Goal: Task Accomplishment & Management: Use online tool/utility

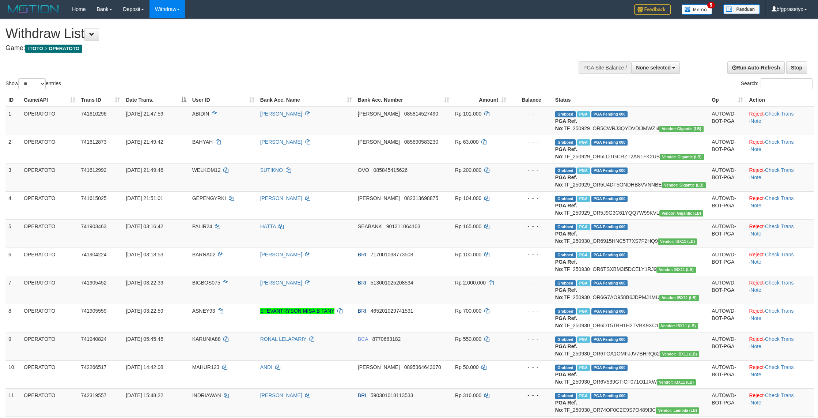
select select
select select "**"
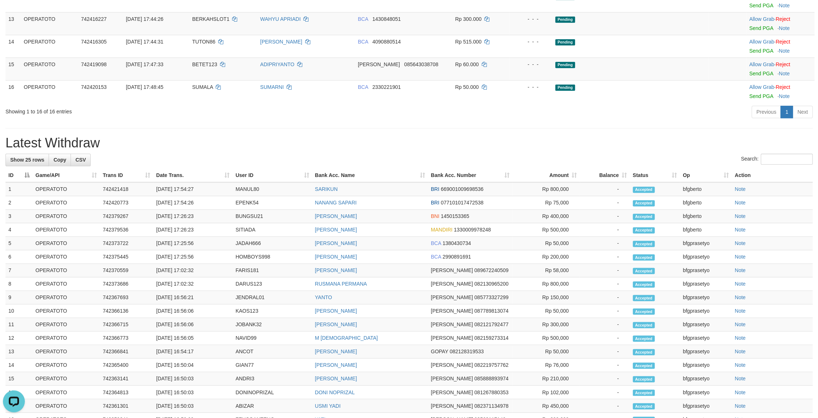
scroll to position [333, 0]
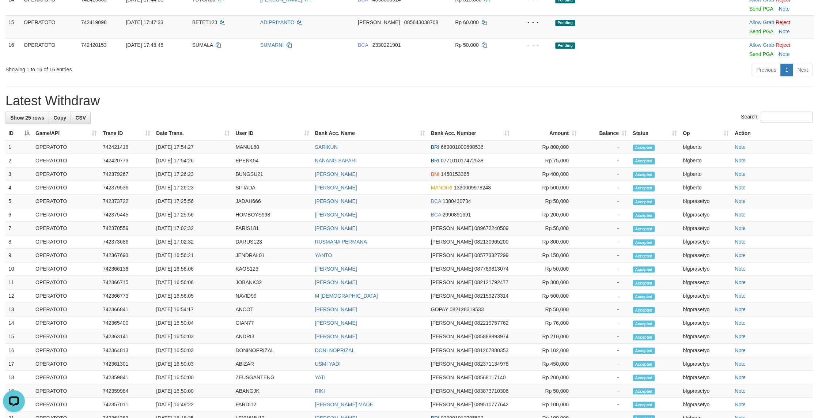
scroll to position [596, 0]
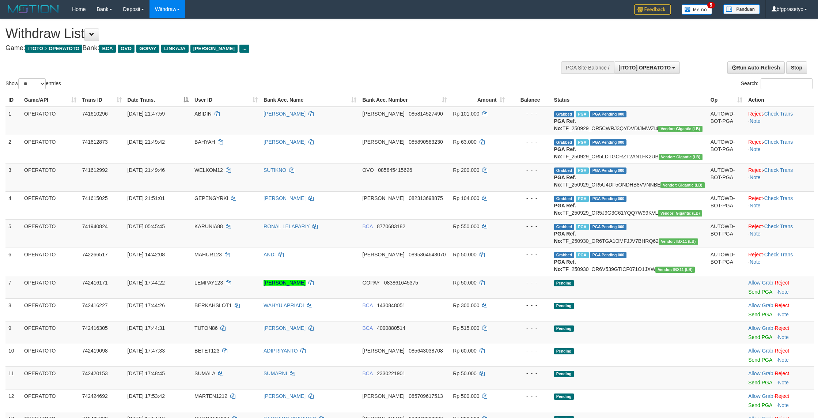
select select "**"
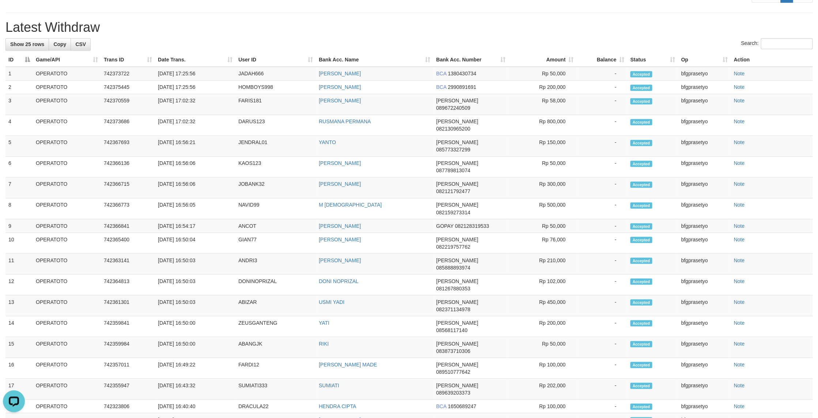
scroll to position [430, 0]
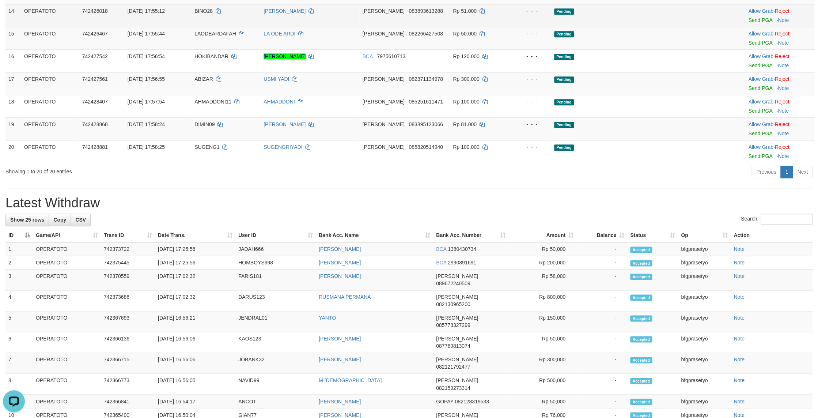
click at [645, 27] on td "Pending" at bounding box center [629, 15] width 156 height 23
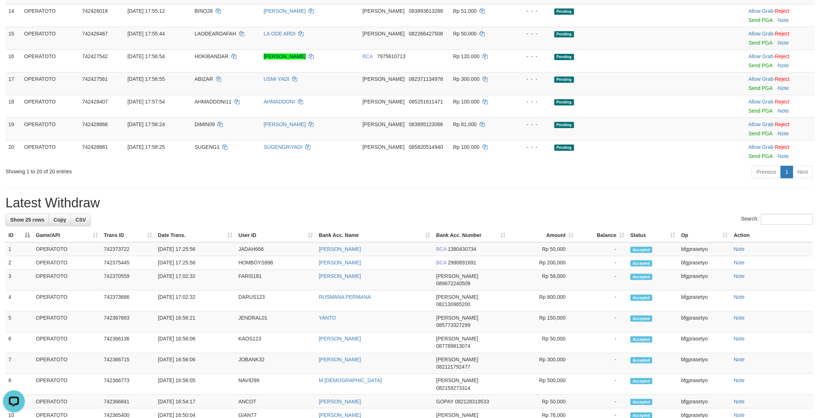
scroll to position [200, 0]
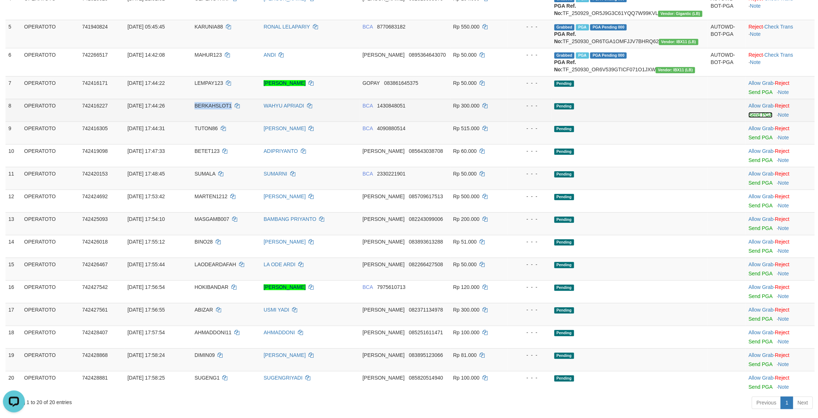
click at [754, 118] on link "Send PGA" at bounding box center [760, 115] width 24 height 6
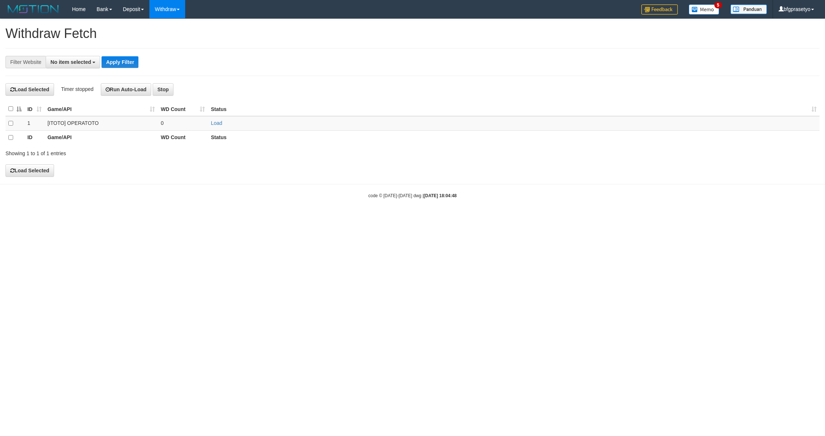
select select
click at [215, 126] on link "Load" at bounding box center [216, 124] width 11 height 6
click at [219, 126] on link "Load" at bounding box center [216, 124] width 11 height 6
click at [212, 126] on link "Load" at bounding box center [216, 124] width 11 height 6
click at [217, 126] on link "Load" at bounding box center [216, 124] width 11 height 6
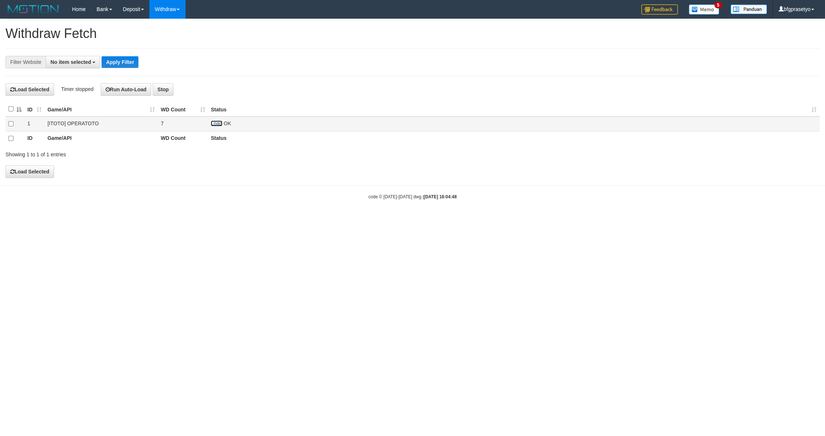
click at [218, 126] on link "Load" at bounding box center [216, 124] width 11 height 6
click at [213, 126] on link "Load" at bounding box center [216, 124] width 11 height 6
click at [215, 126] on link "Load" at bounding box center [216, 124] width 11 height 6
drag, startPoint x: 219, startPoint y: 130, endPoint x: 277, endPoint y: 126, distance: 57.9
click at [220, 126] on link "Load" at bounding box center [216, 124] width 11 height 6
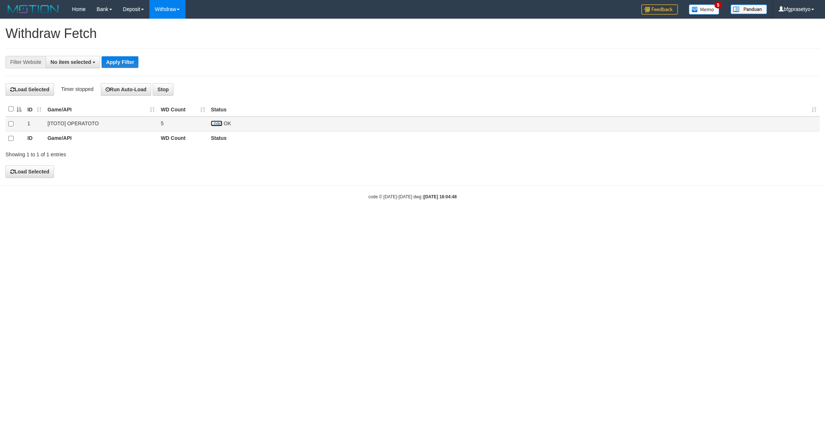
click at [214, 126] on link "Load" at bounding box center [216, 124] width 11 height 6
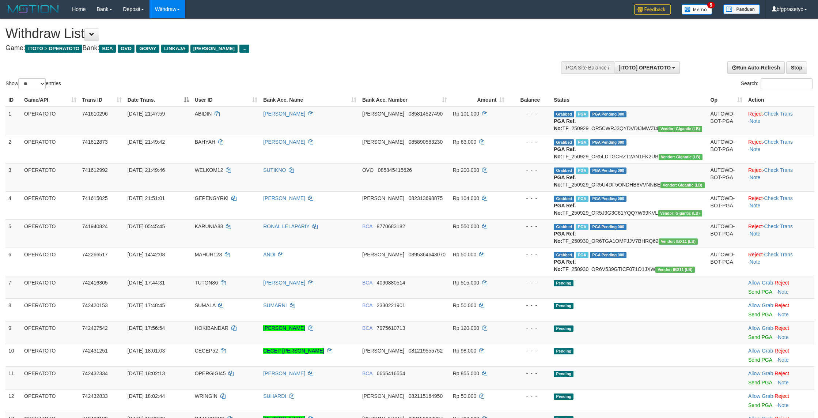
select select "**"
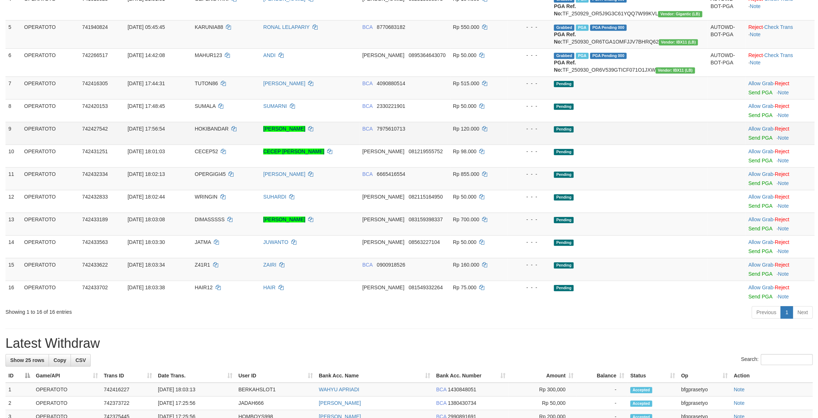
scroll to position [7, 0]
drag, startPoint x: 631, startPoint y: 241, endPoint x: 686, endPoint y: 307, distance: 85.3
click at [631, 144] on td "Pending" at bounding box center [629, 133] width 156 height 23
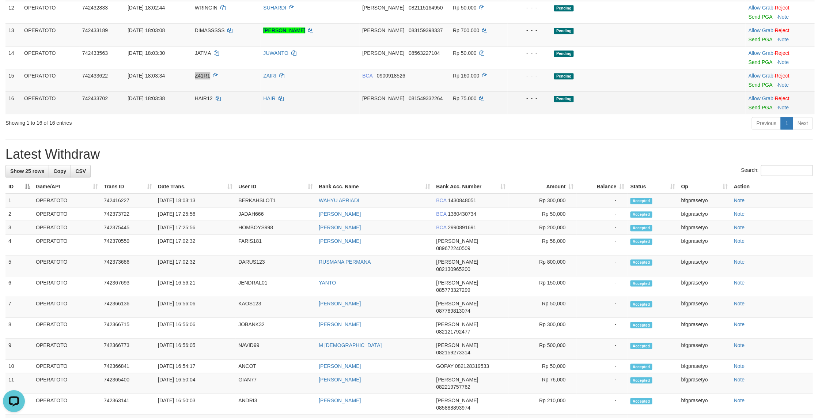
scroll to position [0, 0]
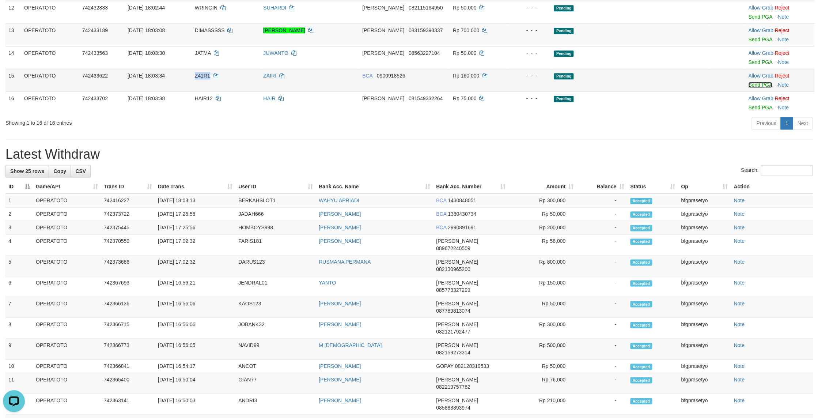
click at [764, 88] on link "Send PGA" at bounding box center [760, 85] width 24 height 6
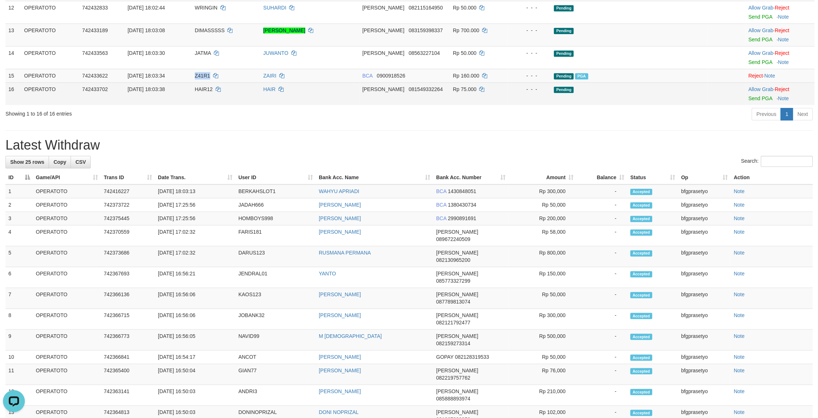
click at [586, 123] on div "Previous 1 Next" at bounding box center [579, 115] width 466 height 16
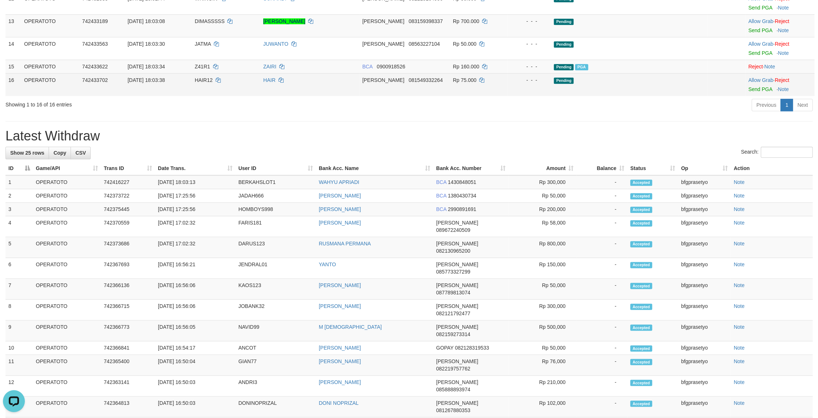
click at [514, 96] on tr "16 OPERATOTO 742433702 30/09/2025 18:03:38 HAIR12 HAIR DANA 081549332264 Rp 75.…" at bounding box center [409, 84] width 809 height 23
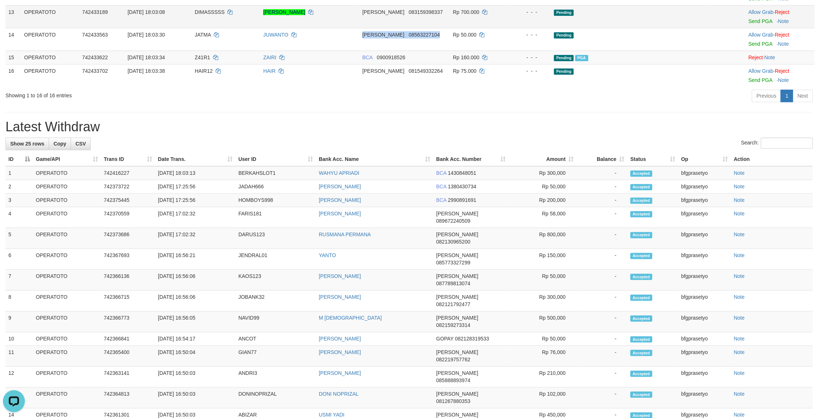
click at [488, 51] on td "Rp 50.000" at bounding box center [479, 39] width 58 height 23
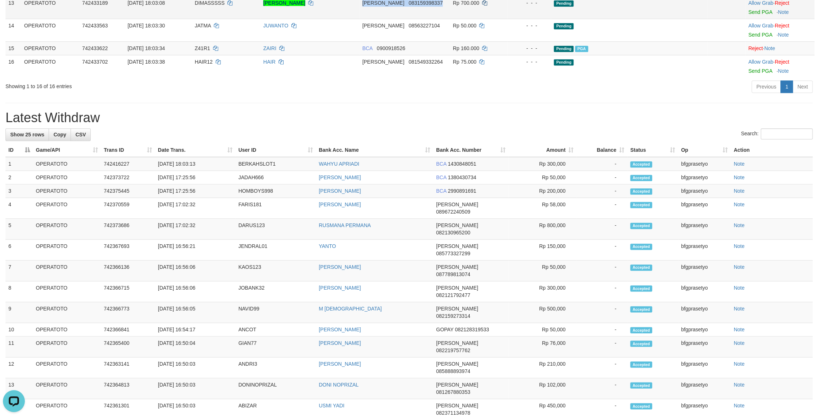
click at [514, 19] on tr "13 OPERATOTO 742433189 30/09/2025 18:03:08 DIMASSSSS DIMAS PURIASA IRAWAN DANA …" at bounding box center [409, 7] width 809 height 23
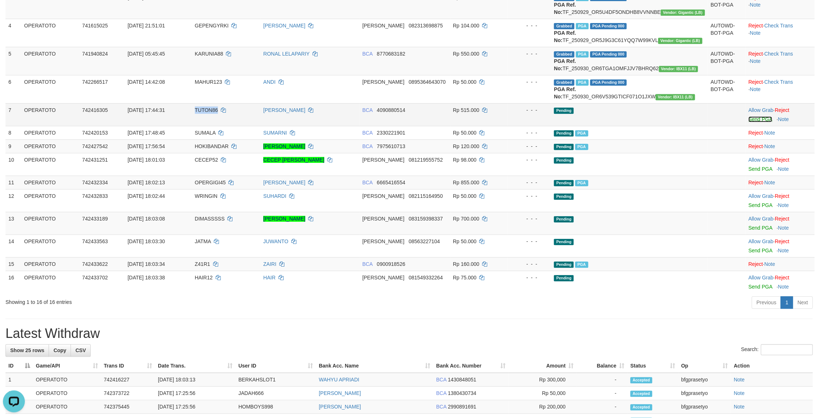
click at [749, 122] on link "Send PGA" at bounding box center [760, 119] width 24 height 6
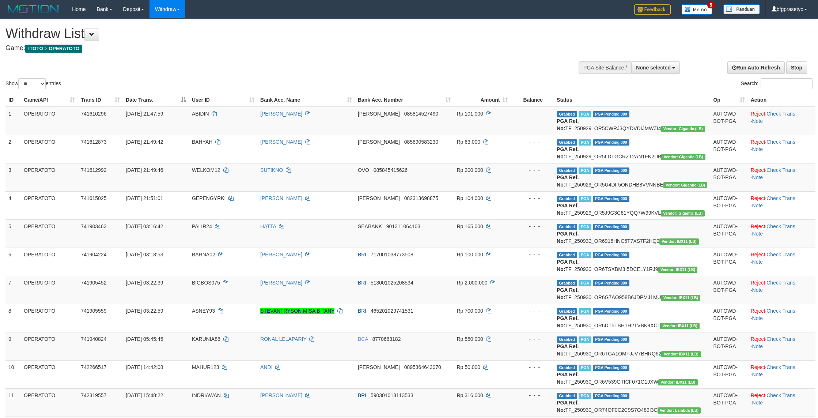
select select
select select "**"
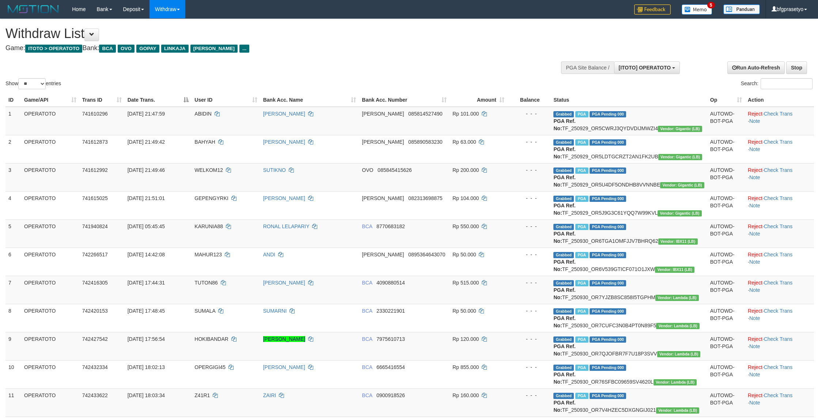
select select "**"
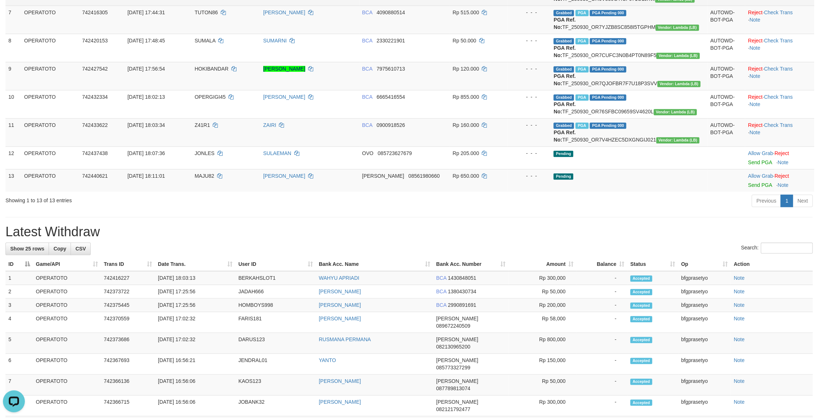
scroll to position [260, 0]
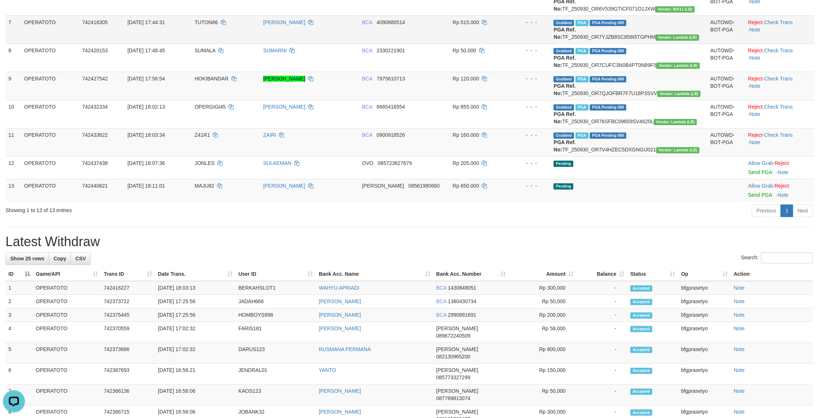
click at [647, 43] on td "Grabbed PGA PGA Pending 000 PGA Ref. No: TF_250930_OR7YJZB8SC858I5TGPHM Vendor:…" at bounding box center [628, 29] width 156 height 28
copy td "TF_250930_OR7YJZB8SC858I5TGPHM"
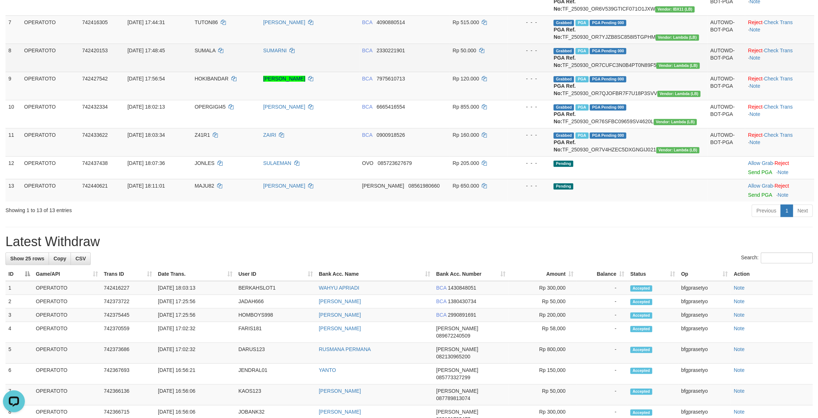
click at [647, 72] on td "Grabbed PGA PGA Pending 000 PGA Ref. No: TF_250930_OR7CUFC3N0B4PT0N89F5 Vendor:…" at bounding box center [628, 57] width 156 height 28
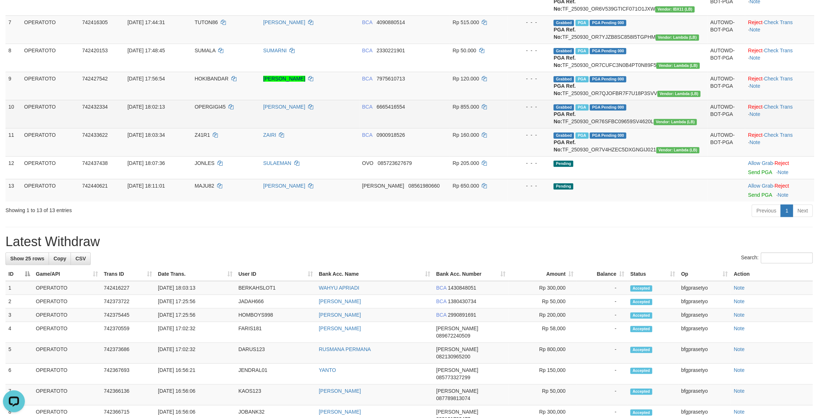
copy td "TF_250930_OR7CUFC3N0B4PT0N89F5"
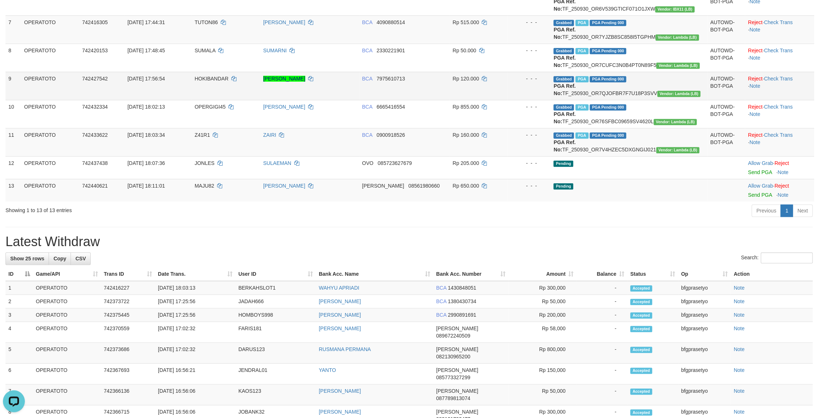
click at [654, 100] on td "Grabbed PGA PGA Pending 000 PGA Ref. No: TF_250930_OR7QJOFBR7F7U18P3SVV Vendor:…" at bounding box center [628, 86] width 156 height 28
drag, startPoint x: 654, startPoint y: 229, endPoint x: 802, endPoint y: 290, distance: 160.6
click at [654, 100] on td "Grabbed PGA PGA Pending 000 PGA Ref. No: TF_250930_OR7QJOFBR7F7U18P3SVV Vendor:…" at bounding box center [628, 86] width 156 height 28
copy td "TF_250930_OR7QJOFBR7F7U18P3SVV"
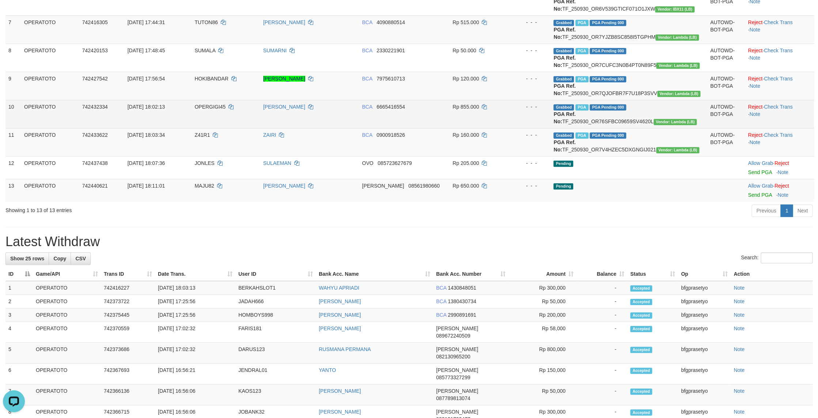
click at [657, 128] on td "Grabbed PGA PGA Pending 000 PGA Ref. No: TF_250930_OR76SFBC09659SV4620L Vendor:…" at bounding box center [628, 114] width 156 height 28
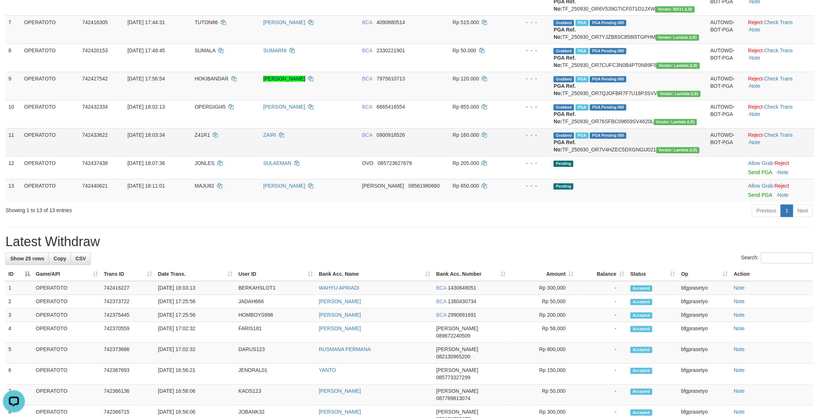
copy td "TF_250930_OR76SFBC09659SV4620L"
click at [658, 156] on td "Grabbed PGA PGA Pending 000 PGA Ref. No: TF_250930_OR7V4HZEC5DXGNGIJ021 Vendor:…" at bounding box center [628, 142] width 156 height 28
drag, startPoint x: 658, startPoint y: 318, endPoint x: 820, endPoint y: 369, distance: 170.5
click at [658, 156] on td "Grabbed PGA PGA Pending 000 PGA Ref. No: TF_250930_OR7V4HZEC5DXGNGIJ021 Vendor:…" at bounding box center [628, 142] width 156 height 28
copy td "TF_250930_OR7V4HZEC5DXGNGIJ021"
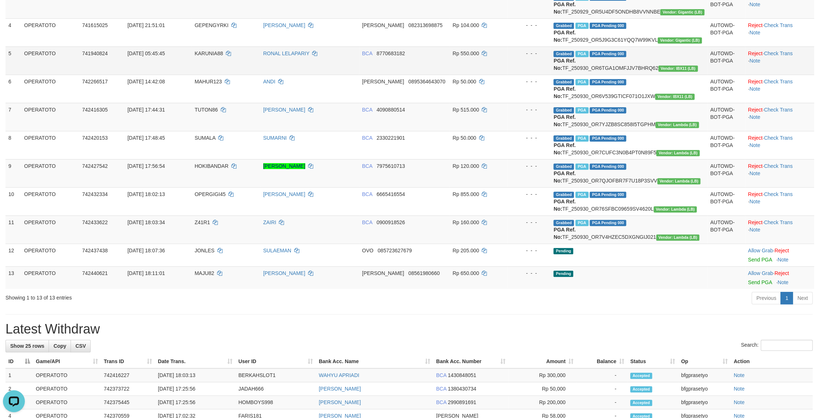
scroll to position [172, 0]
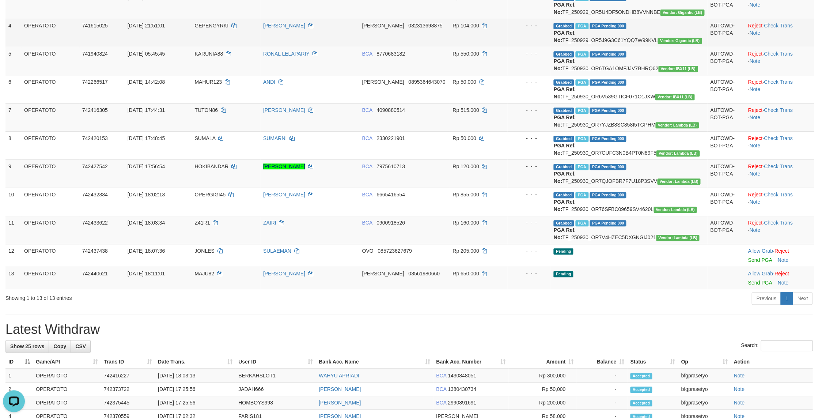
drag, startPoint x: 450, startPoint y: 84, endPoint x: 484, endPoint y: 120, distance: 49.9
click at [449, 47] on td "DANA 082313698875" at bounding box center [404, 33] width 91 height 28
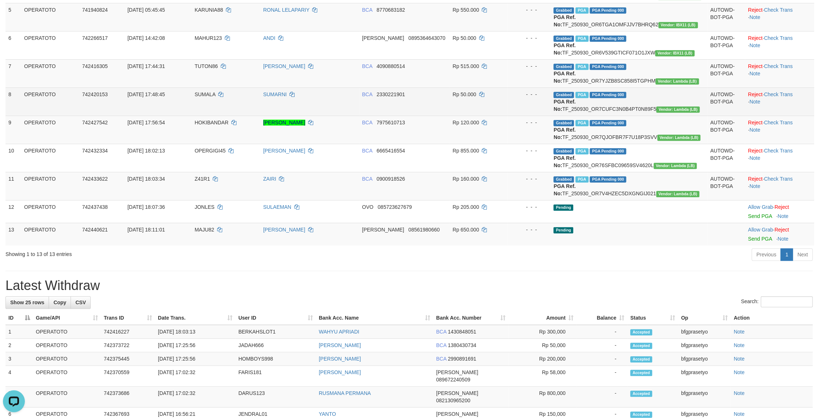
scroll to position [304, 0]
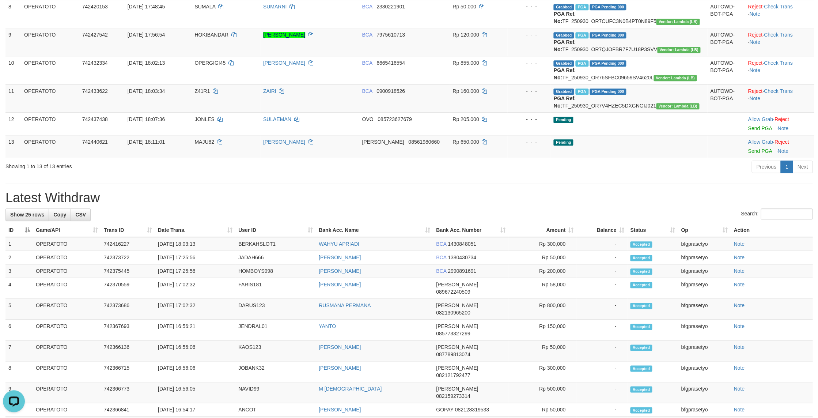
click at [242, 221] on div "Search:" at bounding box center [408, 214] width 807 height 13
click at [17, 404] on div "Open LiveChat chat widget" at bounding box center [14, 400] width 12 height 12
click at [13, 408] on button "Open LiveChat chat widget" at bounding box center [14, 401] width 22 height 22
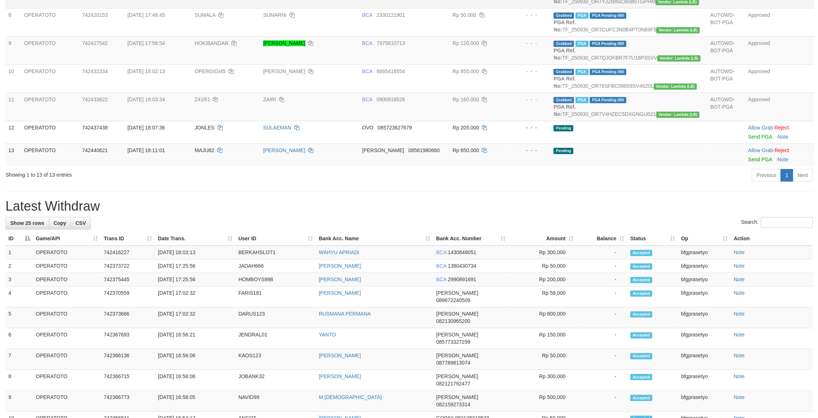
scroll to position [260, 0]
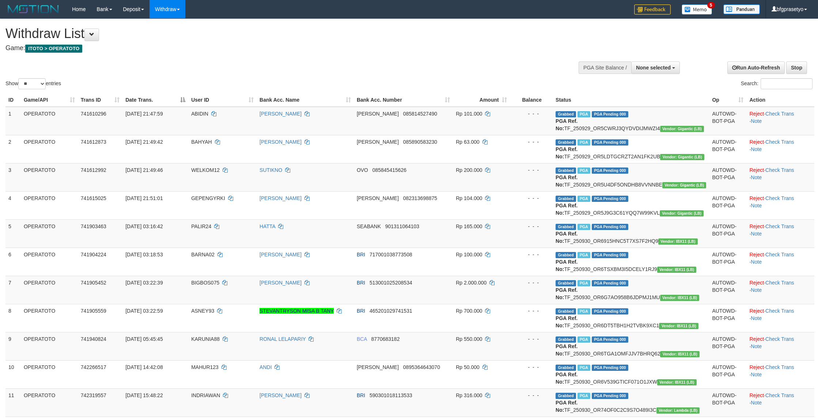
select select
select select "**"
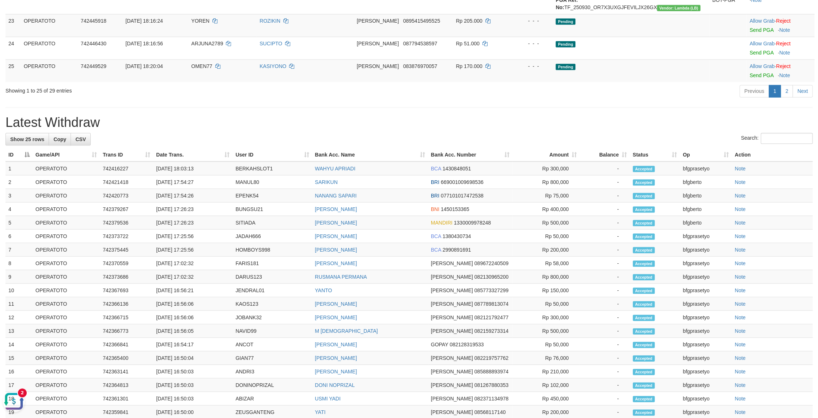
scroll to position [640, 0]
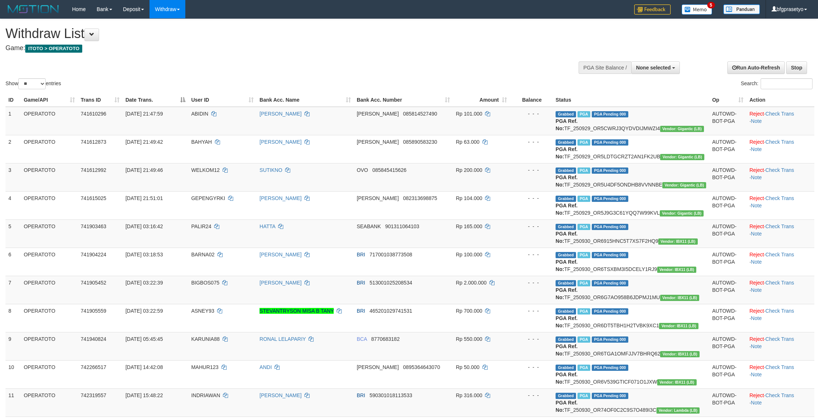
select select
select select "**"
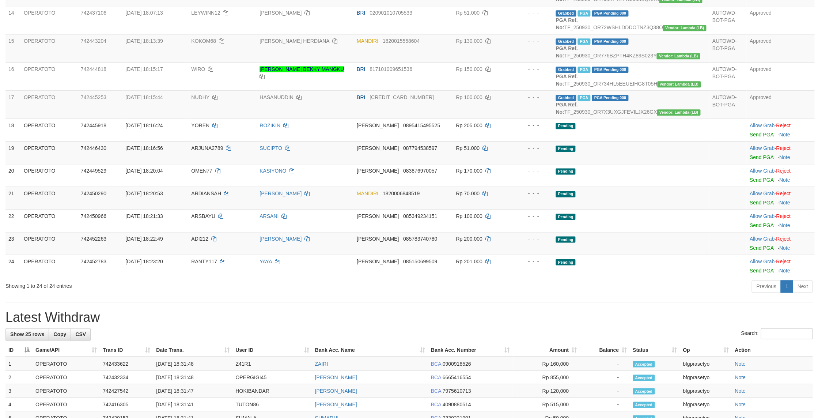
scroll to position [464, 0]
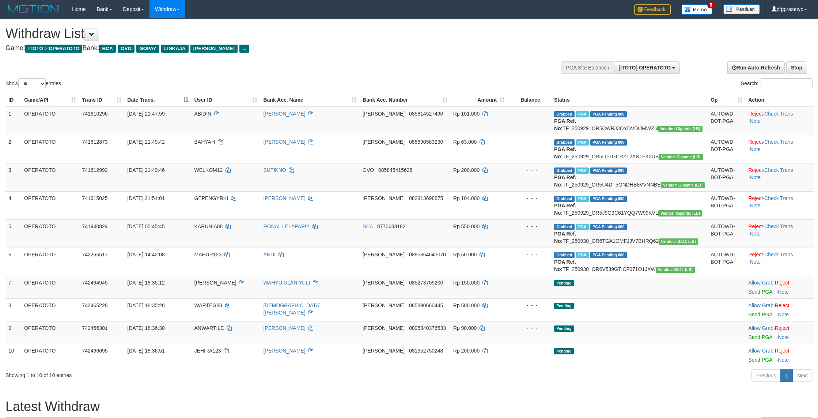
select select "**"
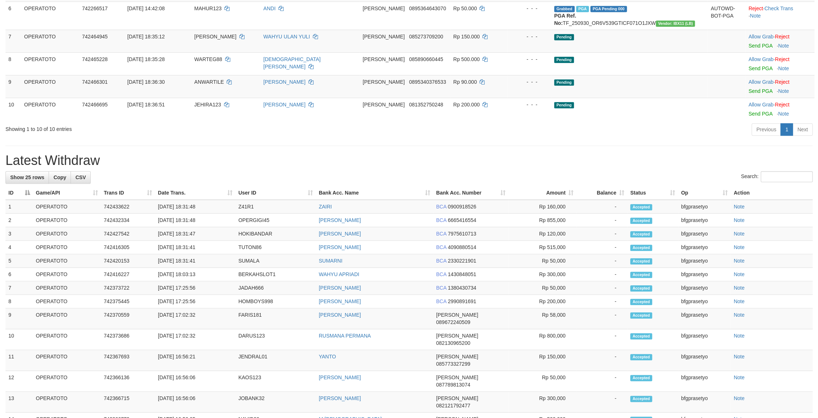
scroll to position [7, 0]
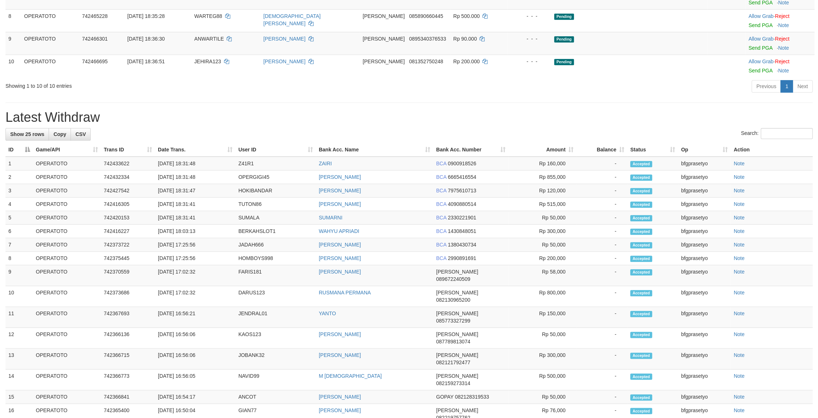
drag, startPoint x: 392, startPoint y: 215, endPoint x: 460, endPoint y: 193, distance: 71.4
click at [392, 215] on div "**********" at bounding box center [409, 184] width 818 height 908
click at [756, 5] on link "Send PGA" at bounding box center [760, 3] width 24 height 6
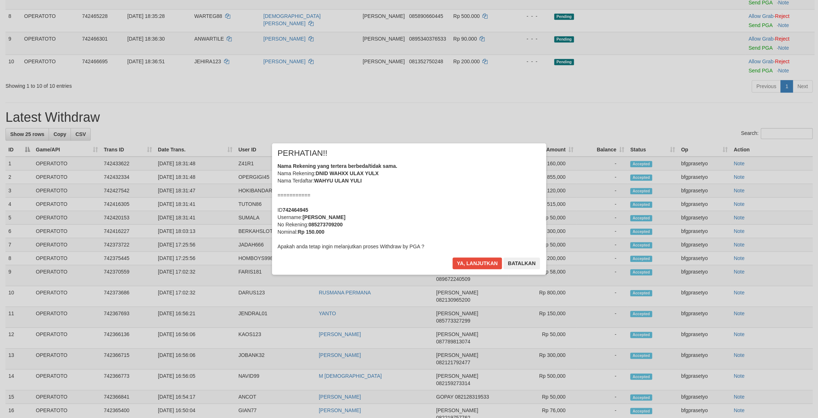
scroll to position [245, 0]
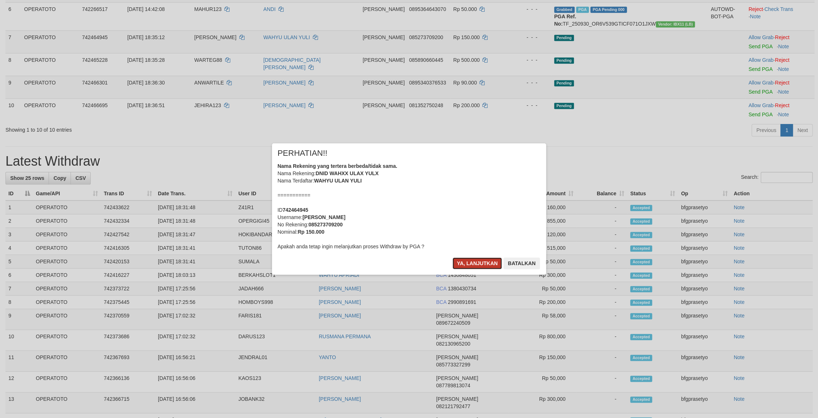
click at [471, 269] on button "Ya, lanjutkan" at bounding box center [477, 263] width 50 height 12
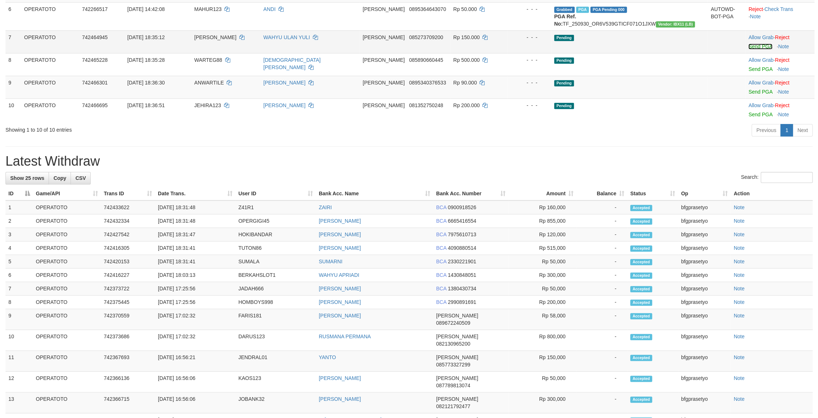
click at [757, 49] on link "Send PGA" at bounding box center [760, 46] width 24 height 6
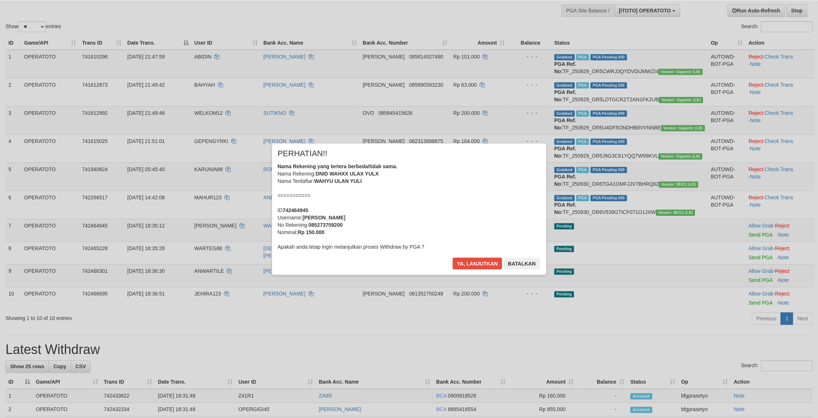
scroll to position [88, 0]
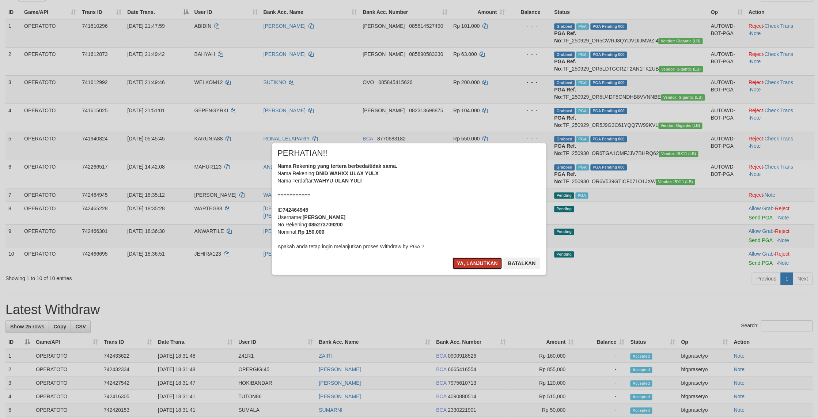
click at [462, 269] on button "Ya, lanjutkan" at bounding box center [477, 263] width 50 height 12
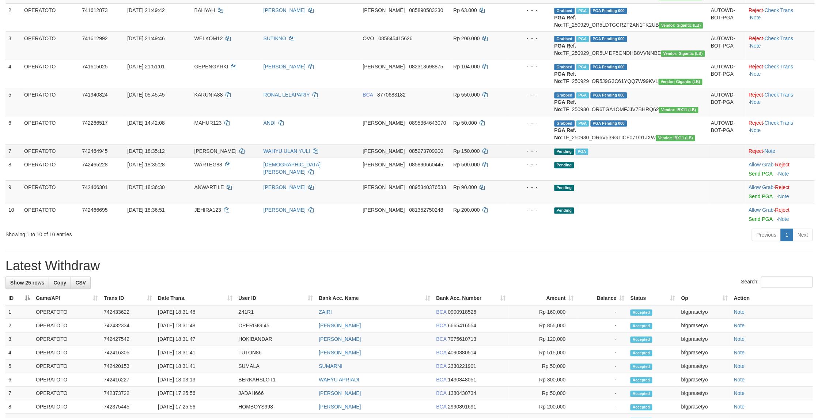
scroll to position [0, 0]
drag, startPoint x: 9, startPoint y: 401, endPoint x: 10, endPoint y: 787, distance: 386.6
click at [9, 401] on button "Open LiveChat chat widget" at bounding box center [14, 401] width 22 height 22
click at [9, 399] on button "Open LiveChat chat widget" at bounding box center [14, 401] width 22 height 22
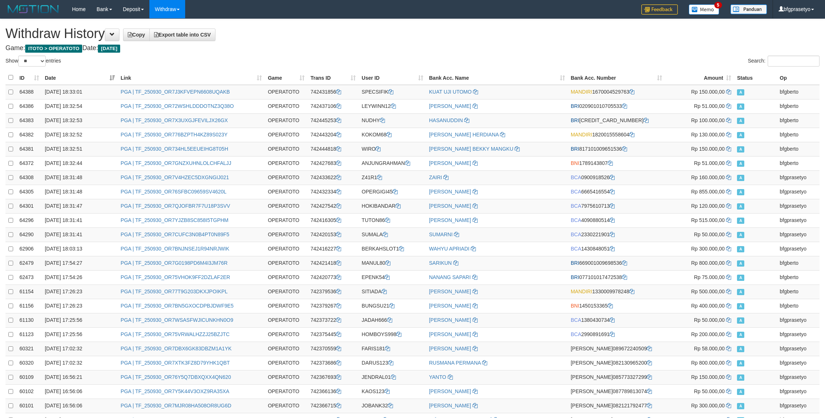
select select "**"
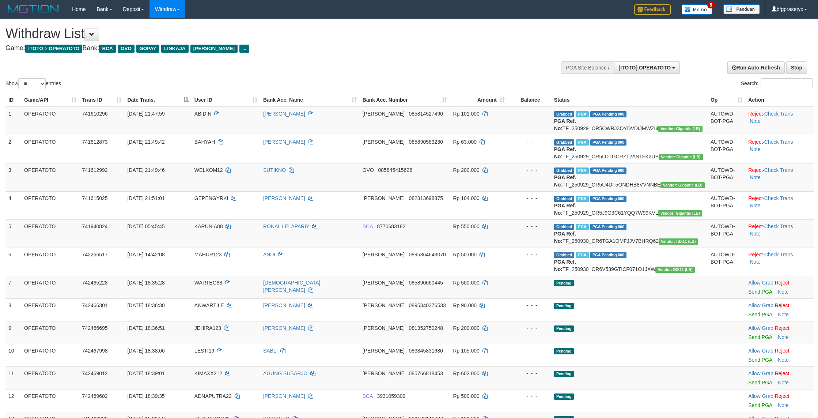
select select "**"
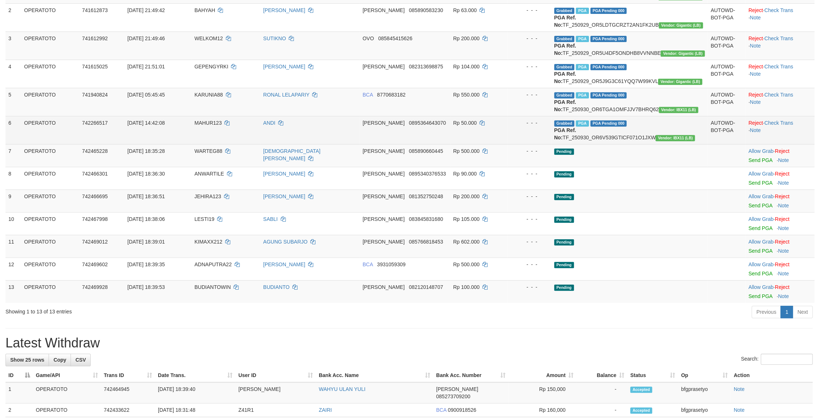
scroll to position [7, 0]
click at [612, 144] on td "Grabbed PGA PGA Pending 000 PGA Ref. No: TF_250930_OR6V539GTICF071O1JXW Vendor:…" at bounding box center [629, 130] width 156 height 28
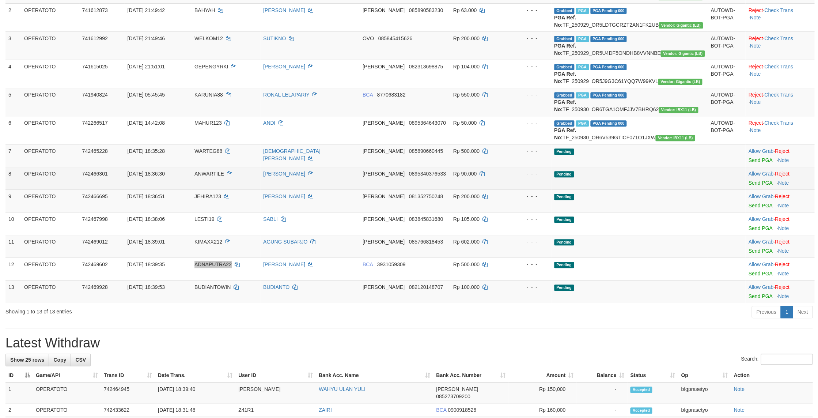
scroll to position [307, 0]
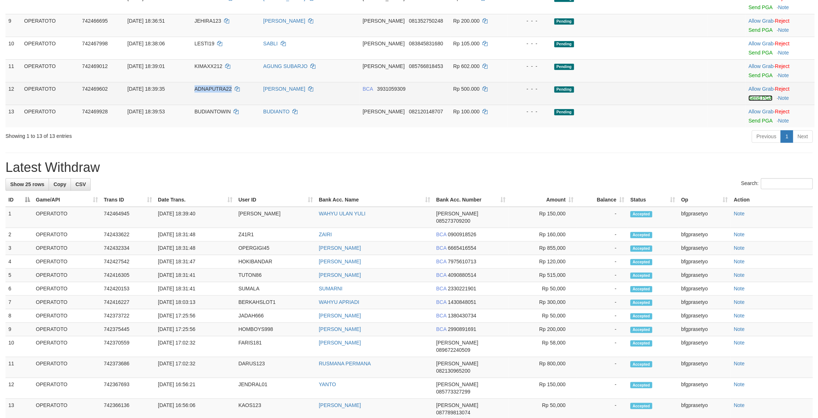
click at [757, 101] on link "Send PGA" at bounding box center [760, 98] width 24 height 6
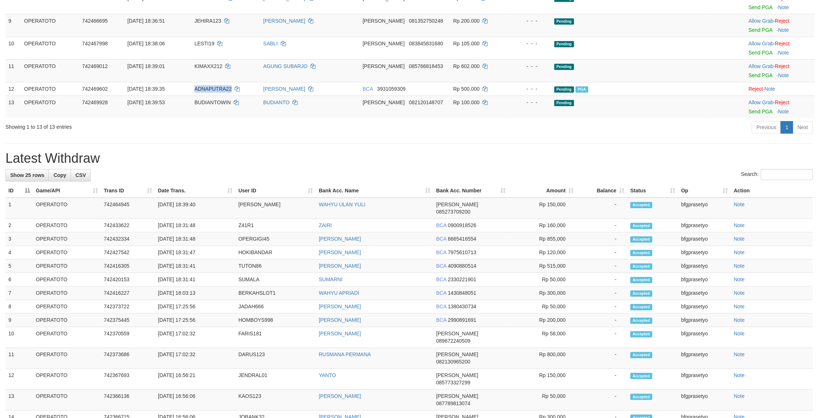
click at [566, 166] on h1 "Latest Withdraw" at bounding box center [408, 158] width 807 height 15
click at [762, 78] on link "Send PGA" at bounding box center [760, 75] width 24 height 6
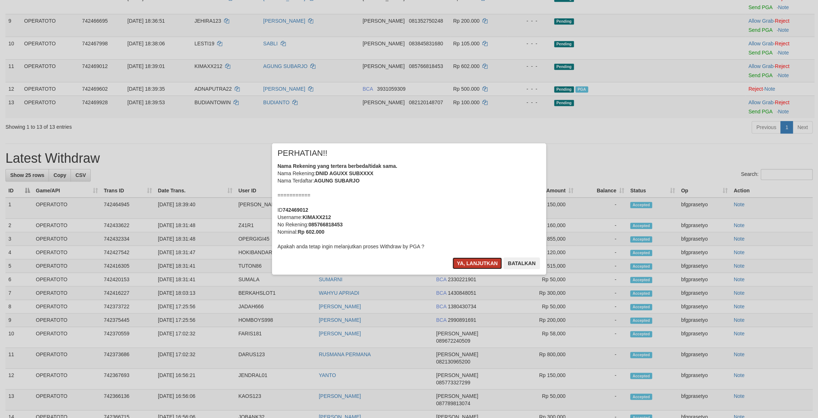
click at [460, 269] on button "Ya, lanjutkan" at bounding box center [477, 263] width 50 height 12
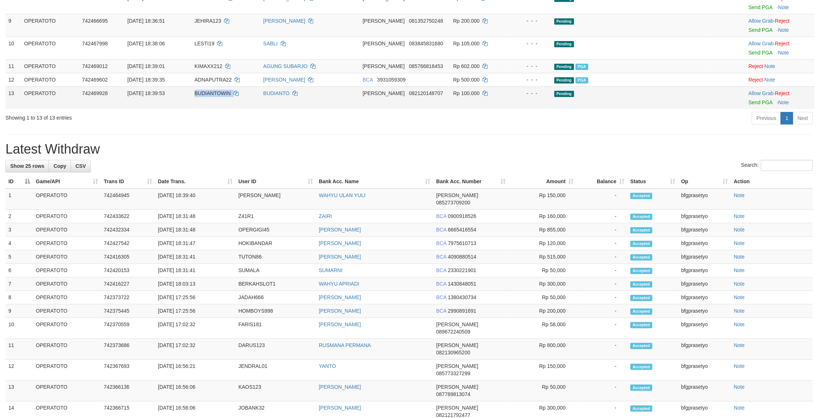
click at [343, 109] on td "BUDIANTO" at bounding box center [309, 97] width 99 height 23
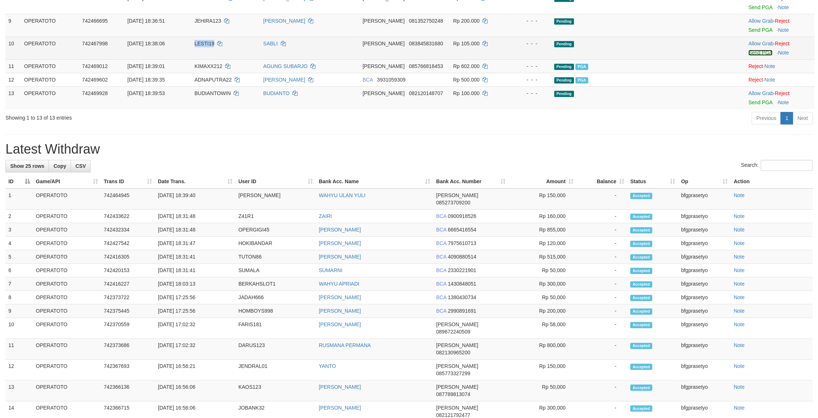
click at [760, 56] on link "Send PGA" at bounding box center [760, 53] width 24 height 6
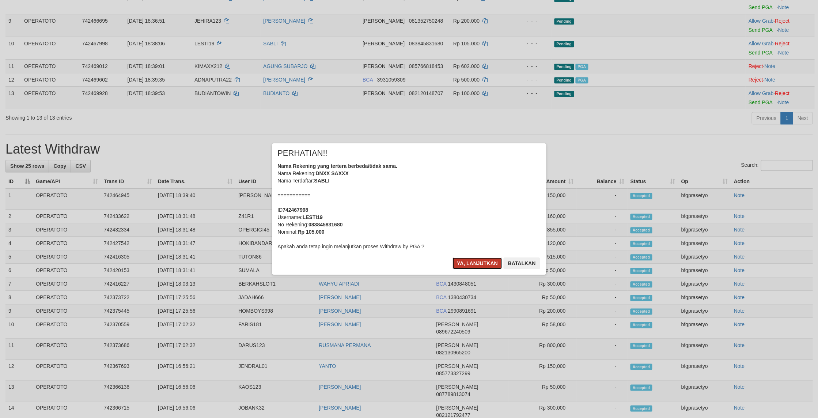
click at [472, 269] on button "Ya, lanjutkan" at bounding box center [477, 263] width 50 height 12
drag, startPoint x: 473, startPoint y: 271, endPoint x: 468, endPoint y: 263, distance: 9.7
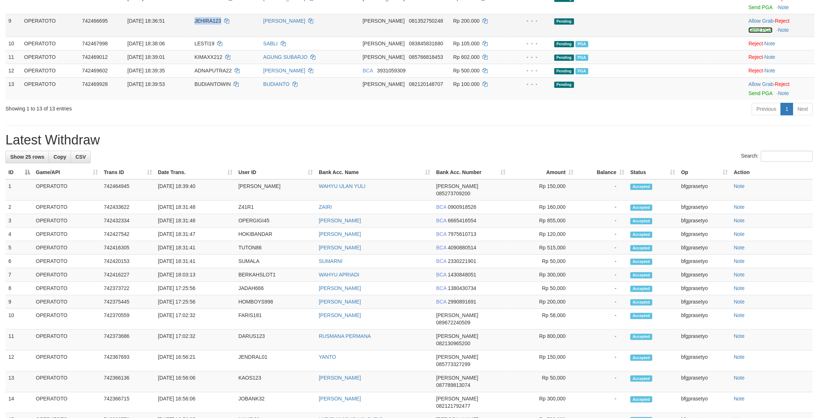
click at [759, 33] on link "Send PGA" at bounding box center [760, 30] width 24 height 6
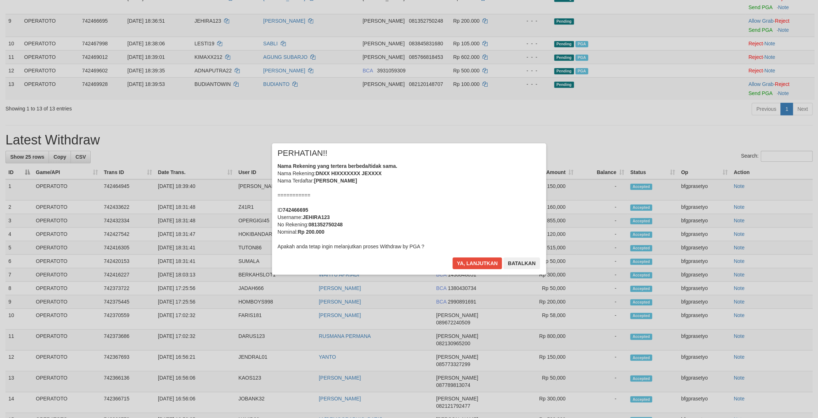
drag, startPoint x: 539, startPoint y: 230, endPoint x: 485, endPoint y: 269, distance: 66.2
click at [533, 230] on div "Nama Rekening yang tertera berbeda/tidak sama. Nama Rekening: DNXX HIXXXXXXX JE…" at bounding box center [408, 206] width 263 height 88
click at [464, 269] on button "Ya, lanjutkan" at bounding box center [477, 263] width 50 height 12
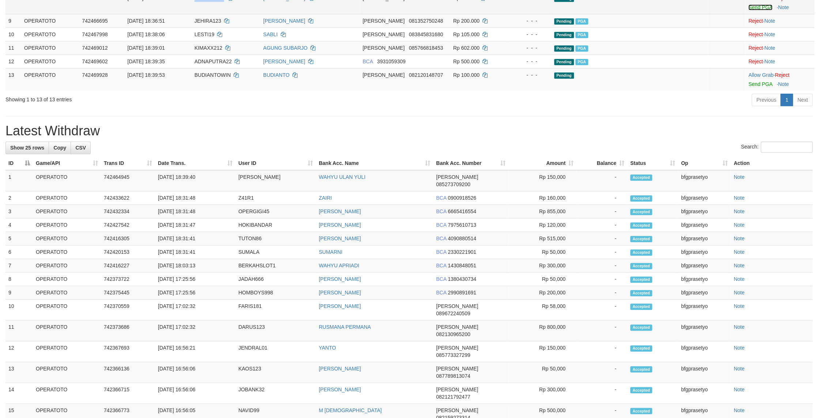
click at [754, 10] on link "Send PGA" at bounding box center [760, 7] width 24 height 6
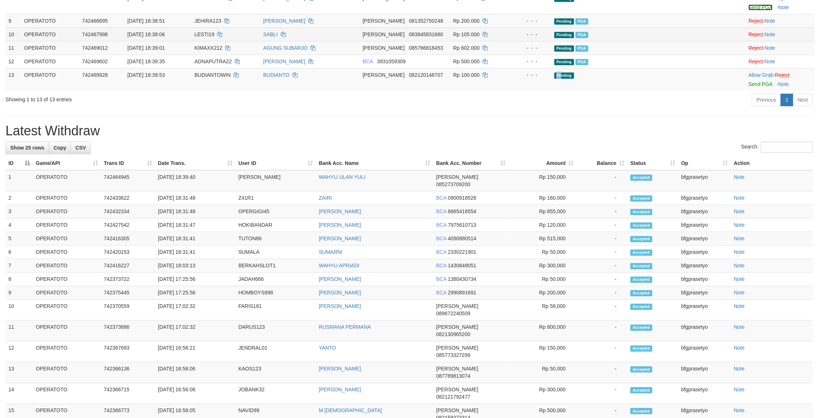
drag, startPoint x: 568, startPoint y: 248, endPoint x: 419, endPoint y: 156, distance: 175.4
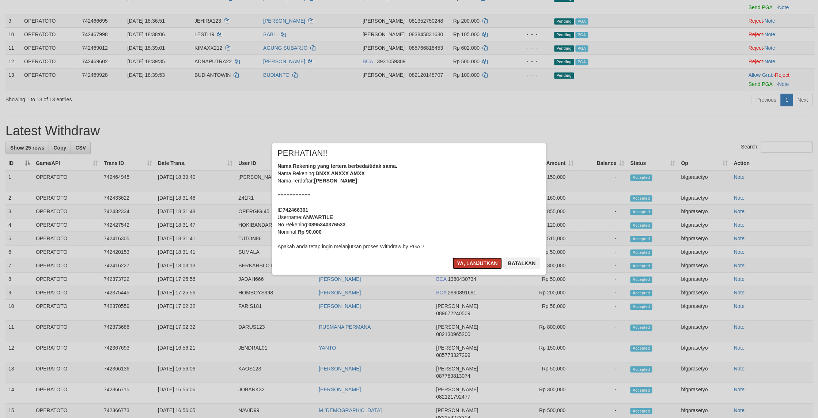
click at [470, 269] on button "Ya, lanjutkan" at bounding box center [477, 263] width 50 height 12
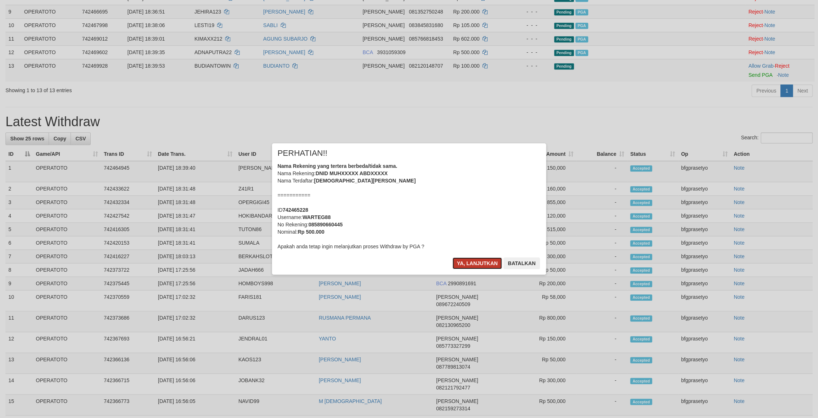
click at [476, 269] on button "Ya, lanjutkan" at bounding box center [477, 263] width 50 height 12
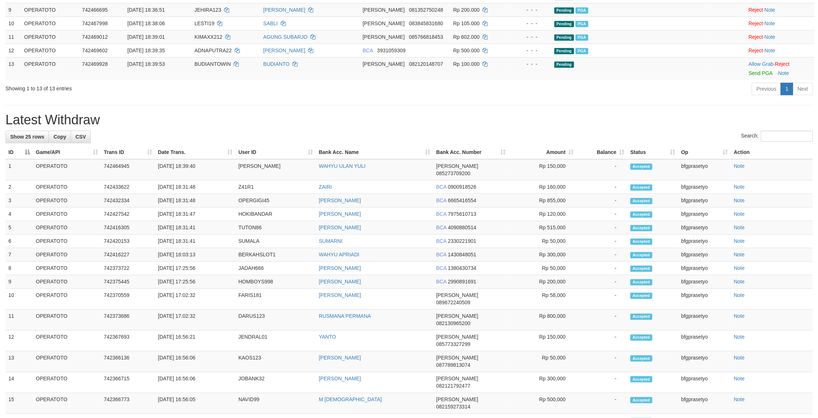
click at [255, 275] on div "**********" at bounding box center [409, 180] width 818 height 936
click at [246, 127] on h1 "Latest Withdraw" at bounding box center [408, 120] width 807 height 15
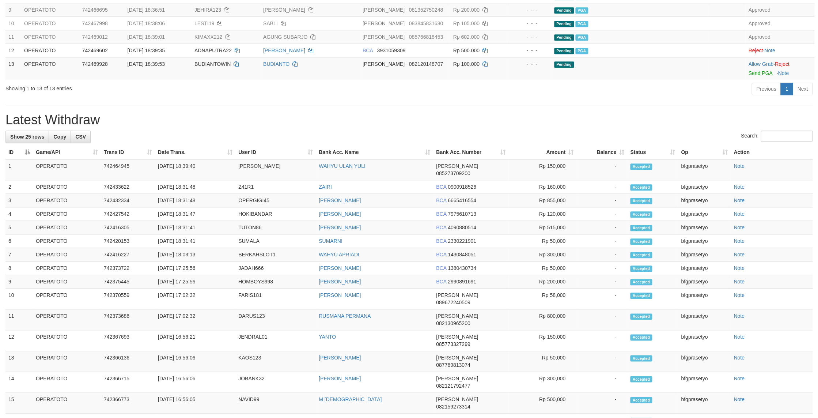
drag, startPoint x: 450, startPoint y: 292, endPoint x: 516, endPoint y: 265, distance: 71.7
click at [450, 127] on h1 "Latest Withdraw" at bounding box center [408, 120] width 807 height 15
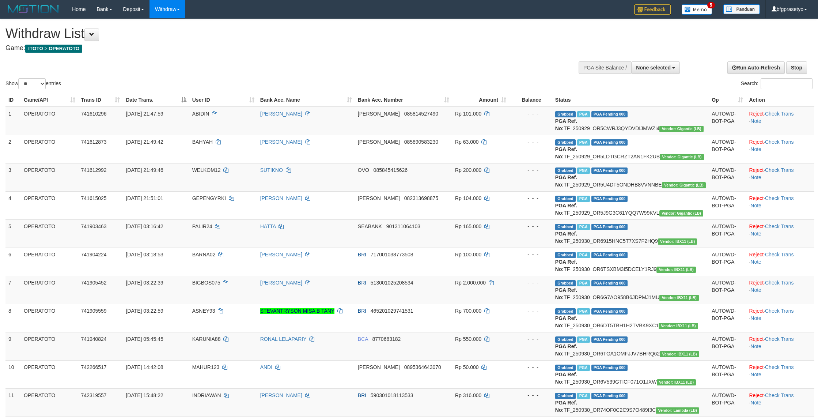
select select
select select "**"
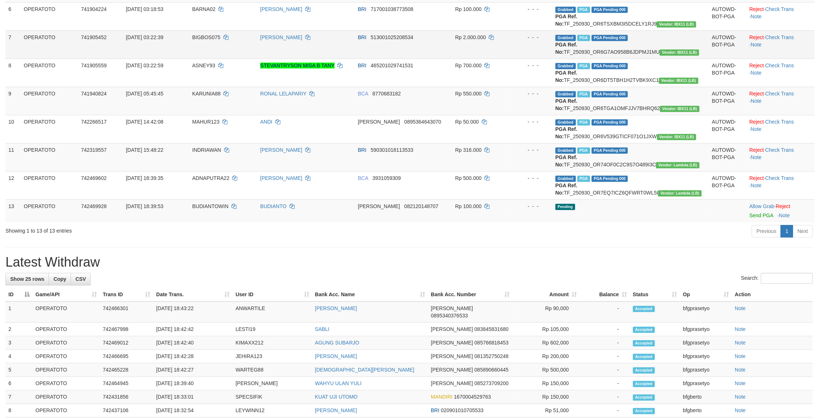
scroll to position [333, 0]
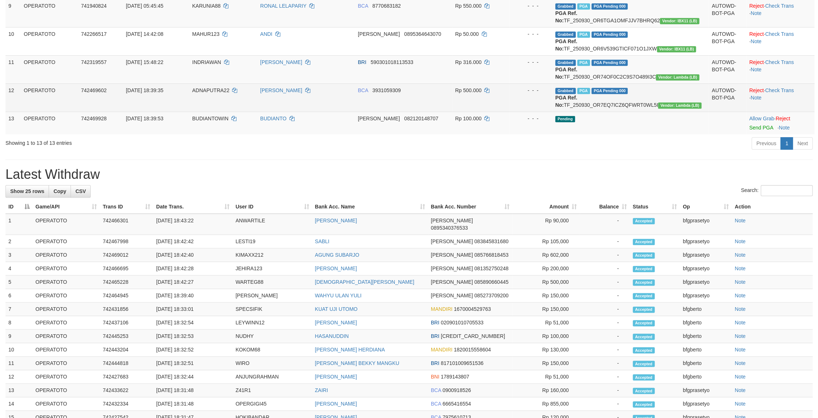
click at [658, 111] on td "Grabbed PGA PGA Pending 000 PGA Ref. No: TF_250930_OR7EQ7ICZ6QFWRT0WL5I Vendor:…" at bounding box center [630, 97] width 156 height 28
click at [659, 111] on td "Grabbed PGA PGA Pending 000 PGA Ref. No: TF_250930_OR7EQ7ICZ6QFWRT0WL5I Vendor:…" at bounding box center [630, 97] width 156 height 28
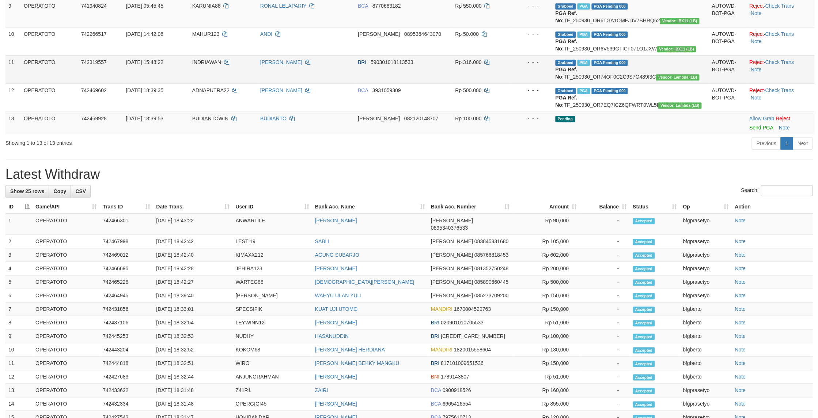
copy td "TF_250930_OR7EQ7ICZ6QFWRT0WL5I"
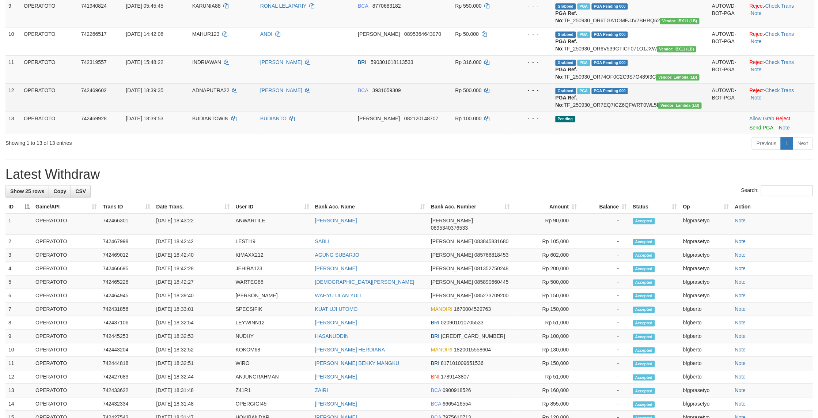
click at [656, 111] on td "Grabbed PGA PGA Pending 000 PGA Ref. No: TF_250930_OR7EQ7ICZ6QFWRT0WL5I Vendor:…" at bounding box center [630, 97] width 156 height 28
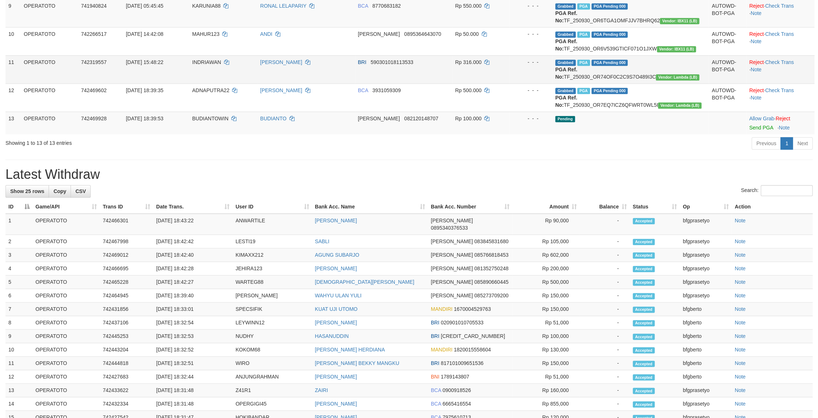
copy td "TF_250930_OR7EQ7ICZ6QFWRT0WL5I"
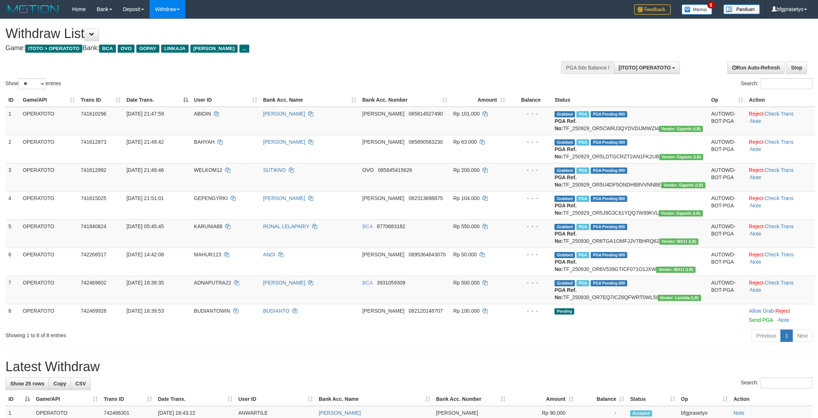
select select "**"
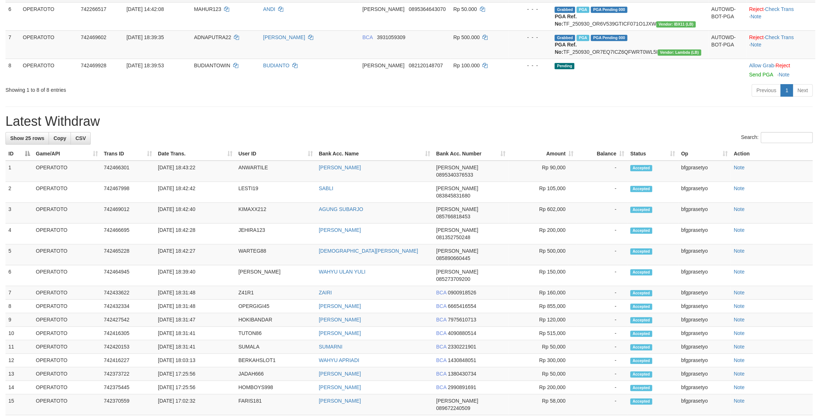
scroll to position [7, 0]
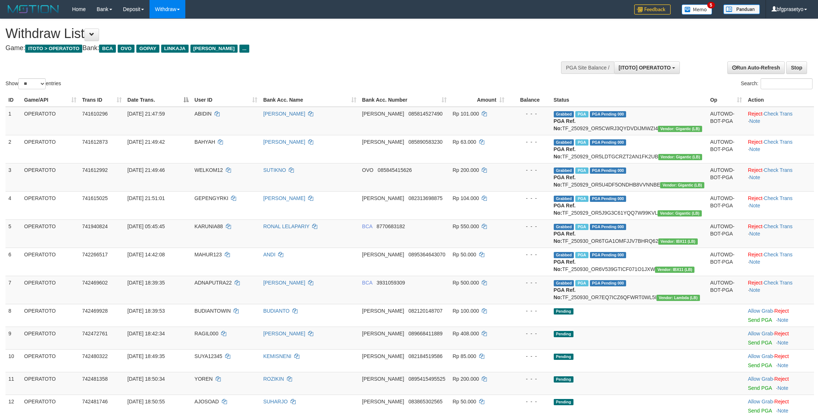
select select "**"
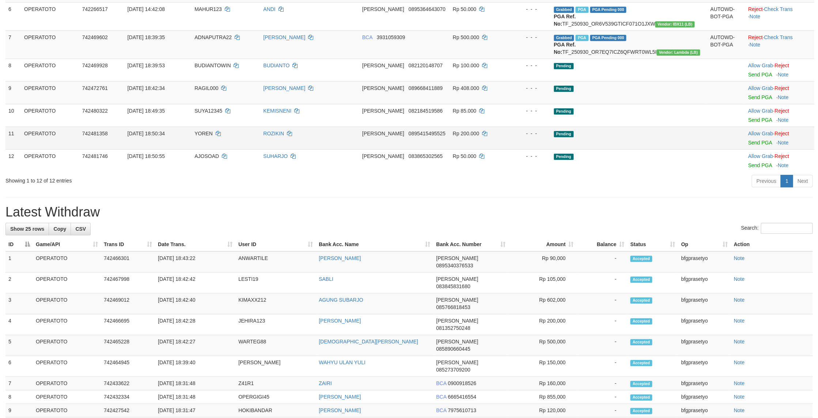
scroll to position [7, 0]
click at [507, 149] on td "Rp 200.000" at bounding box center [478, 137] width 58 height 23
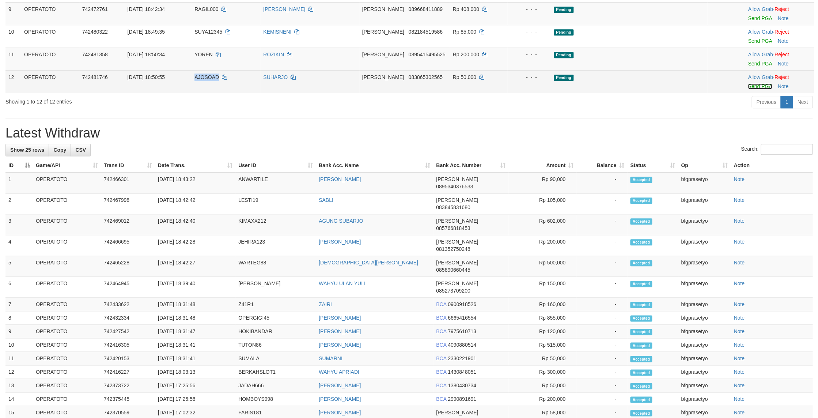
click at [759, 89] on link "Send PGA" at bounding box center [760, 86] width 24 height 6
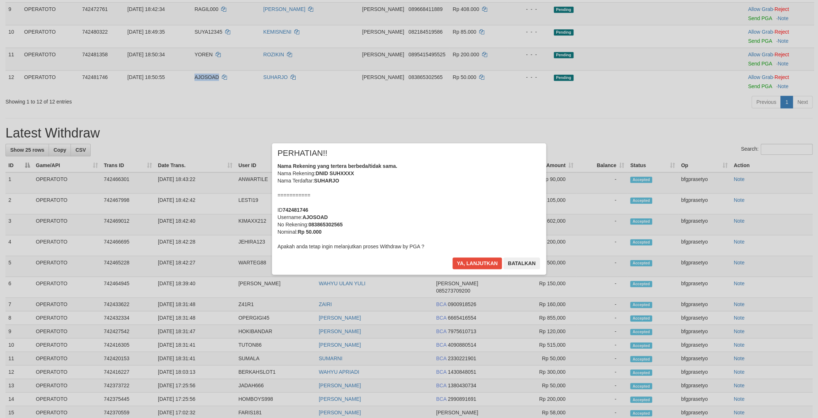
click at [486, 289] on div at bounding box center [409, 209] width 818 height 418
click at [462, 269] on button "Ya, lanjutkan" at bounding box center [477, 263] width 50 height 12
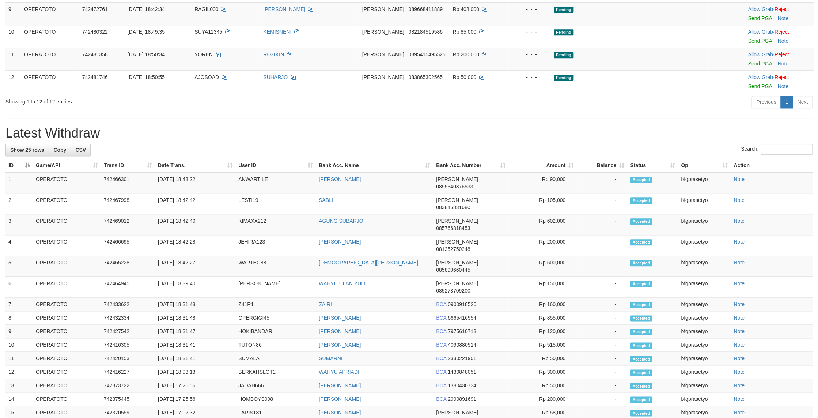
drag, startPoint x: 446, startPoint y: 261, endPoint x: 443, endPoint y: 249, distance: 13.0
click at [442, 259] on div "**********" at bounding box center [409, 182] width 818 height 974
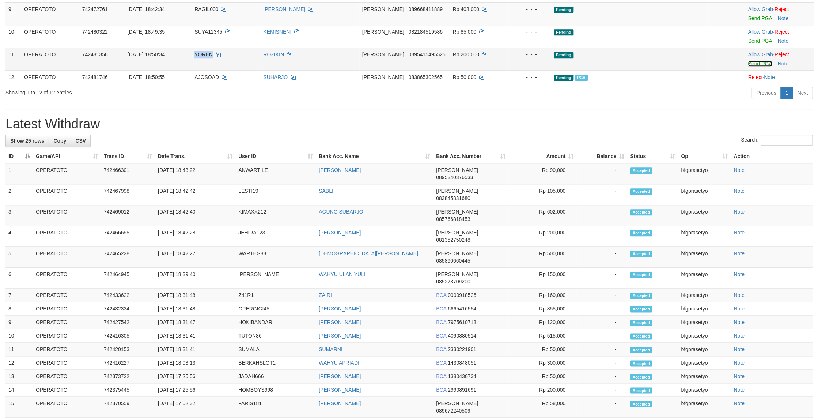
click at [760, 67] on link "Send PGA" at bounding box center [760, 64] width 24 height 6
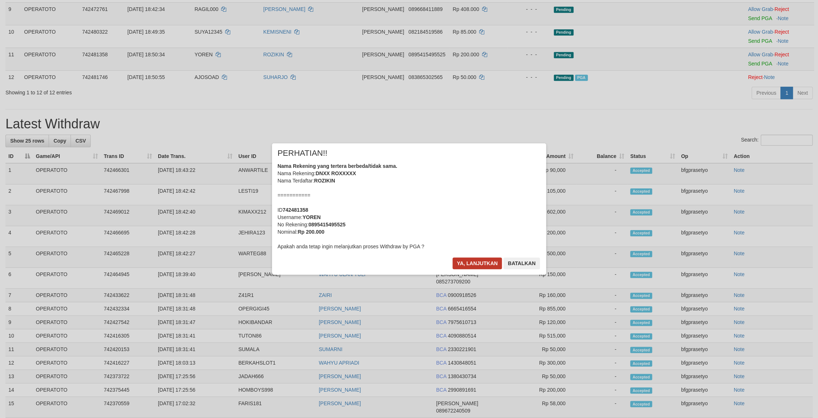
click at [485, 269] on button "Ya, lanjutkan" at bounding box center [477, 263] width 50 height 12
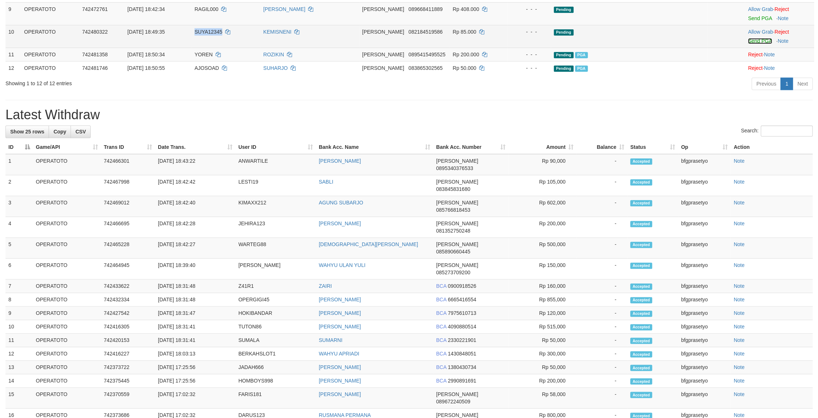
click at [756, 44] on link "Send PGA" at bounding box center [760, 41] width 24 height 6
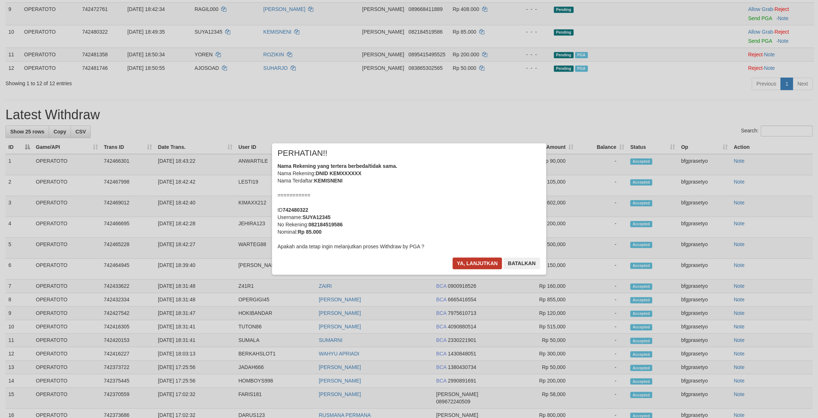
click at [459, 269] on button "Ya, lanjutkan" at bounding box center [477, 263] width 50 height 12
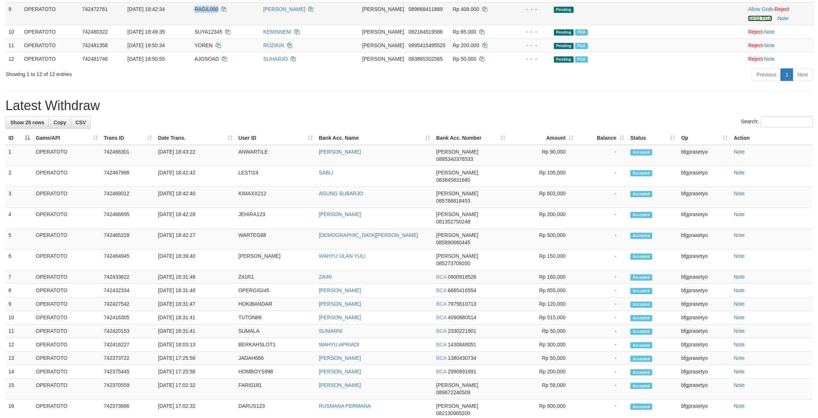
click at [749, 21] on link "Send PGA" at bounding box center [760, 18] width 24 height 6
click at [403, 244] on div "**********" at bounding box center [409, 168] width 818 height 946
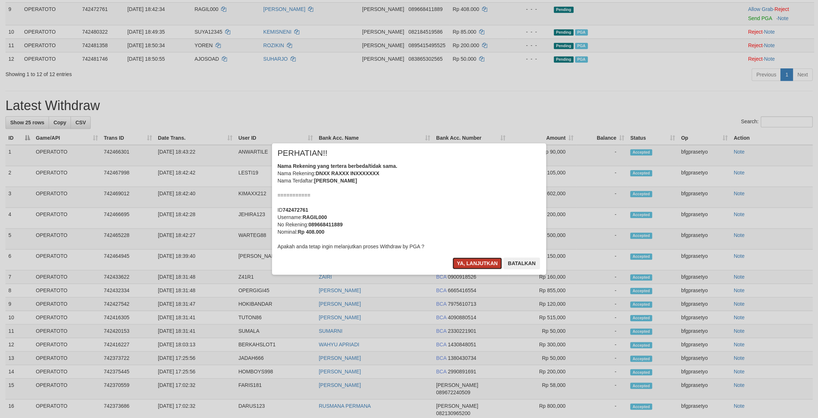
click at [473, 269] on button "Ya, lanjutkan" at bounding box center [477, 263] width 50 height 12
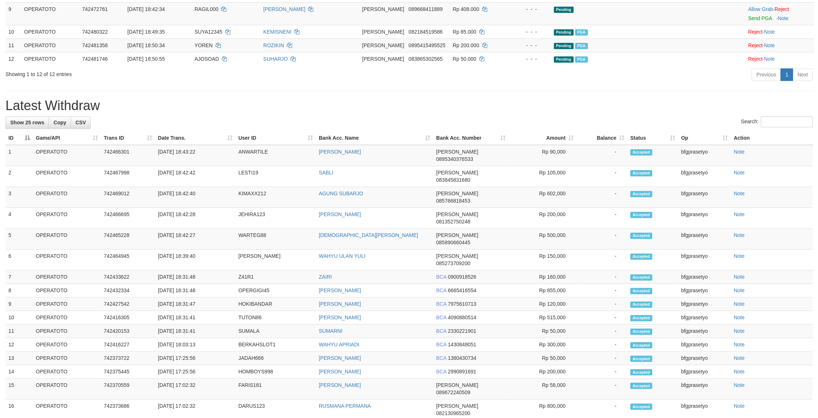
click at [547, 83] on div "Previous 1 Next" at bounding box center [579, 76] width 466 height 16
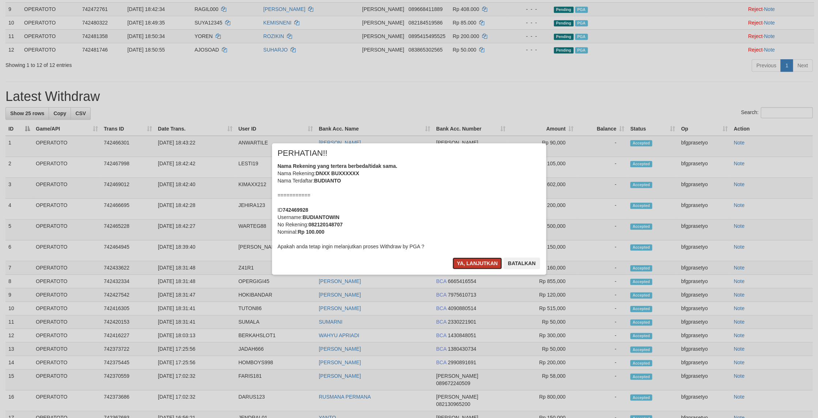
click at [459, 269] on button "Ya, lanjutkan" at bounding box center [477, 263] width 50 height 12
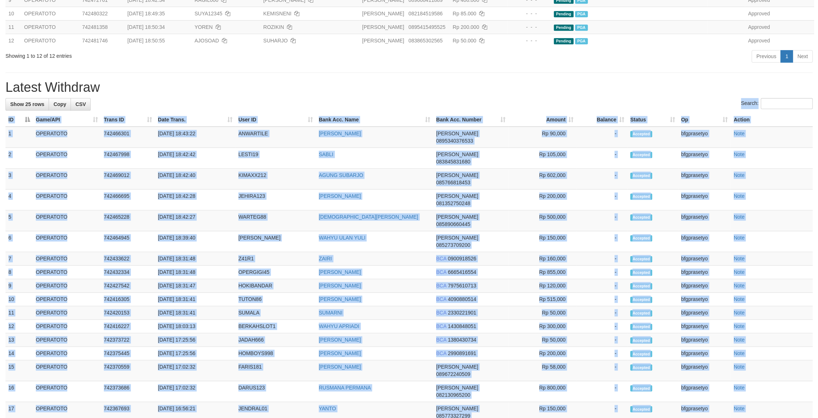
click at [246, 60] on div "Showing 1 to 12 of 12 entries" at bounding box center [170, 54] width 330 height 10
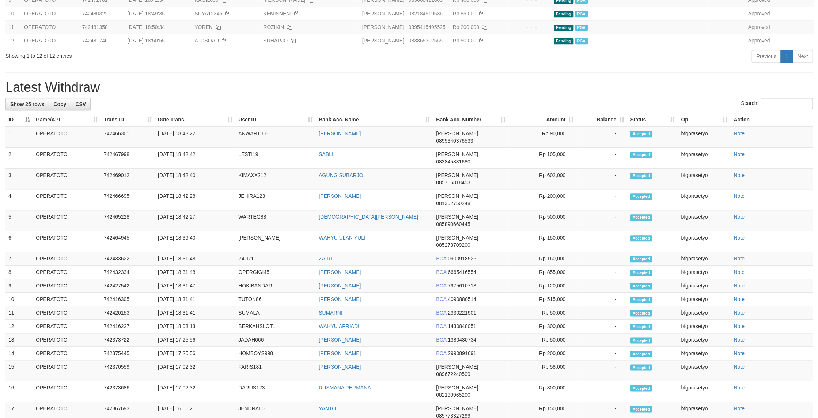
click at [289, 65] on div "Showing 1 to 12 of 12 entries Previous 1 Next" at bounding box center [409, 57] width 818 height 16
click at [16, 399] on button "Open LiveChat chat widget" at bounding box center [14, 401] width 22 height 22
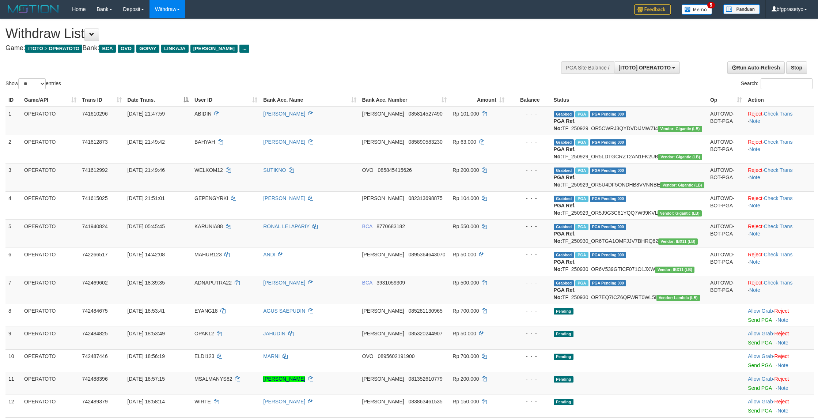
select select "**"
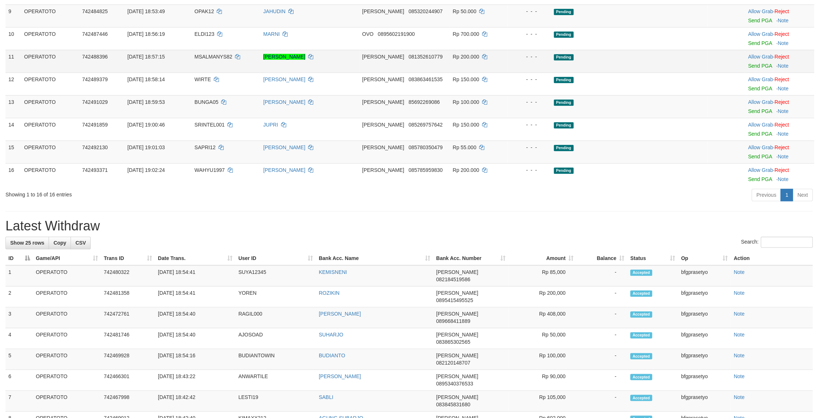
scroll to position [333, 0]
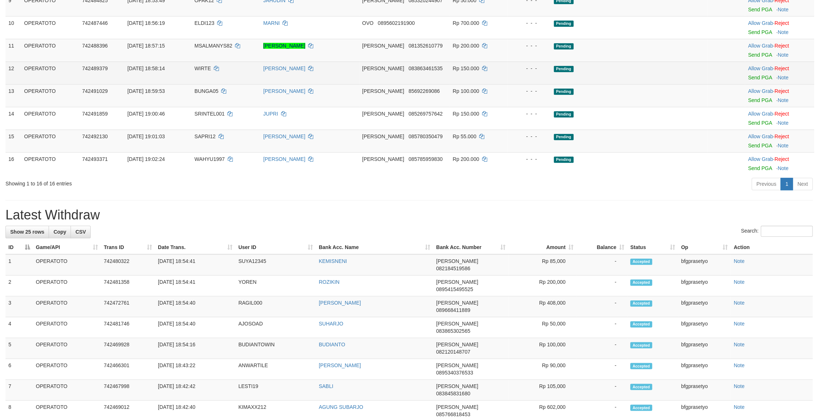
click at [594, 84] on td "Pending" at bounding box center [629, 72] width 156 height 23
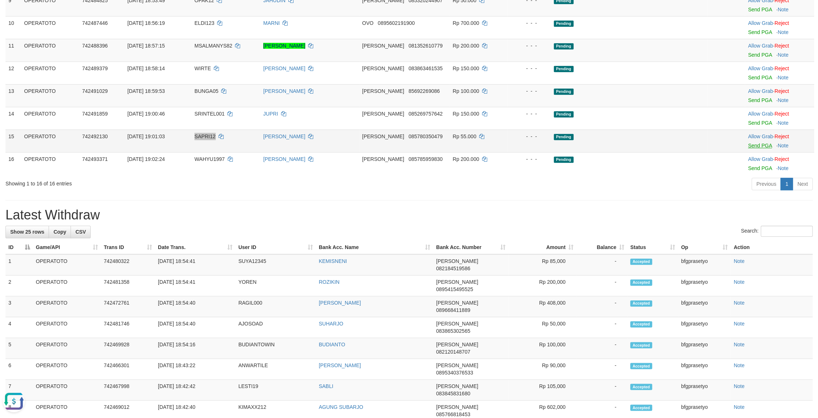
scroll to position [0, 0]
click at [754, 148] on link "Send PGA" at bounding box center [760, 146] width 24 height 6
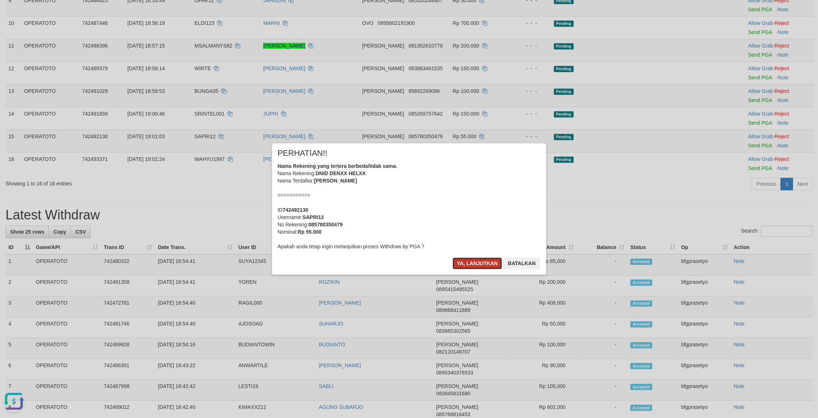
click at [459, 269] on button "Ya, lanjutkan" at bounding box center [477, 263] width 50 height 12
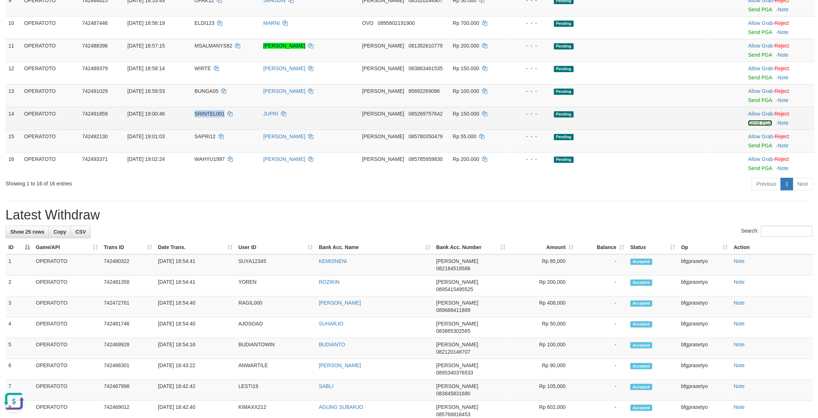
click at [751, 126] on link "Send PGA" at bounding box center [760, 123] width 24 height 6
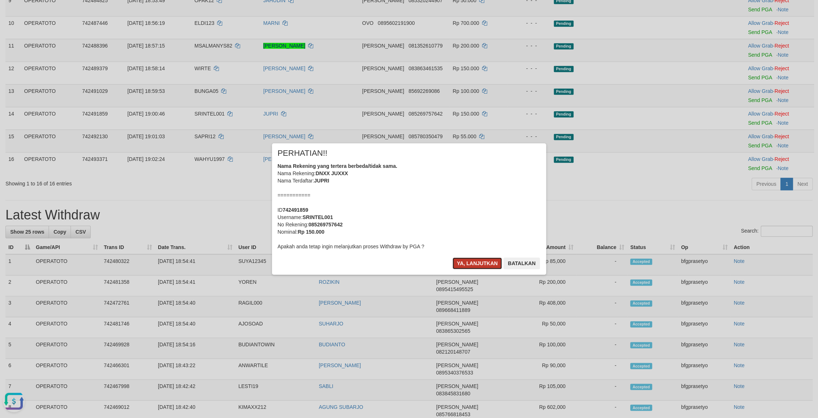
click at [470, 269] on button "Ya, lanjutkan" at bounding box center [477, 263] width 50 height 12
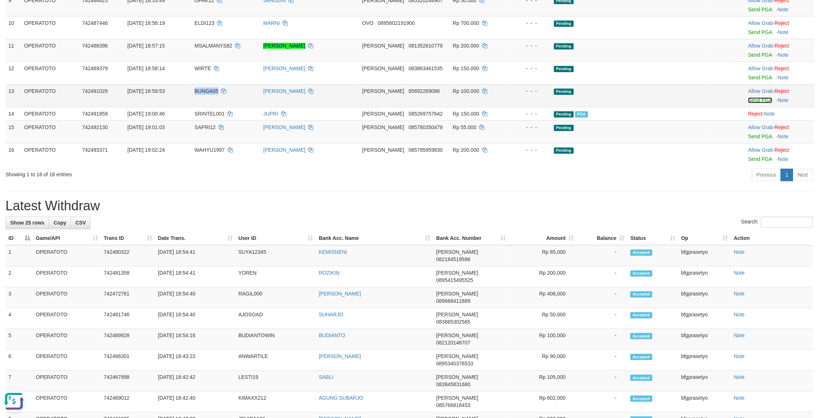
click at [762, 103] on link "Send PGA" at bounding box center [760, 100] width 24 height 6
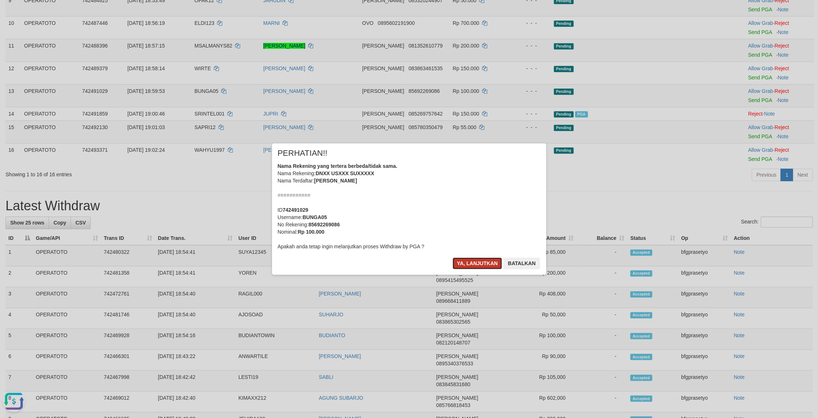
click at [482, 269] on button "Ya, lanjutkan" at bounding box center [477, 263] width 50 height 12
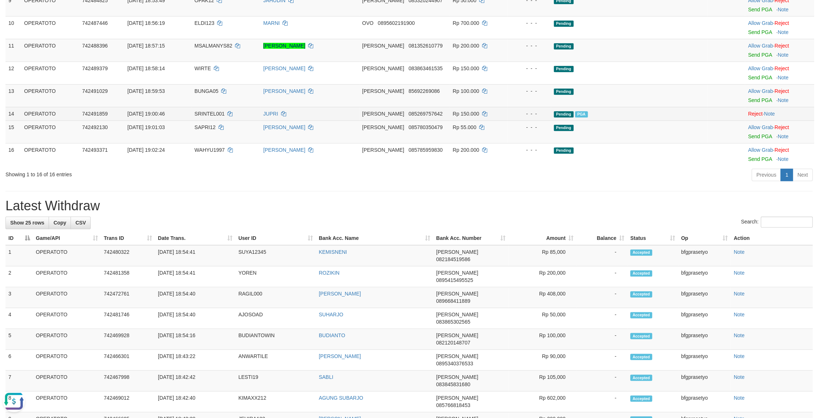
click at [581, 120] on td "Pending PGA" at bounding box center [629, 114] width 156 height 14
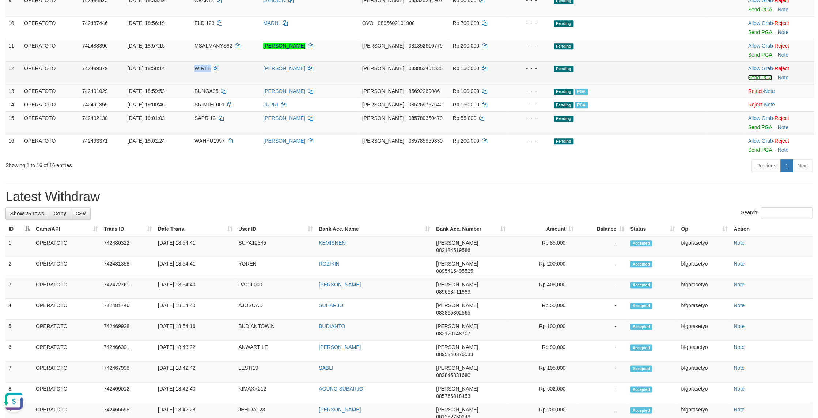
click at [760, 80] on link "Send PGA" at bounding box center [760, 78] width 24 height 6
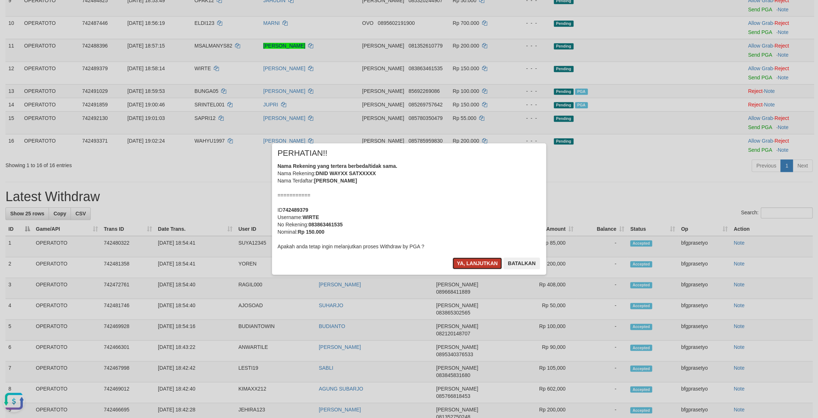
click at [477, 269] on button "Ya, lanjutkan" at bounding box center [477, 263] width 50 height 12
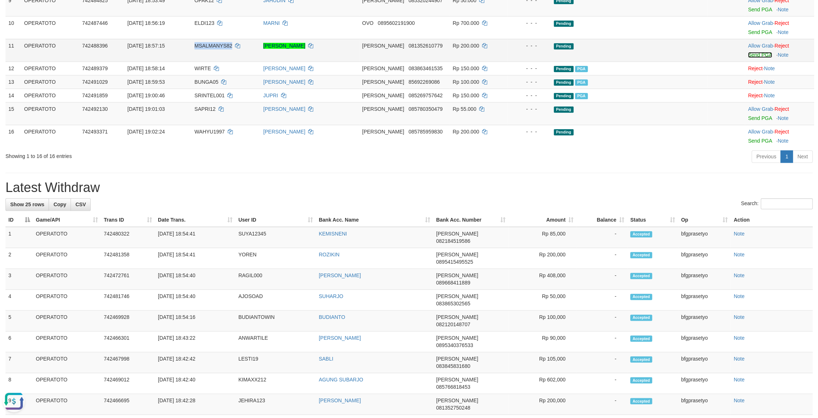
click at [763, 58] on link "Send PGA" at bounding box center [760, 55] width 24 height 6
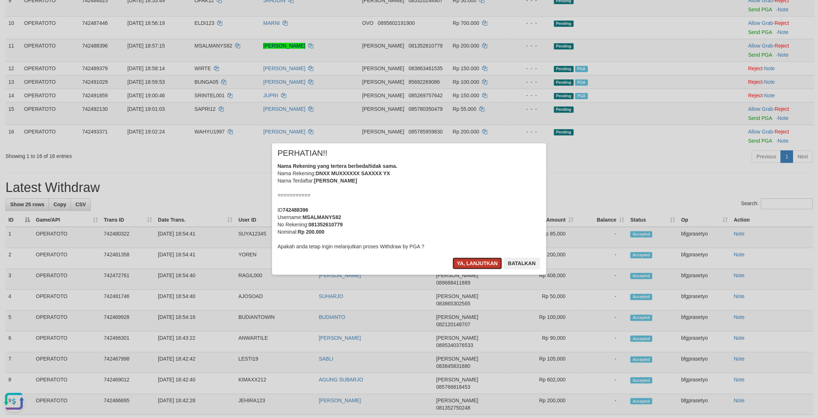
click at [464, 269] on button "Ya, lanjutkan" at bounding box center [477, 263] width 50 height 12
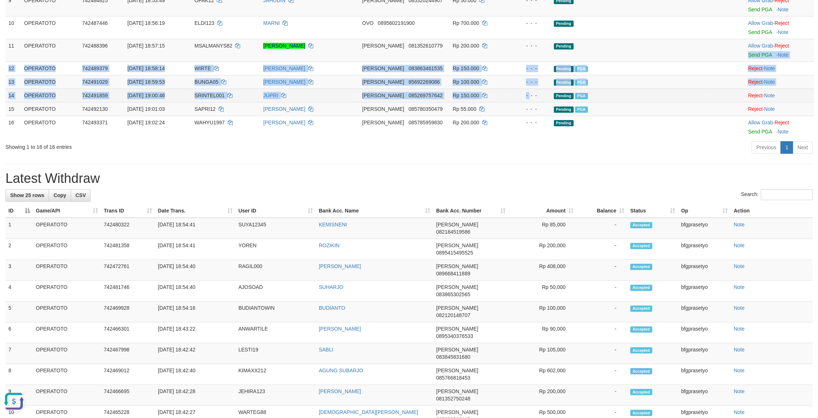
drag, startPoint x: 543, startPoint y: 250, endPoint x: 543, endPoint y: 246, distance: 4.0
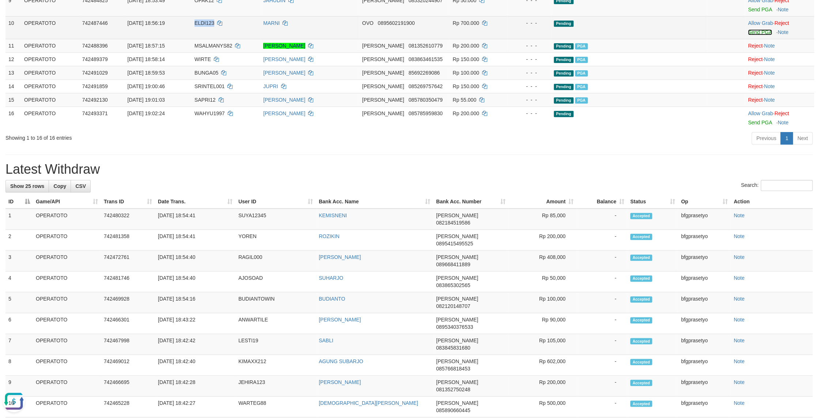
click at [757, 35] on link "Send PGA" at bounding box center [760, 32] width 24 height 6
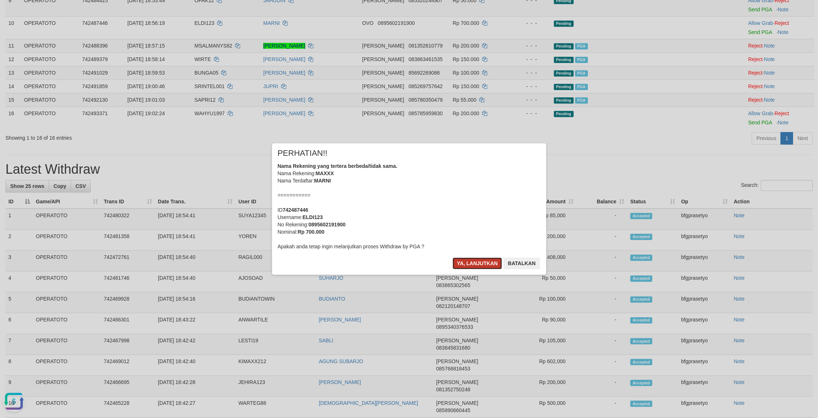
click at [463, 269] on button "Ya, lanjutkan" at bounding box center [477, 263] width 50 height 12
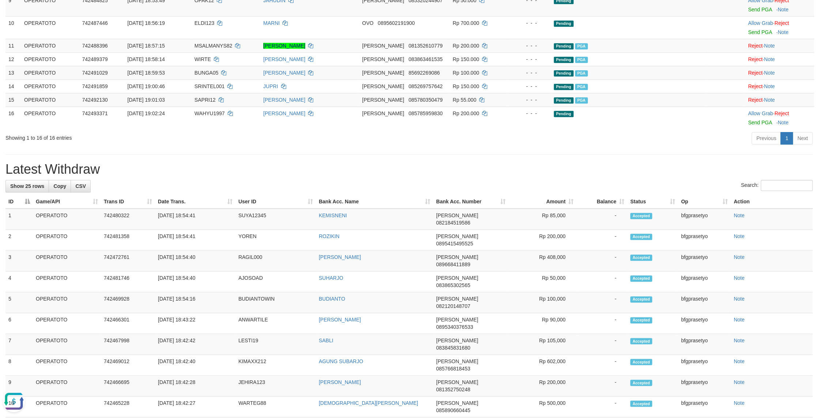
drag, startPoint x: 521, startPoint y: 261, endPoint x: 482, endPoint y: 219, distance: 56.9
click at [521, 93] on td "- - -" at bounding box center [528, 86] width 43 height 14
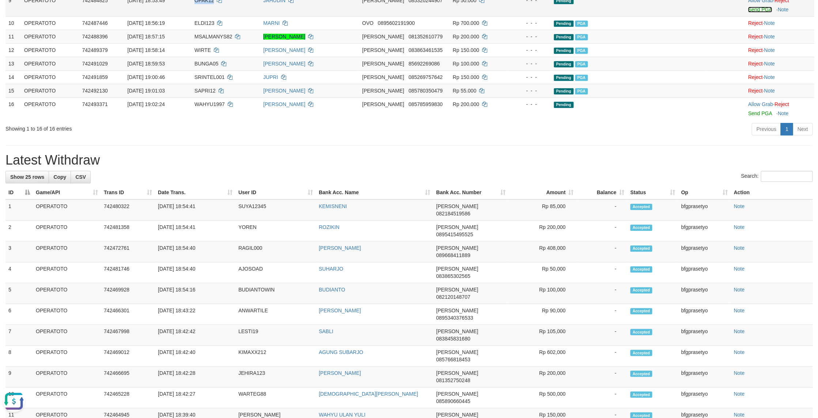
click at [755, 12] on link "Send PGA" at bounding box center [760, 10] width 24 height 6
click at [487, 57] on td "Rp 150.000" at bounding box center [478, 50] width 58 height 14
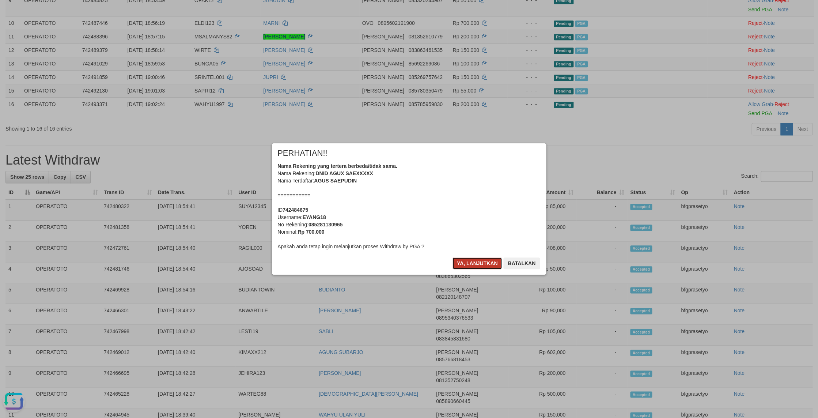
click at [482, 269] on button "Ya, lanjutkan" at bounding box center [477, 263] width 50 height 12
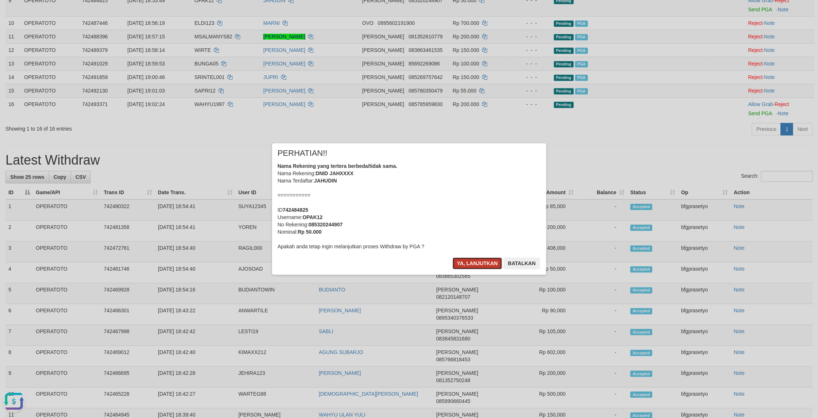
click at [478, 269] on button "Ya, lanjutkan" at bounding box center [477, 263] width 50 height 12
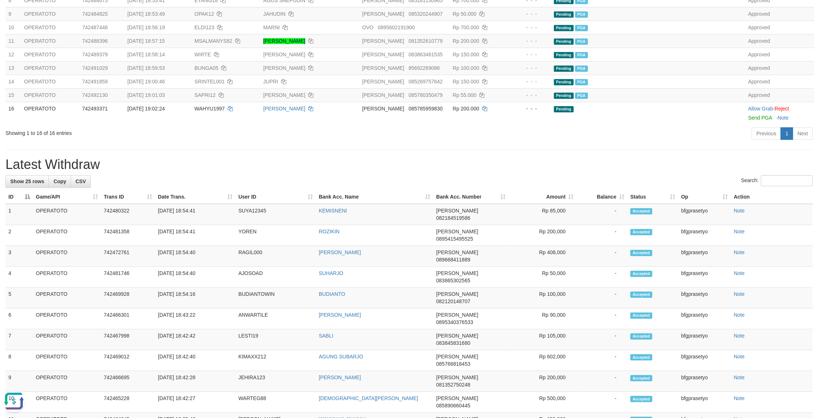
scroll to position [289, 0]
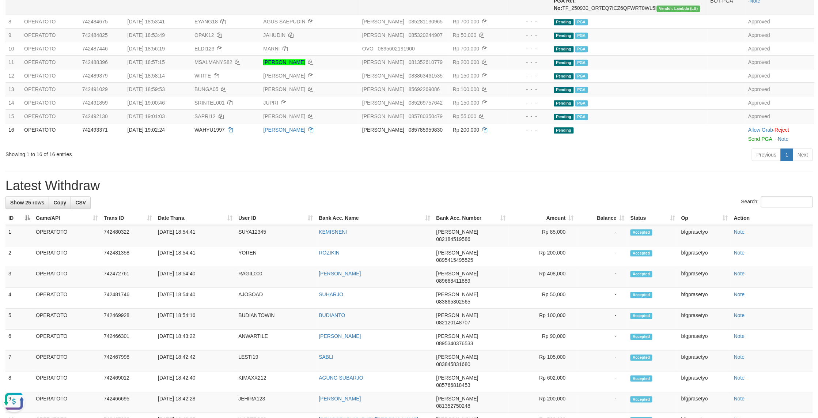
click at [654, 15] on td "Grabbed PGA PGA Pending 000 PGA Ref. No: TF_250930_OR7EQ7ICZ6QFWRT0WL5I Vendor:…" at bounding box center [629, 0] width 156 height 28
copy td "TF_250930_OR7EQ7ICZ6QFWRT0WL5I"
click at [8, 408] on button "Open LiveChat chat widget" at bounding box center [14, 401] width 22 height 22
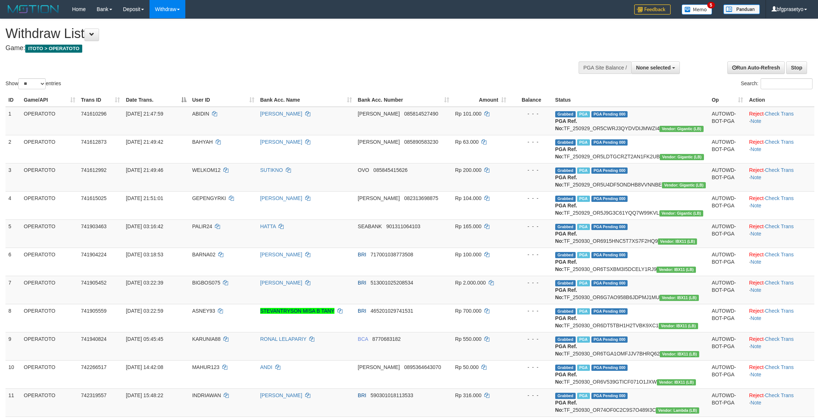
select select
select select "**"
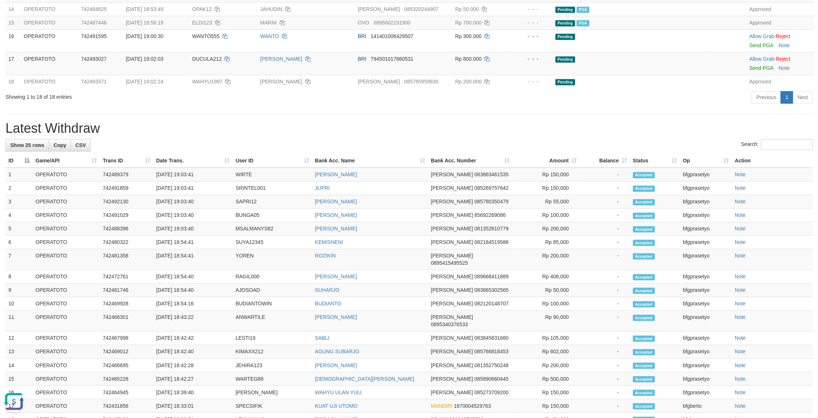
scroll to position [464, 0]
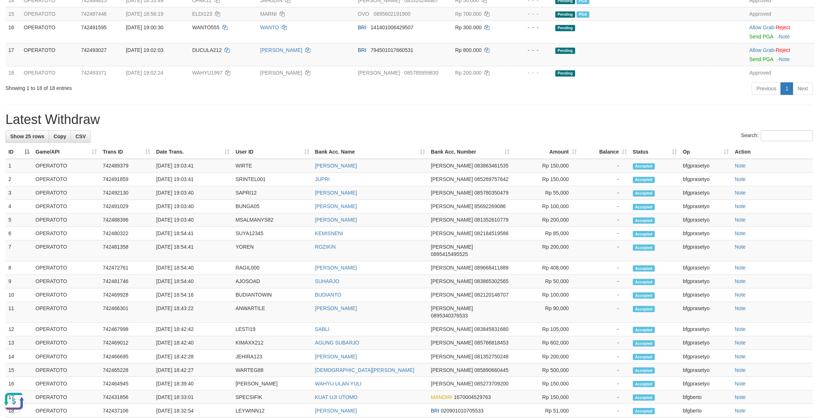
click at [362, 127] on h1 "Latest Withdraw" at bounding box center [408, 119] width 807 height 15
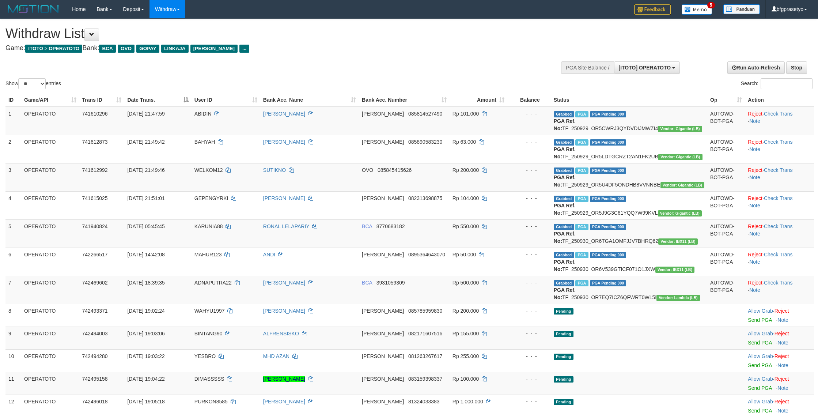
select select "**"
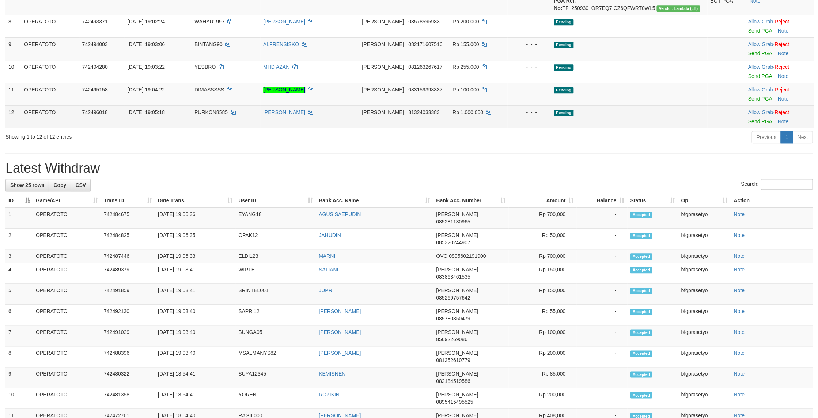
scroll to position [7, 0]
click at [671, 128] on td "Pending" at bounding box center [629, 116] width 156 height 23
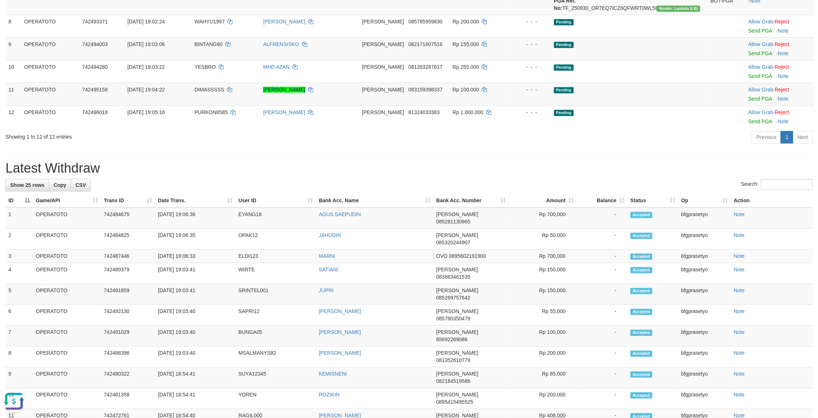
scroll to position [0, 0]
click at [552, 293] on div "**********" at bounding box center [409, 224] width 818 height 988
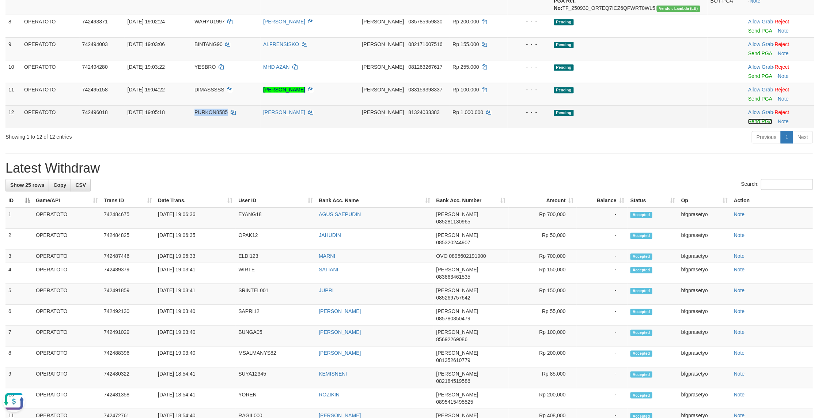
click at [762, 124] on link "Send PGA" at bounding box center [760, 121] width 24 height 6
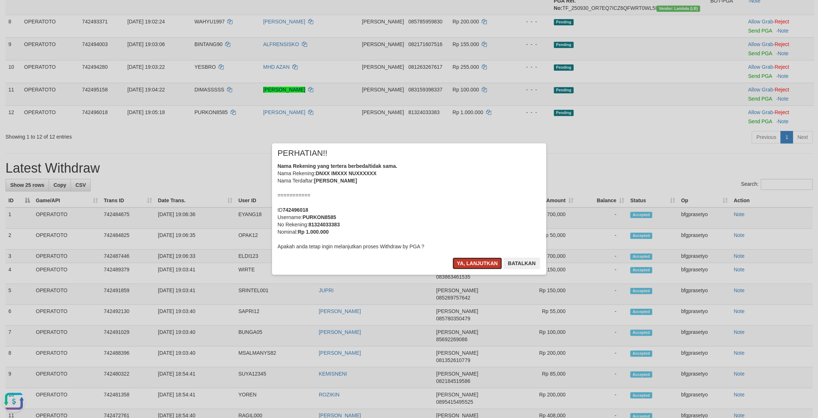
click at [485, 269] on button "Ya, lanjutkan" at bounding box center [477, 263] width 50 height 12
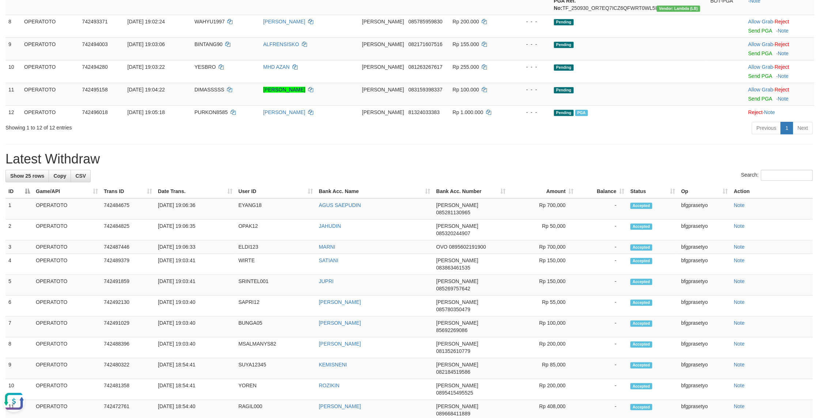
drag, startPoint x: 472, startPoint y: 280, endPoint x: 462, endPoint y: 276, distance: 11.8
click at [472, 137] on div "Previous 1 Next" at bounding box center [579, 129] width 466 height 16
click at [757, 102] on link "Send PGA" at bounding box center [760, 99] width 24 height 6
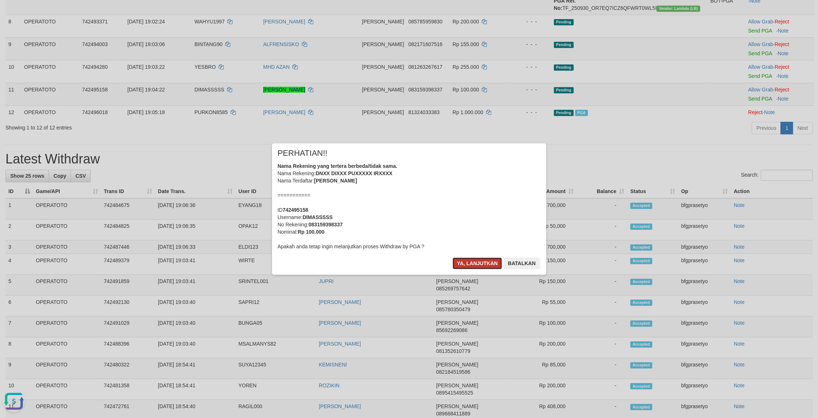
click at [470, 269] on button "Ya, lanjutkan" at bounding box center [477, 263] width 50 height 12
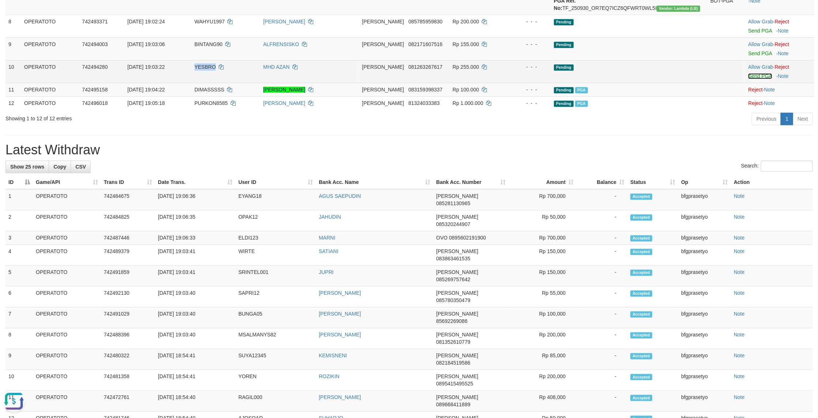
click at [757, 79] on link "Send PGA" at bounding box center [760, 76] width 24 height 6
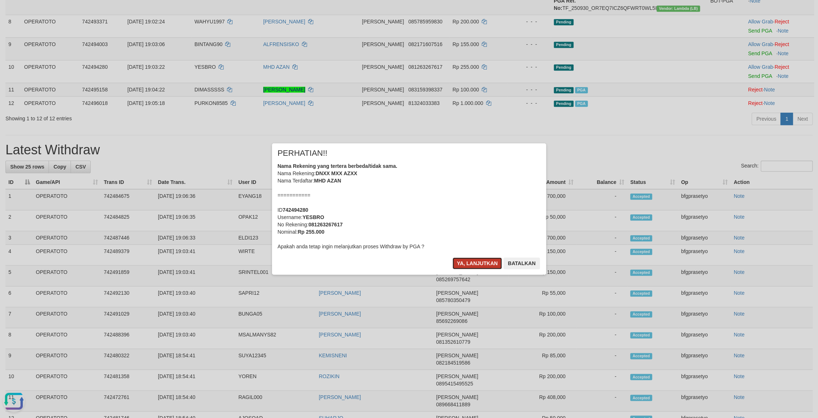
click at [476, 269] on button "Ya, lanjutkan" at bounding box center [477, 263] width 50 height 12
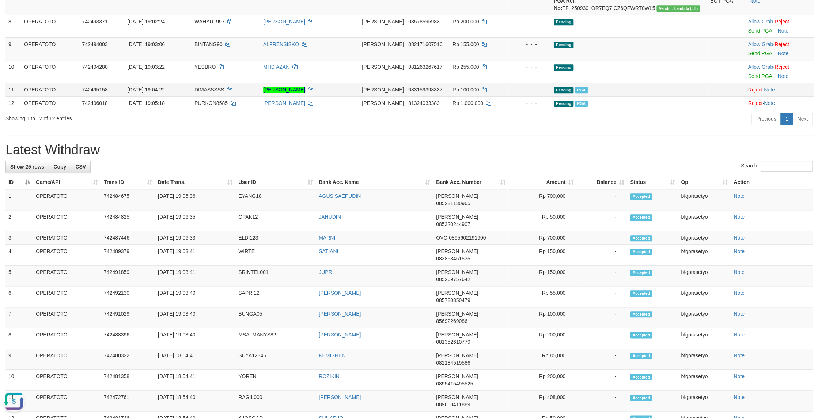
drag, startPoint x: 477, startPoint y: 277, endPoint x: 454, endPoint y: 232, distance: 50.0
click at [478, 242] on div "× PERHATIAN!! Nama Rekening yang tertera berbeda/tidak sama. Nama Rekening: DNX…" at bounding box center [409, 208] width 137 height 65
click at [755, 56] on link "Send PGA" at bounding box center [760, 53] width 24 height 6
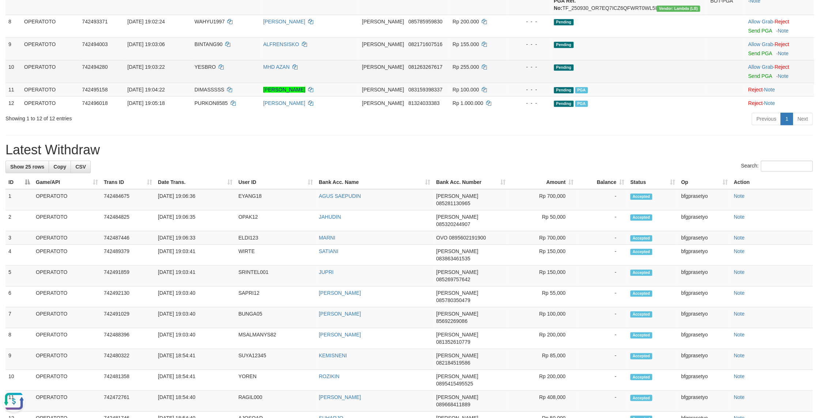
drag, startPoint x: 525, startPoint y: 196, endPoint x: 629, endPoint y: 190, distance: 103.9
click at [526, 83] on td "- - -" at bounding box center [528, 71] width 43 height 23
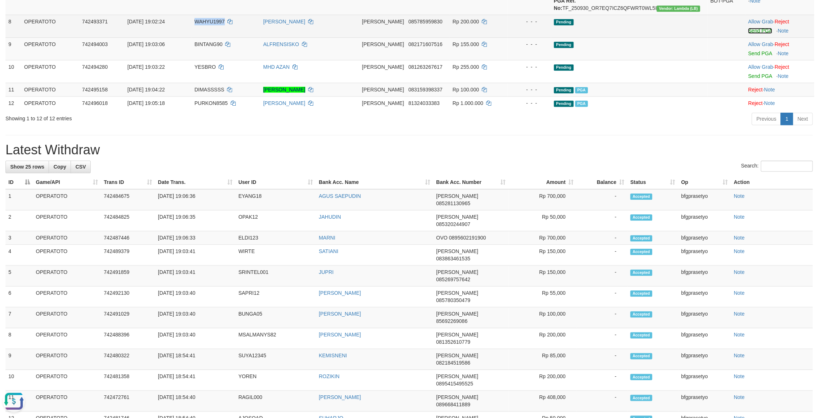
click at [760, 34] on link "Send PGA" at bounding box center [760, 31] width 24 height 6
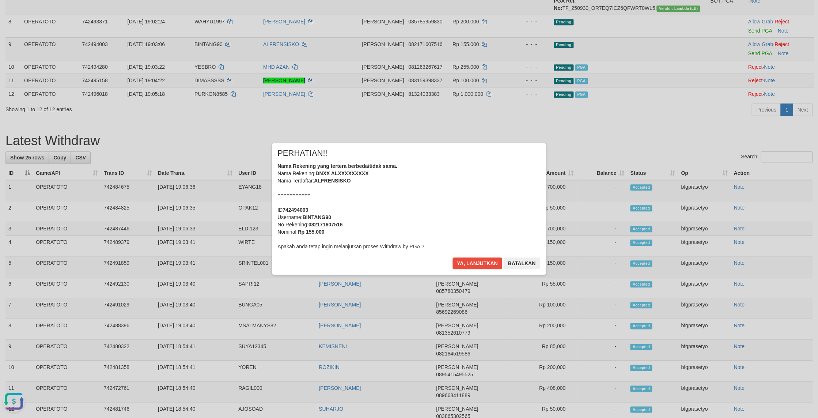
click at [470, 269] on button "Ya, lanjutkan" at bounding box center [477, 263] width 50 height 12
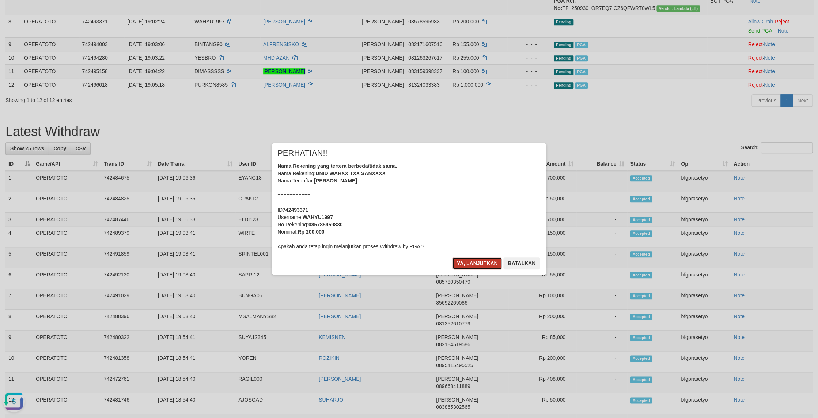
click at [466, 269] on button "Ya, lanjutkan" at bounding box center [477, 263] width 50 height 12
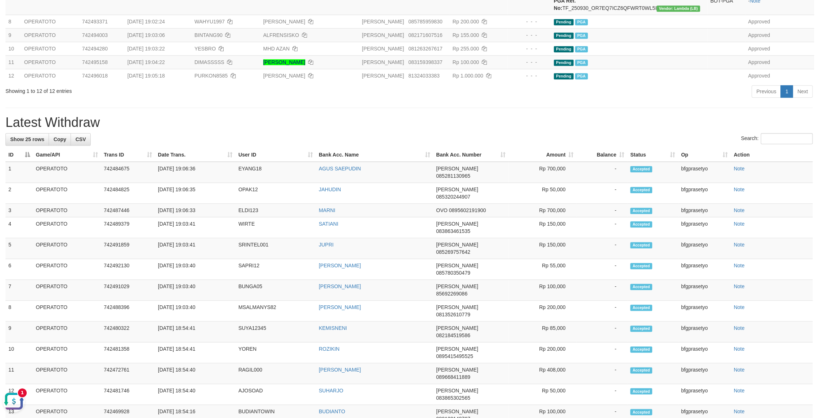
click at [13, 400] on button "Open LiveChat chat widget" at bounding box center [14, 401] width 22 height 22
drag, startPoint x: 242, startPoint y: 297, endPoint x: 254, endPoint y: 282, distance: 19.4
click at [245, 130] on h1 "Latest Withdraw" at bounding box center [408, 122] width 807 height 15
click at [623, 15] on td "Grabbed PGA PGA Pending 000 PGA Ref. No: TF_250930_OR7EQ7ICZ6QFWRT0WL5I Vendor:…" at bounding box center [629, 0] width 156 height 28
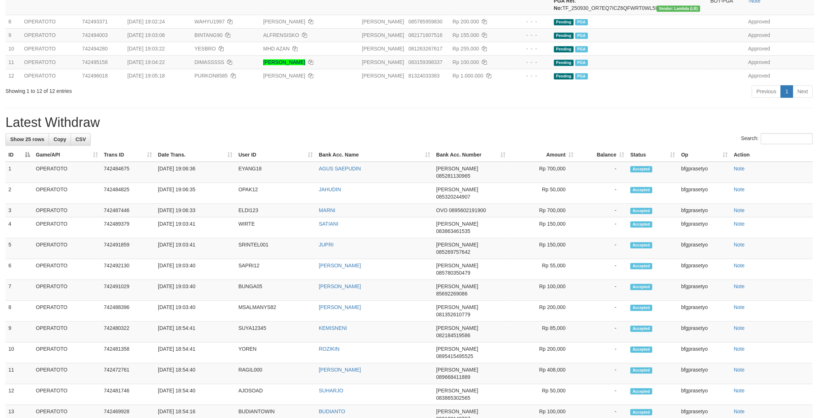
copy td "TF_250930_OR7EQ7ICZ6QFWRT0WL5I"
click at [8, 401] on button "Open LiveChat chat widget" at bounding box center [14, 401] width 22 height 22
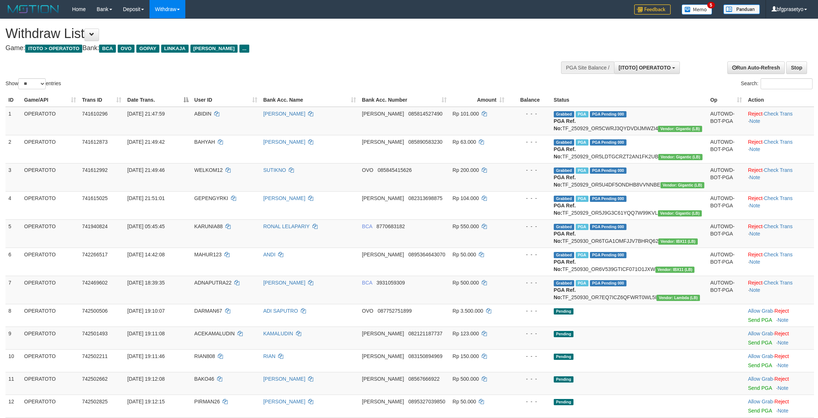
select select "**"
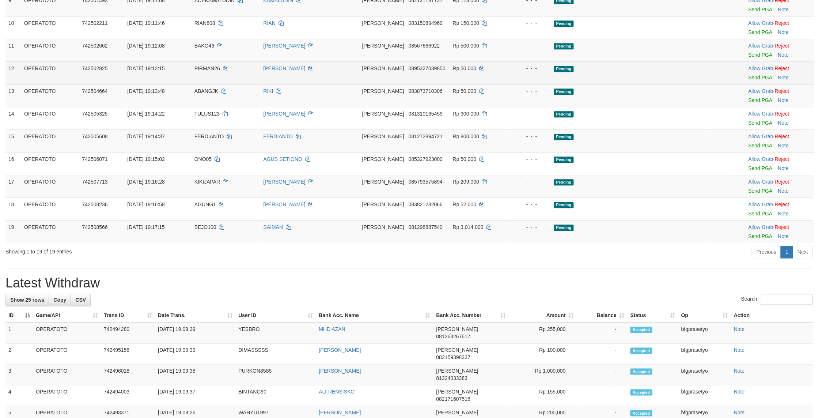
click at [633, 84] on td "Pending" at bounding box center [629, 72] width 156 height 23
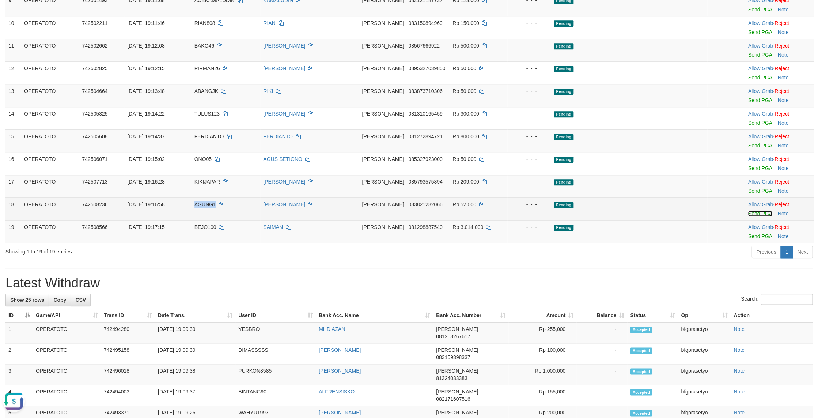
click at [754, 216] on link "Send PGA" at bounding box center [760, 213] width 24 height 6
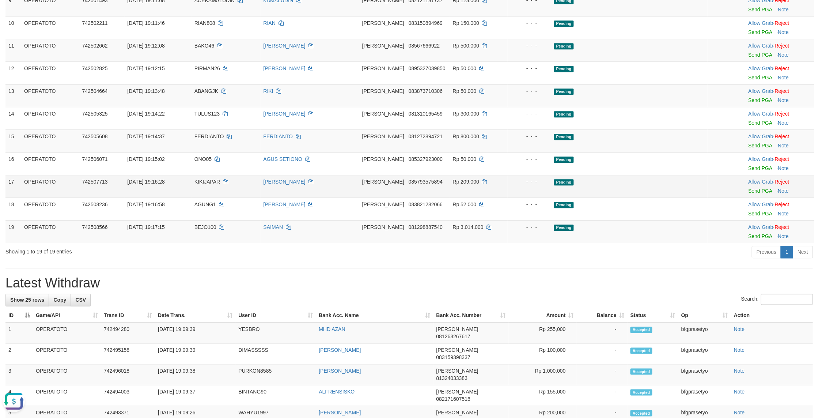
click at [636, 197] on td "Pending" at bounding box center [629, 186] width 156 height 23
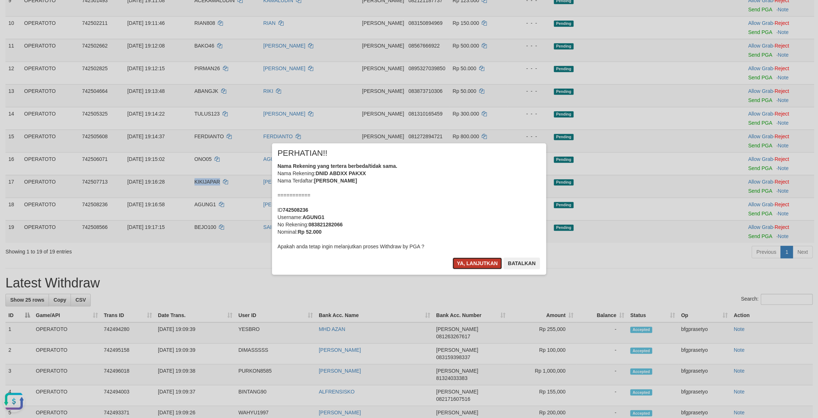
click at [458, 269] on button "Ya, lanjutkan" at bounding box center [477, 263] width 50 height 12
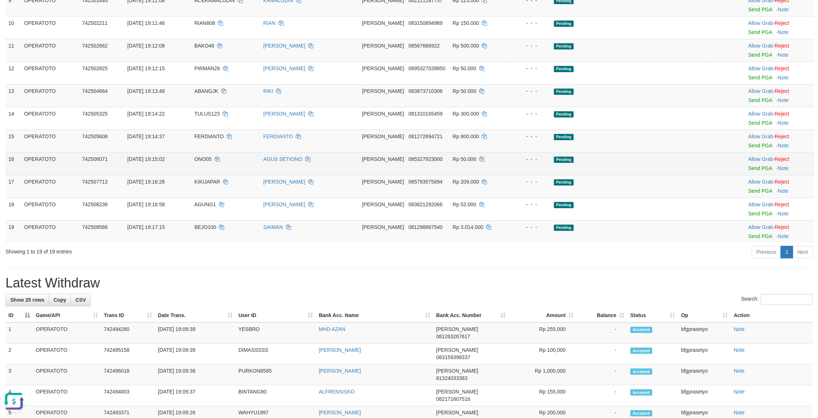
drag, startPoint x: 634, startPoint y: 304, endPoint x: 683, endPoint y: 352, distance: 68.5
click at [635, 175] on td "Pending" at bounding box center [629, 163] width 156 height 23
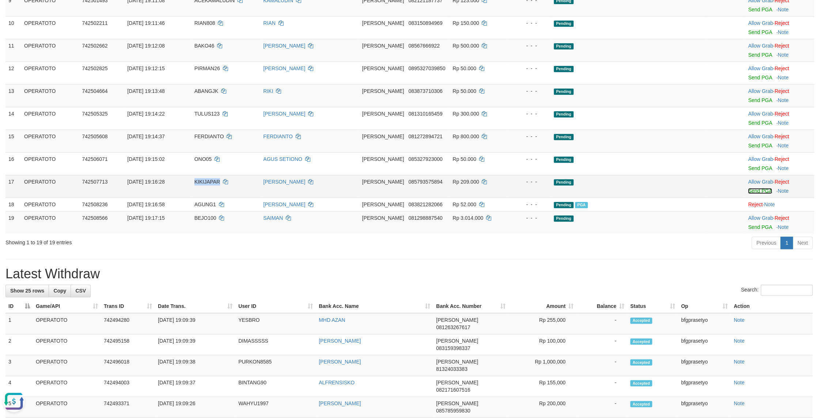
click at [755, 194] on link "Send PGA" at bounding box center [760, 191] width 24 height 6
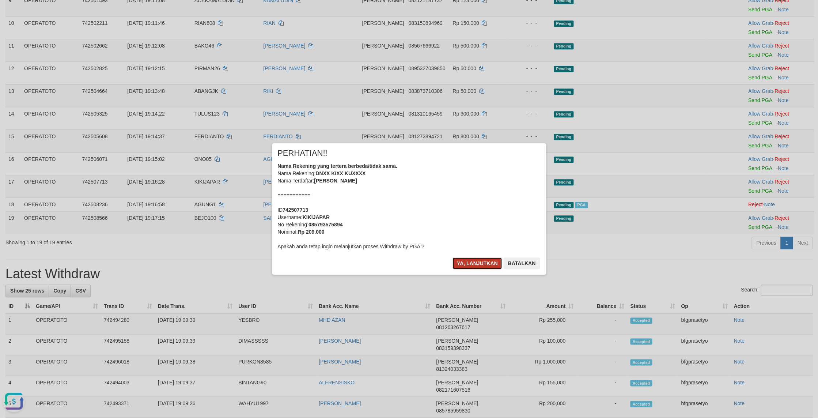
click at [469, 269] on button "Ya, lanjutkan" at bounding box center [477, 263] width 50 height 12
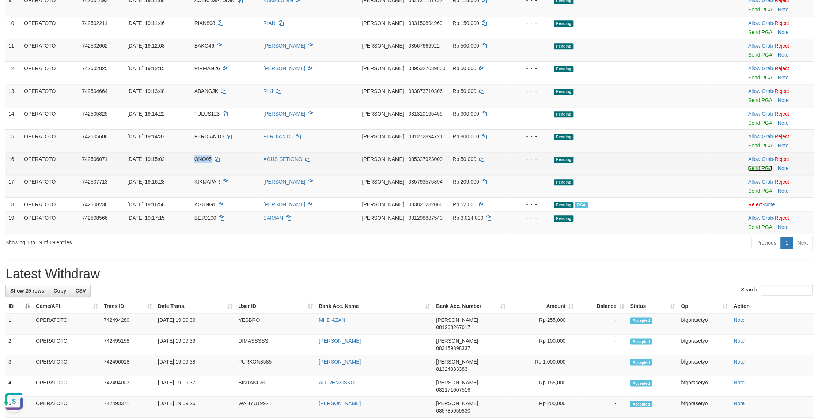
click at [758, 171] on link "Send PGA" at bounding box center [760, 168] width 24 height 6
drag, startPoint x: 505, startPoint y: 300, endPoint x: 495, endPoint y: 302, distance: 9.8
click at [500, 233] on tbody "1 OPERATOTO 741610296 [DATE] 21:47:59 [PERSON_NAME] DANA 085814527490 Rp 101.00…" at bounding box center [409, 4] width 808 height 460
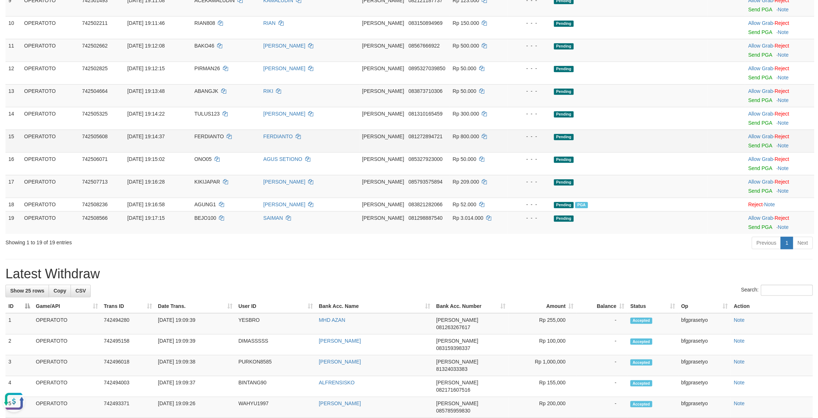
drag, startPoint x: 591, startPoint y: 243, endPoint x: 615, endPoint y: 276, distance: 40.8
click at [597, 233] on tbody "1 OPERATOTO 741610296 [DATE] 21:47:59 [PERSON_NAME] DANA 085814527490 Rp 101.00…" at bounding box center [409, 4] width 808 height 460
click at [756, 148] on link "Send PGA" at bounding box center [760, 146] width 24 height 6
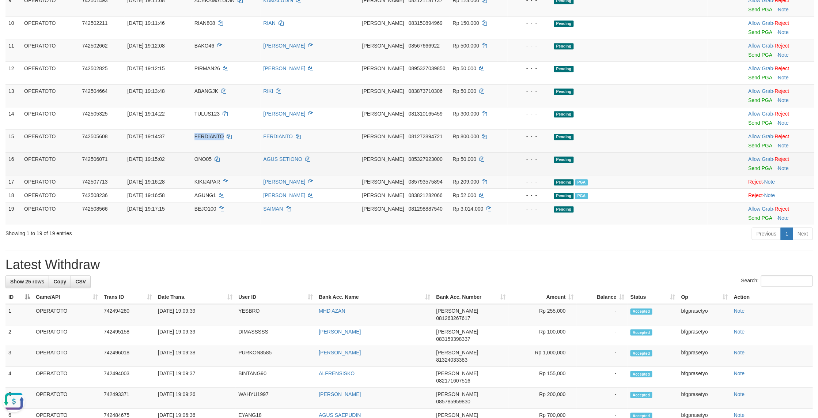
click at [573, 163] on span "Pending" at bounding box center [564, 159] width 20 height 6
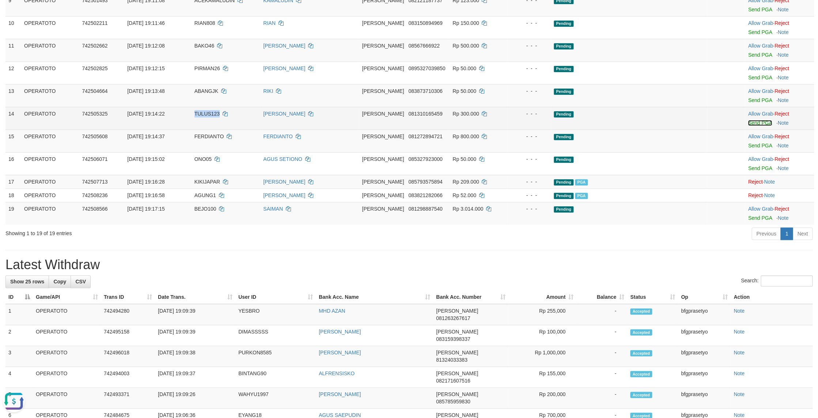
click at [760, 126] on link "Send PGA" at bounding box center [760, 123] width 24 height 6
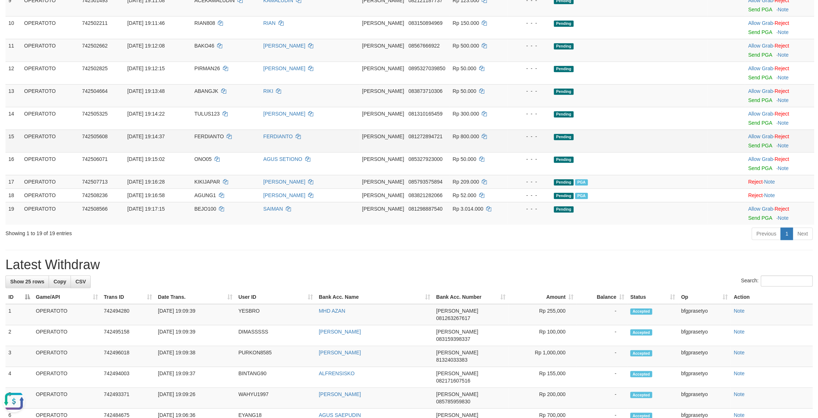
click at [548, 140] on div "- - -" at bounding box center [529, 136] width 38 height 7
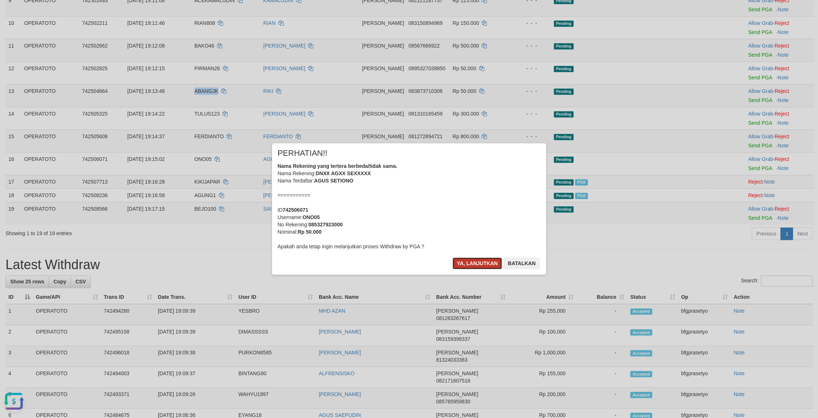
click at [467, 269] on button "Ya, lanjutkan" at bounding box center [477, 263] width 50 height 12
drag, startPoint x: 623, startPoint y: 274, endPoint x: 698, endPoint y: 259, distance: 76.3
click at [624, 274] on body "Toggle navigation Home Bank Account List Load By Website Group [ITOTO] OPERATOT…" at bounding box center [409, 279] width 818 height 1225
click at [460, 269] on button "Ya, lanjutkan" at bounding box center [477, 263] width 50 height 12
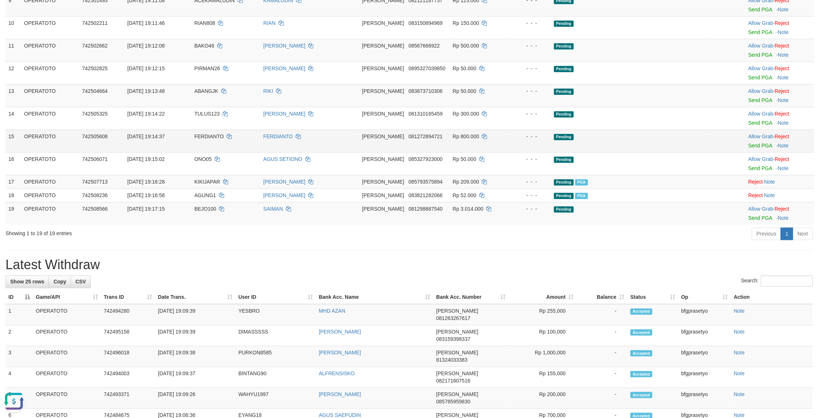
click at [598, 152] on td "Pending" at bounding box center [629, 140] width 156 height 23
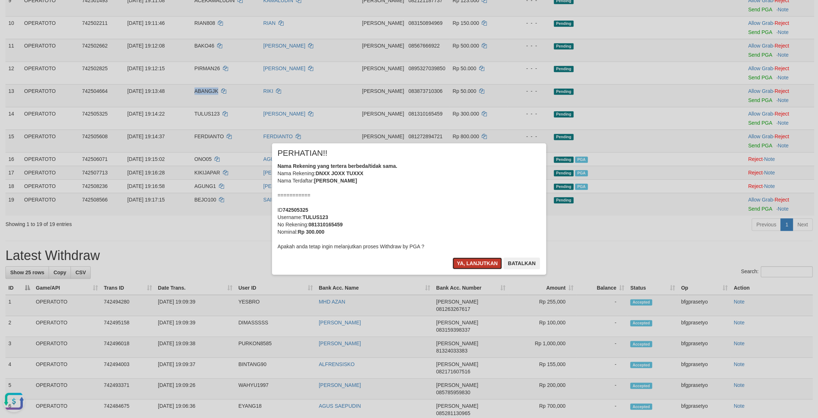
click at [471, 269] on button "Ya, lanjutkan" at bounding box center [477, 263] width 50 height 12
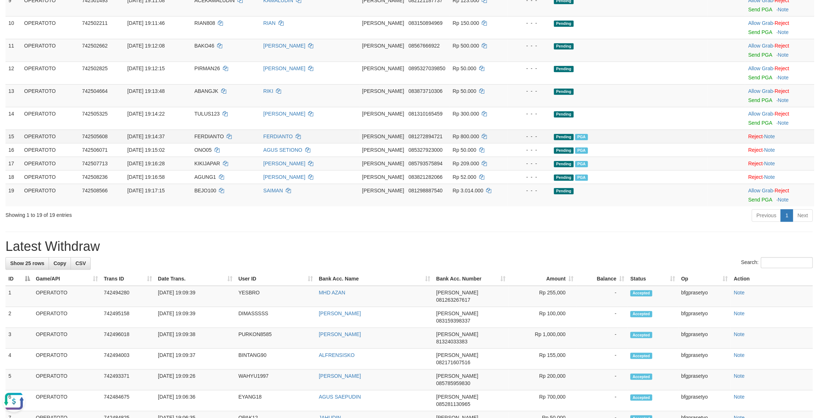
drag, startPoint x: 642, startPoint y: 284, endPoint x: 654, endPoint y: 287, distance: 12.7
click at [642, 143] on td "Pending PGA" at bounding box center [629, 136] width 156 height 14
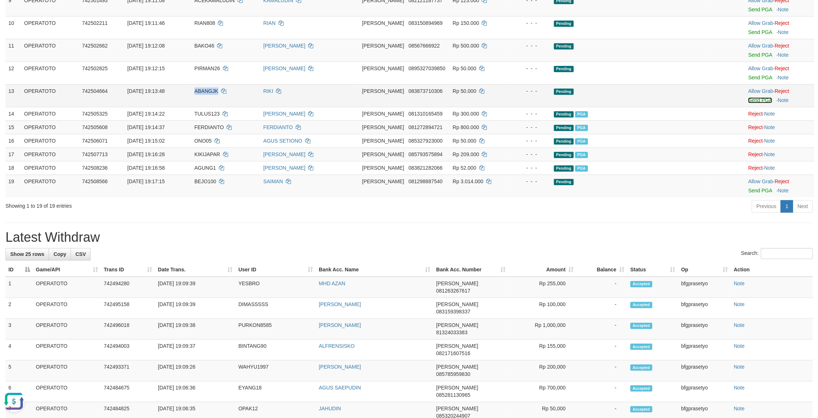
click at [760, 103] on link "Send PGA" at bounding box center [760, 100] width 24 height 6
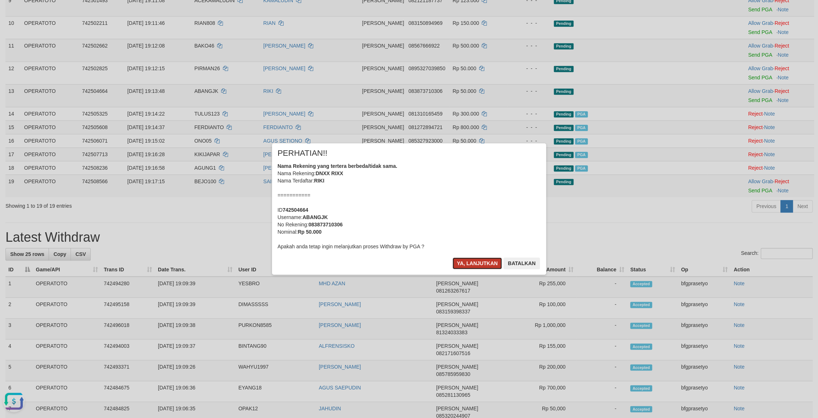
click at [466, 269] on button "Ya, lanjutkan" at bounding box center [477, 263] width 50 height 12
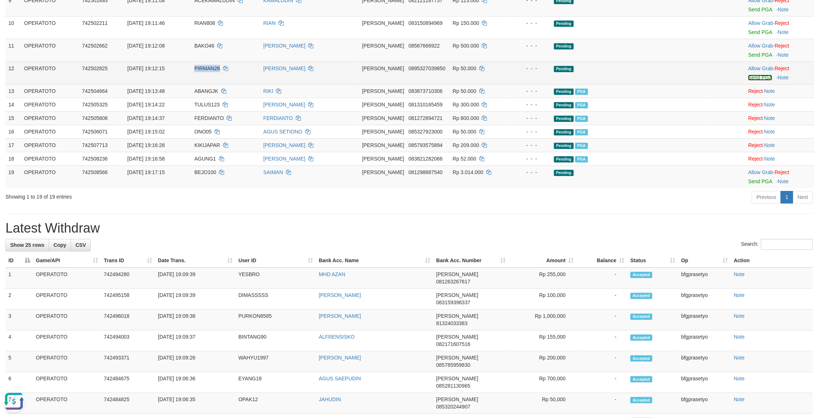
click at [757, 80] on link "Send PGA" at bounding box center [760, 78] width 24 height 6
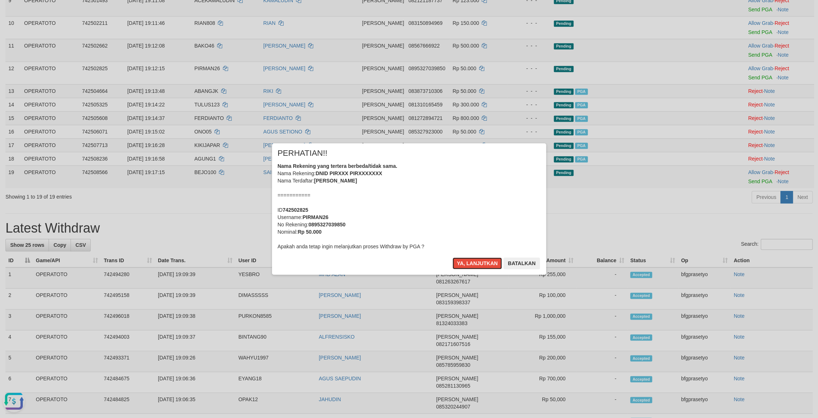
drag, startPoint x: 484, startPoint y: 273, endPoint x: 557, endPoint y: 270, distance: 73.1
click at [485, 269] on button "Ya, lanjutkan" at bounding box center [477, 263] width 50 height 12
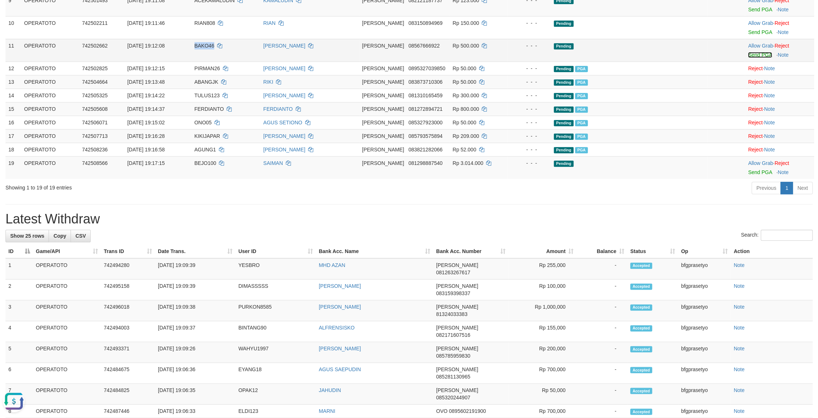
click at [760, 58] on link "Send PGA" at bounding box center [760, 55] width 24 height 6
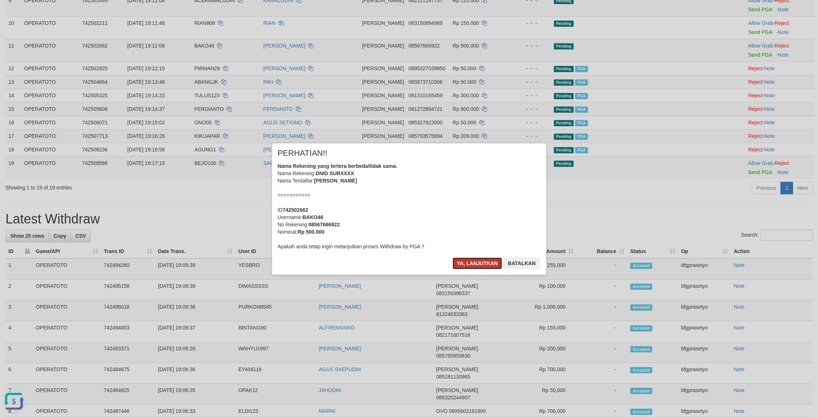
click at [482, 269] on button "Ya, lanjutkan" at bounding box center [477, 263] width 50 height 12
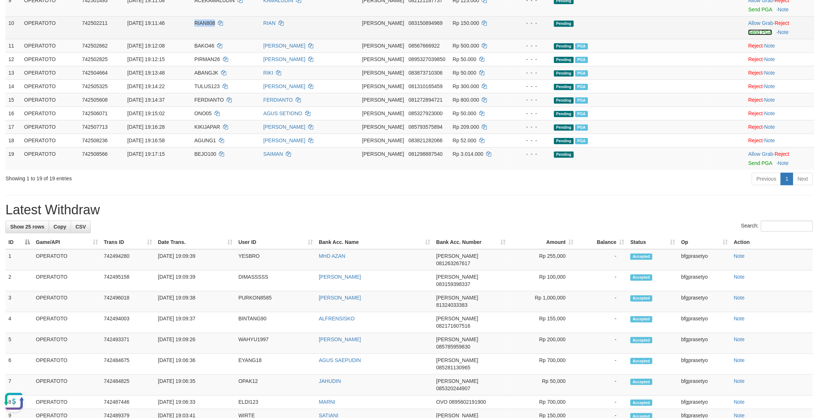
click at [757, 35] on link "Send PGA" at bounding box center [760, 32] width 24 height 6
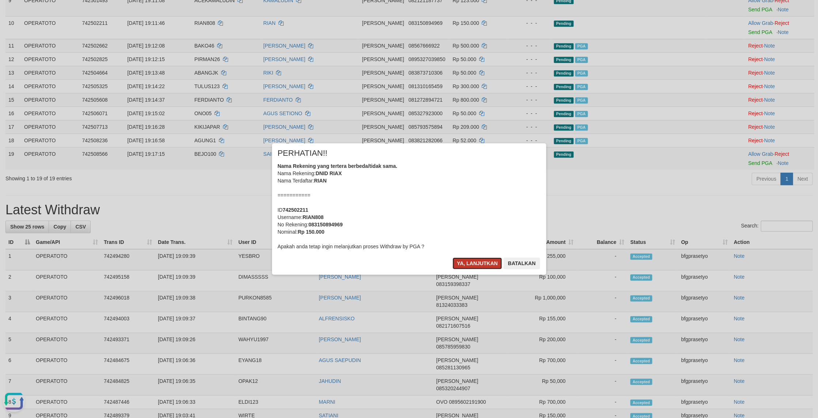
click at [479, 269] on button "Ya, lanjutkan" at bounding box center [477, 263] width 50 height 12
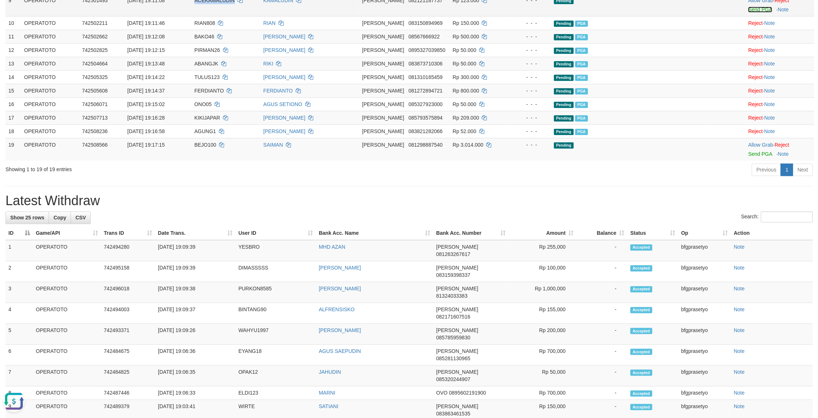
click at [761, 12] on link "Send PGA" at bounding box center [760, 10] width 24 height 6
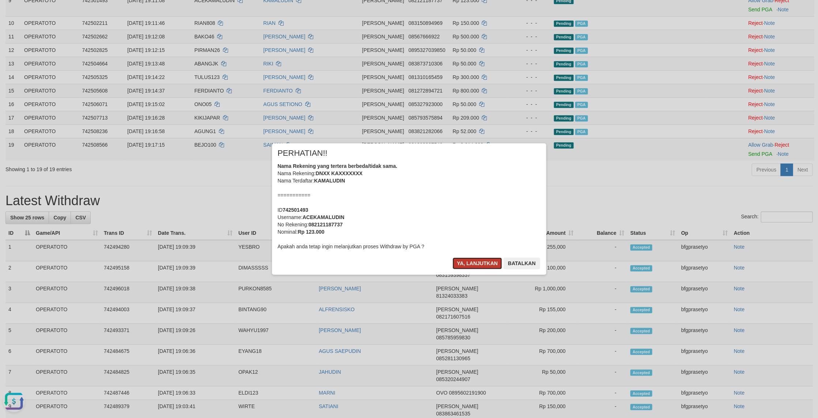
click at [476, 269] on button "Ya, lanjutkan" at bounding box center [477, 263] width 50 height 12
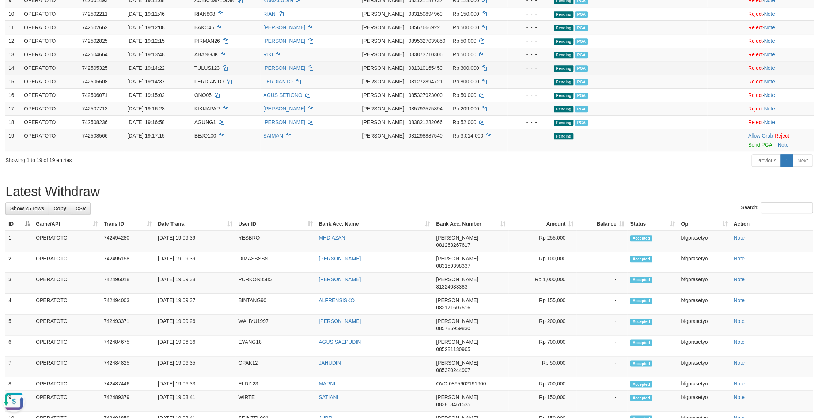
click at [627, 75] on td "Pending PGA" at bounding box center [629, 68] width 156 height 14
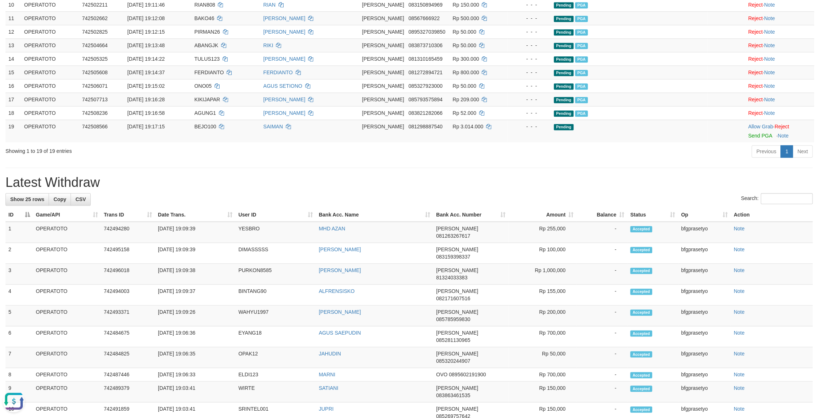
click at [7, 405] on button "Open LiveChat chat widget" at bounding box center [14, 401] width 22 height 22
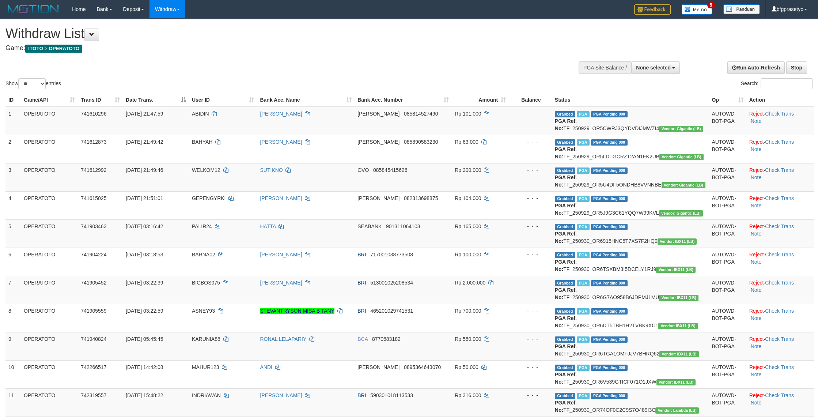
select select
select select "**"
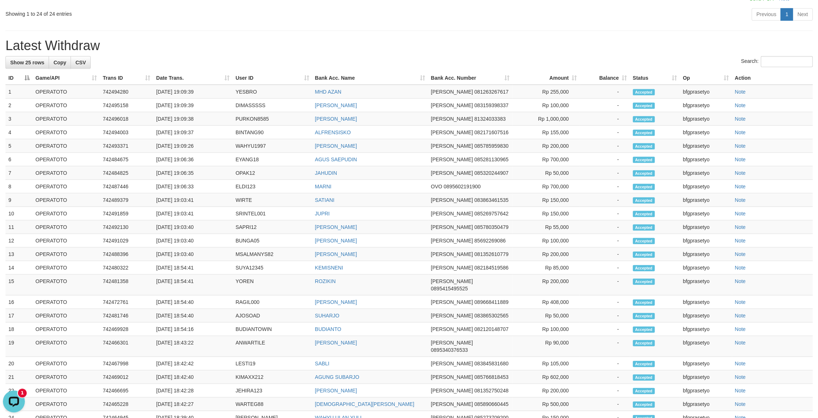
scroll to position [815, 0]
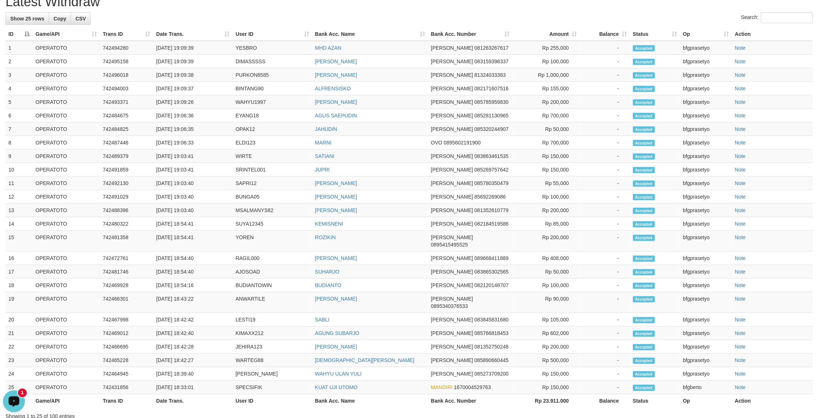
click at [10, 402] on div "Open LiveChat chat widget" at bounding box center [14, 400] width 12 height 12
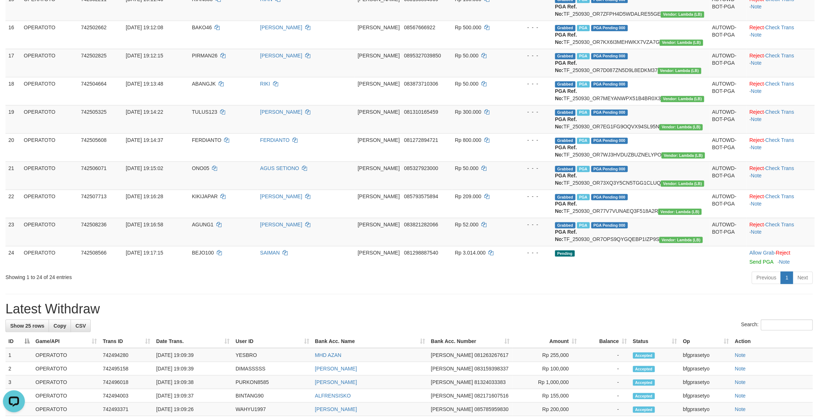
scroll to position [552, 0]
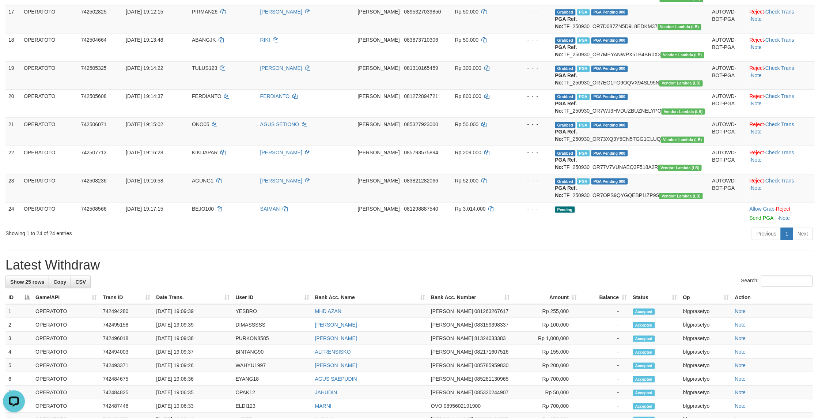
copy td "TF_250930_OR7G0R7IQIPGBOJ8JBJ9"
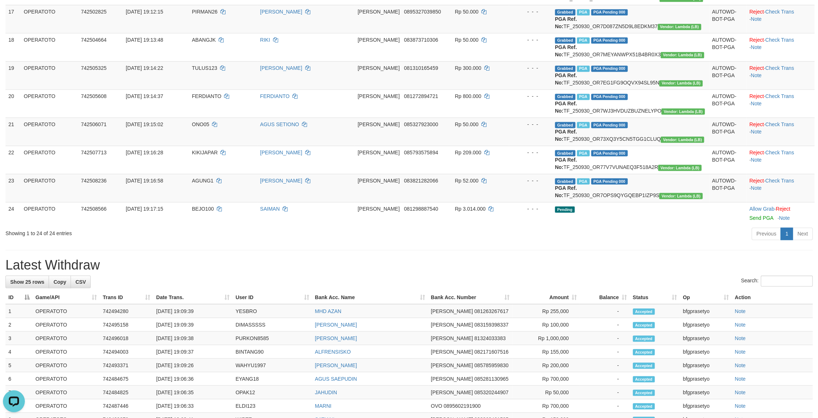
copy td "TF_250930_OR7C5X2W0SCWDDYYVV0E"
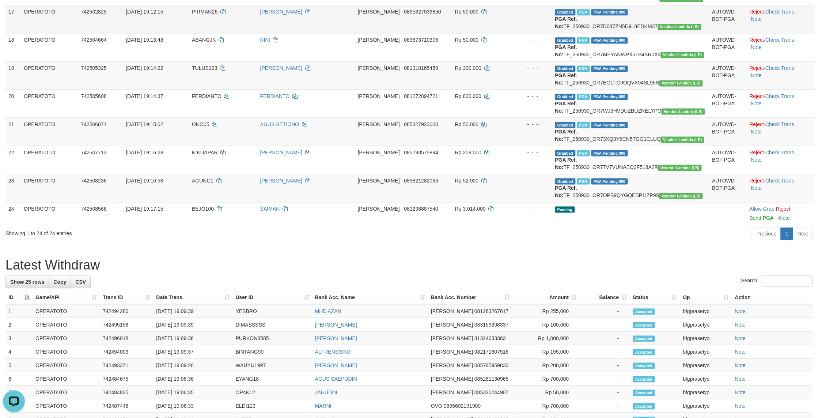
copy td "TF_250930_OR7ZFPH4D5WDALRE55GE"
drag, startPoint x: 658, startPoint y: 246, endPoint x: 689, endPoint y: 263, distance: 34.8
copy div "- - -"
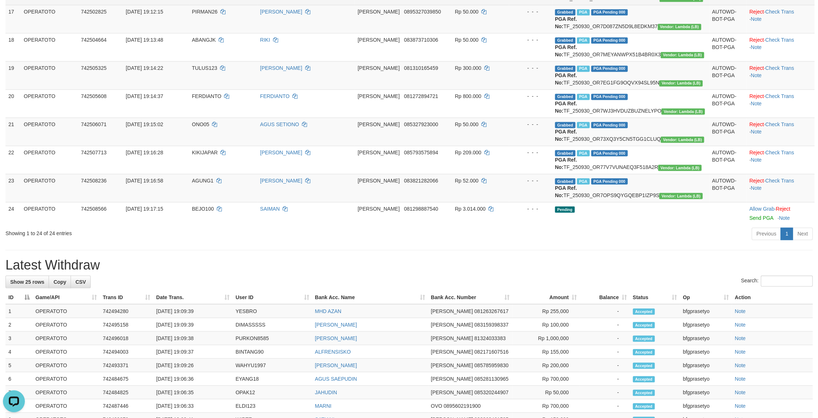
copy td "TF_250930_OR7KX6I3MEHWKX7VZA7G"
click at [661, 33] on td "Grabbed PGA PGA Pending 000 PGA Ref. No: TF_250930_OR7D087ZN5D9L8EDKM37 Vendor:…" at bounding box center [630, 19] width 157 height 28
drag, startPoint x: 661, startPoint y: 288, endPoint x: 690, endPoint y: 301, distance: 32.1
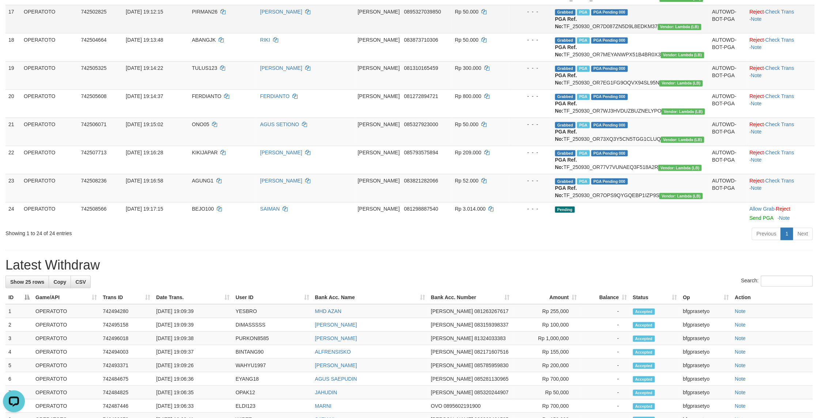
click at [662, 33] on td "Grabbed PGA PGA Pending 000 PGA Ref. No: TF_250930_OR7D087ZN5D9L8EDKM37 Vendor:…" at bounding box center [630, 19] width 157 height 28
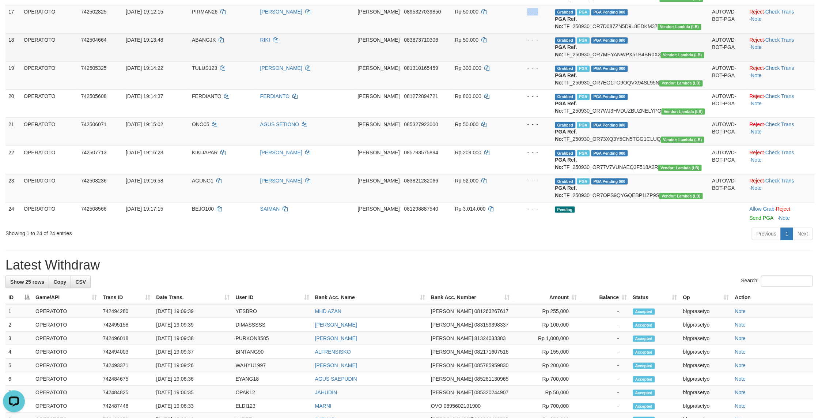
copy div "- - -"
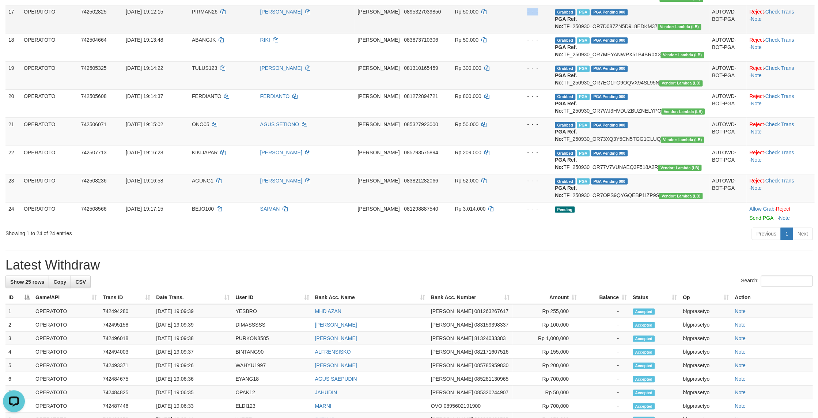
click at [672, 33] on td "Grabbed PGA PGA Pending 000 PGA Ref. No: TF_250930_OR7D087ZN5D9L8EDKM37 Vendor:…" at bounding box center [630, 19] width 157 height 28
click at [673, 33] on td "Grabbed PGA PGA Pending 000 PGA Ref. No: TF_250930_OR7D087ZN5D9L8EDKM37 Vendor:…" at bounding box center [630, 19] width 157 height 28
copy td "TF_250930_OR7D087ZN5D9L8EDKM37"
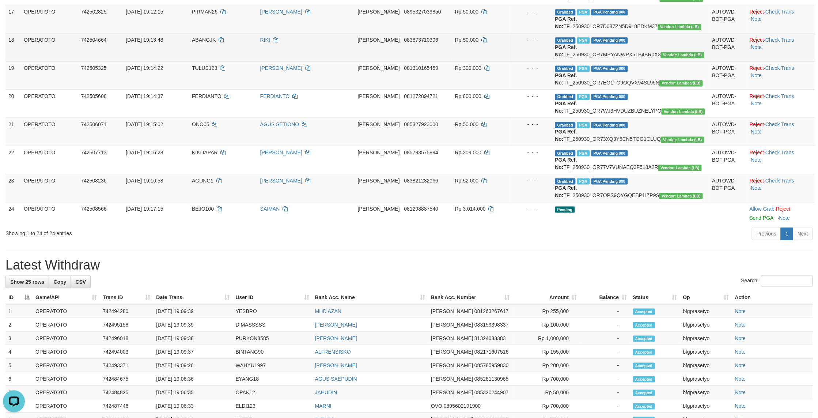
click at [669, 61] on td "Grabbed PGA PGA Pending 000 PGA Ref. No: TF_250930_OR7MEYANWPX51B4BR0X3 Vendor:…" at bounding box center [630, 47] width 157 height 28
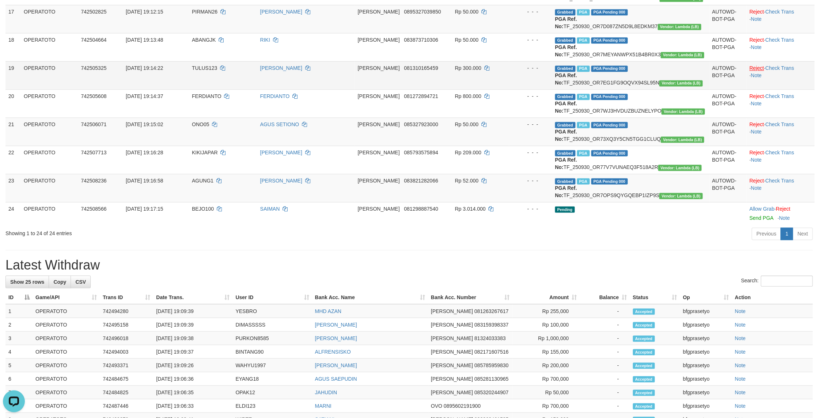
drag, startPoint x: 669, startPoint y: 327, endPoint x: 751, endPoint y: 354, distance: 86.4
click at [669, 61] on td "Grabbed PGA PGA Pending 000 PGA Ref. No: TF_250930_OR7MEYANWPX51B4BR0X3 Vendor:…" at bounding box center [630, 47] width 157 height 28
copy td "TF_250930_OR7MEYANWPX51B4BR0X3"
click at [650, 89] on td "Grabbed PGA PGA Pending 000 PGA Ref. No: TF_250930_OR7EG1FG9OQVX94SL95N Vendor:…" at bounding box center [630, 75] width 157 height 28
drag, startPoint x: 650, startPoint y: 371, endPoint x: 653, endPoint y: 374, distance: 4.4
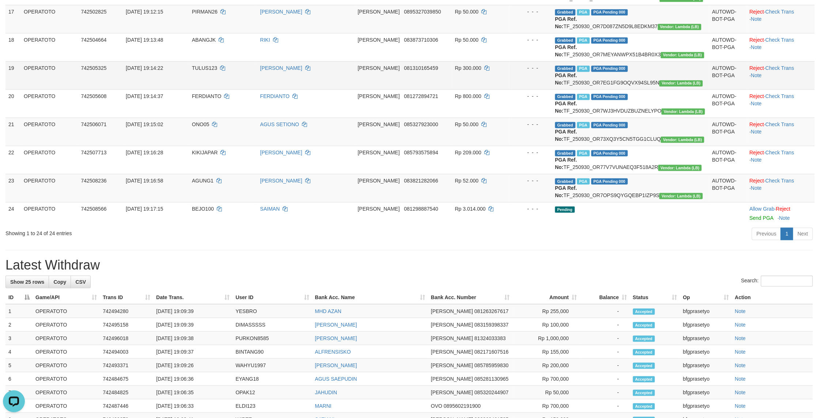
click at [650, 89] on td "Grabbed PGA PGA Pending 000 PGA Ref. No: TF_250930_OR7EG1FG9OQVX94SL95N Vendor:…" at bounding box center [630, 75] width 157 height 28
copy td "TF_250930_OR7EG1FG9OQVX94SL95N"
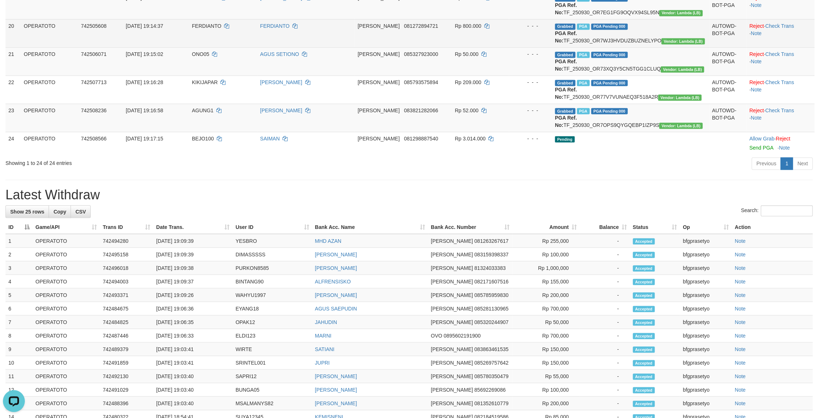
scroll to position [640, 0]
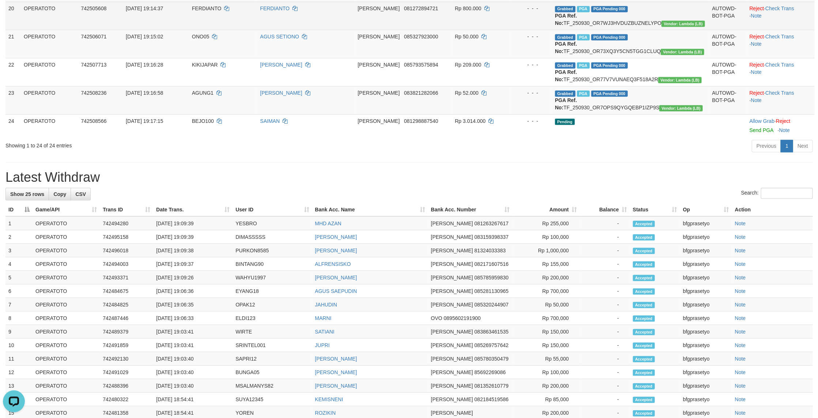
click at [665, 30] on td "Grabbed PGA PGA Pending 000 PGA Ref. No: TF_250930_OR7WJ3HVDUZBUZNELYPO Vendor:…" at bounding box center [630, 15] width 157 height 28
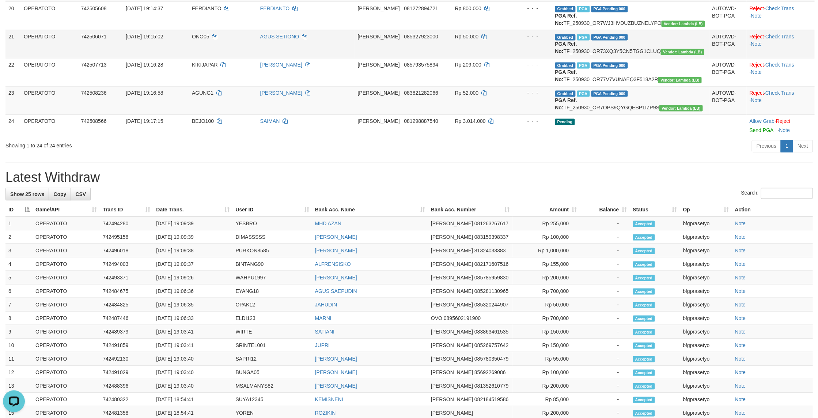
copy td "TF_250930_OR7WJ3HVDUZBUZNELYPO"
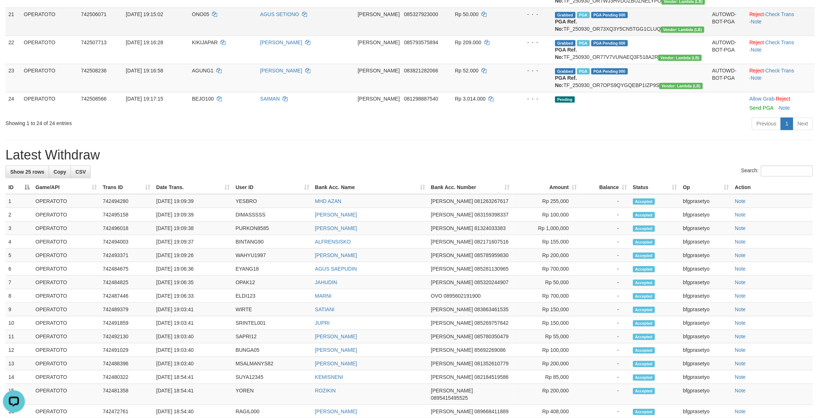
scroll to position [684, 0]
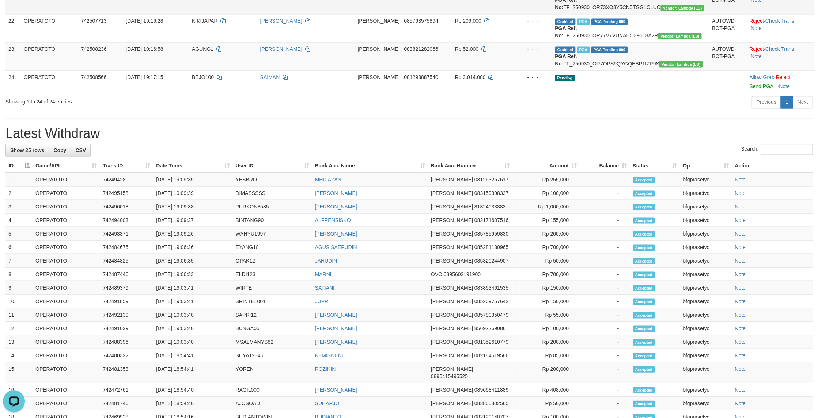
click at [661, 14] on td "Grabbed PGA PGA Pending 000 PGA Ref. No: TF_250930_OR73XQ3Y5CN5TGG1CLUQ Vendor:…" at bounding box center [630, 0] width 157 height 28
drag, startPoint x: 661, startPoint y: 332, endPoint x: 811, endPoint y: 360, distance: 152.4
click at [663, 14] on td "Grabbed PGA PGA Pending 000 PGA Ref. No: TF_250930_OR73XQ3Y5CN5TGG1CLUQ Vendor:…" at bounding box center [630, 0] width 157 height 28
click at [680, 14] on td "Grabbed PGA PGA Pending 000 PGA Ref. No: TF_250930_OR73XQ3Y5CN5TGG1CLUQ Vendor:…" at bounding box center [630, 0] width 157 height 28
drag, startPoint x: 680, startPoint y: 331, endPoint x: 784, endPoint y: 346, distance: 105.6
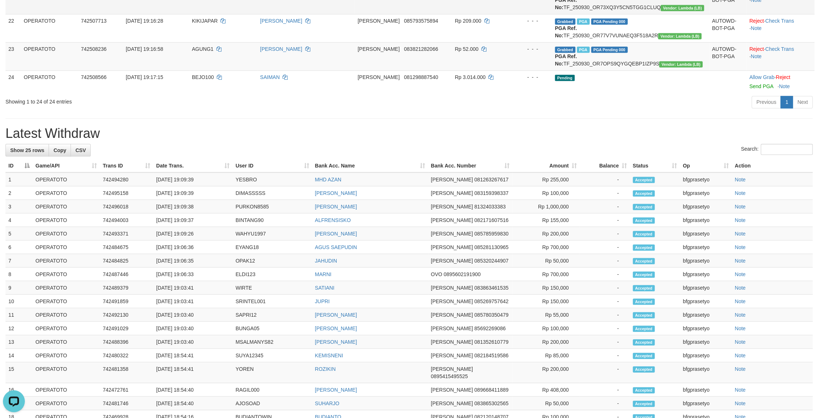
click at [680, 14] on td "Grabbed PGA PGA Pending 000 PGA Ref. No: TF_250930_OR73XQ3Y5CN5TGG1CLUQ Vendor:…" at bounding box center [630, 0] width 157 height 28
click at [672, 14] on td "Grabbed PGA PGA Pending 000 PGA Ref. No: TF_250930_OR73XQ3Y5CN5TGG1CLUQ Vendor:…" at bounding box center [630, 0] width 157 height 28
drag, startPoint x: 672, startPoint y: 330, endPoint x: 805, endPoint y: 329, distance: 133.4
click at [672, 14] on td "Grabbed PGA PGA Pending 000 PGA Ref. No: TF_250930_OR73XQ3Y5CN5TGG1CLUQ Vendor:…" at bounding box center [630, 0] width 157 height 28
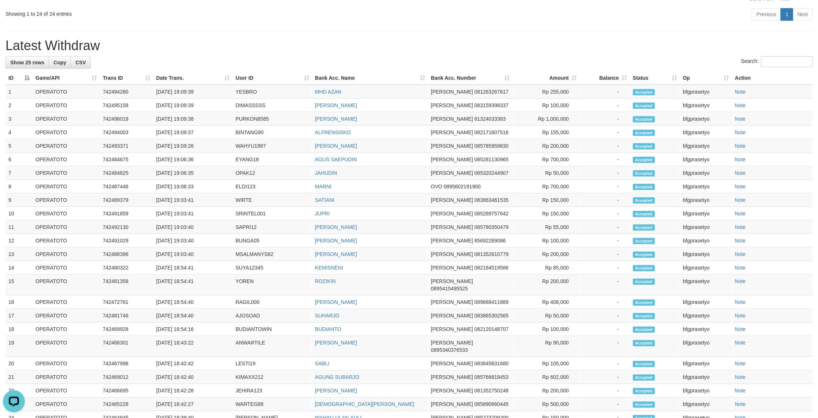
drag, startPoint x: 656, startPoint y: 288, endPoint x: 674, endPoint y: 295, distance: 19.1
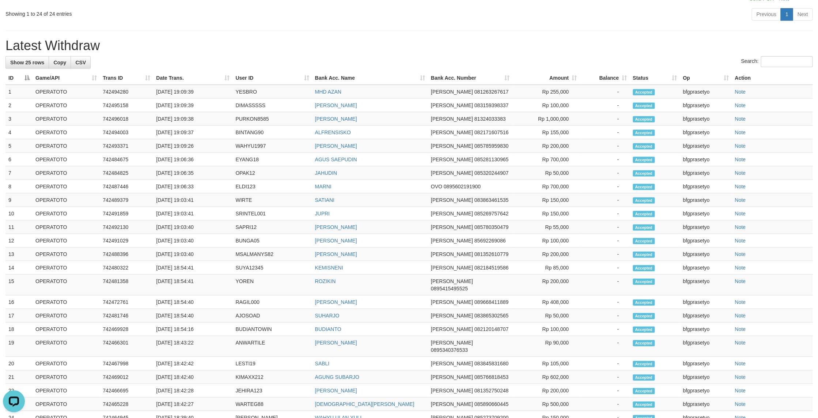
drag, startPoint x: 658, startPoint y: 329, endPoint x: 815, endPoint y: 362, distance: 160.2
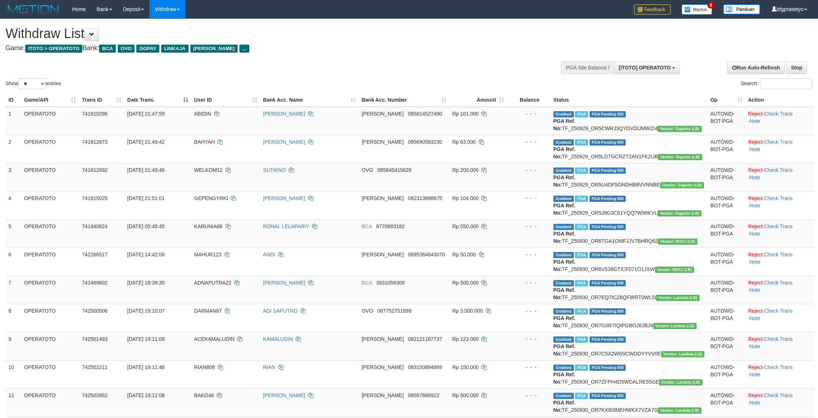
select select "**"
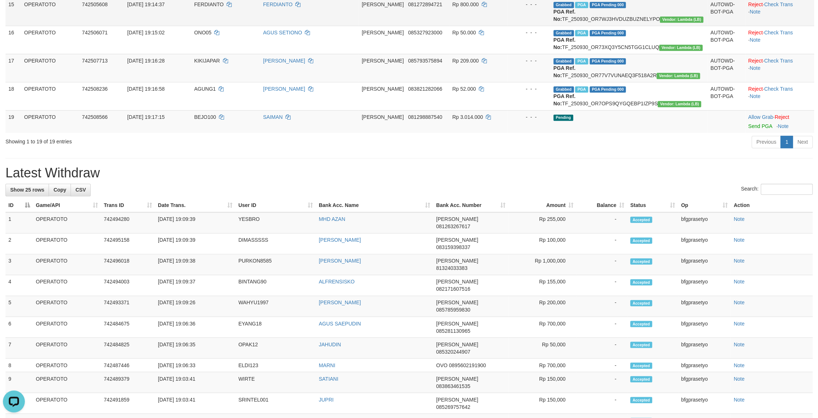
scroll to position [508, 0]
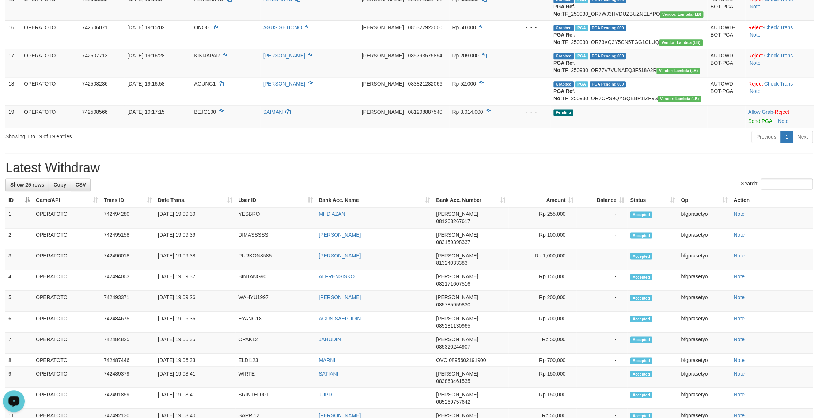
click at [7, 408] on button "Open LiveChat chat widget" at bounding box center [14, 401] width 22 height 22
click at [8, 403] on div "Open LiveChat chat widget" at bounding box center [14, 400] width 12 height 12
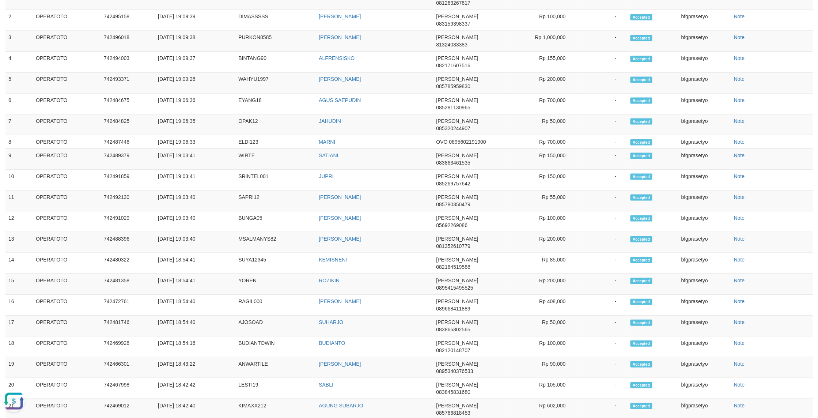
scroll to position [728, 0]
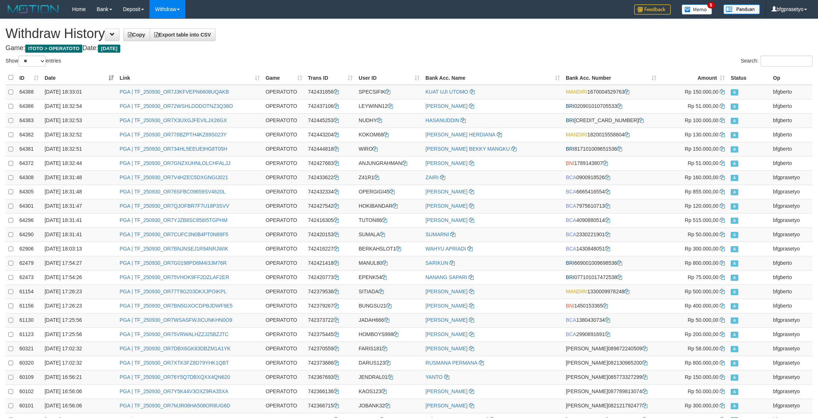
select select "**"
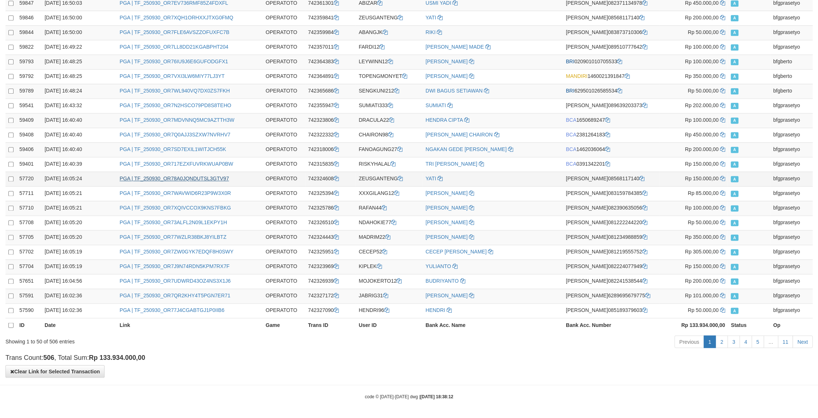
scroll to position [563, 0]
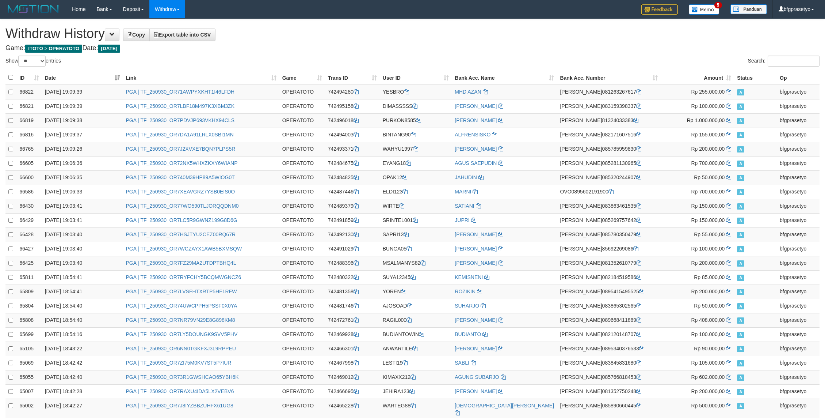
select select "**"
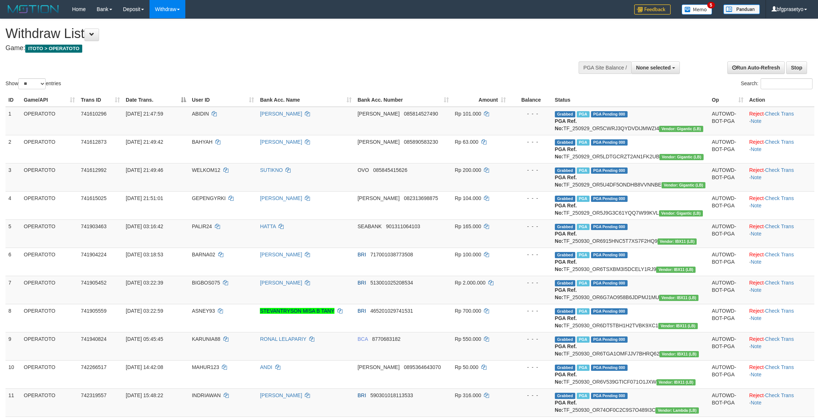
select select
select select "**"
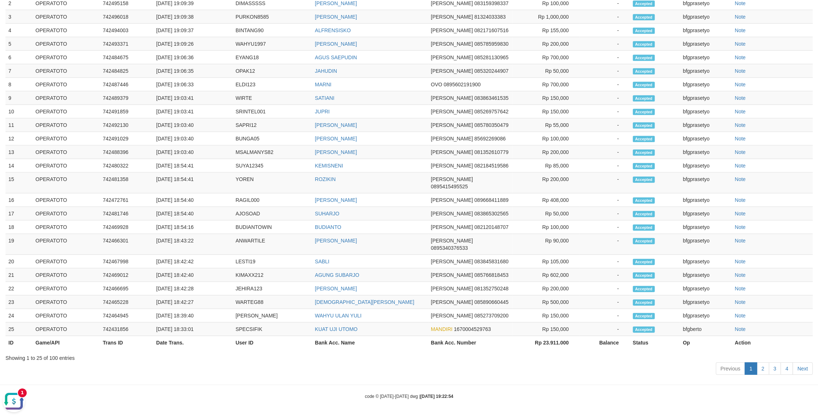
click at [7, 405] on button "Open LiveChat chat widget" at bounding box center [14, 401] width 22 height 22
